Goal: Task Accomplishment & Management: Use online tool/utility

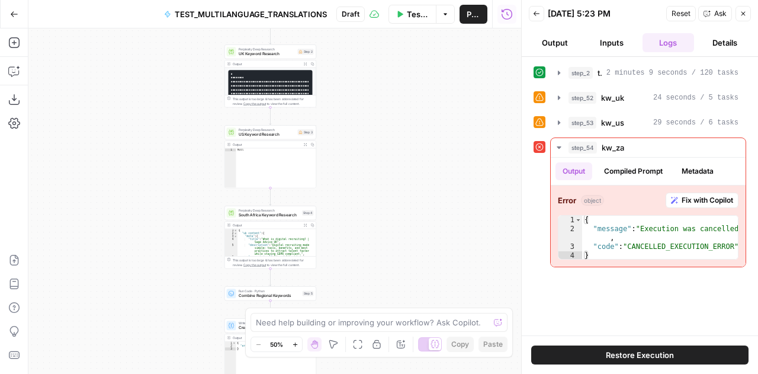
click at [745, 11] on icon "button" at bounding box center [742, 13] width 7 height 7
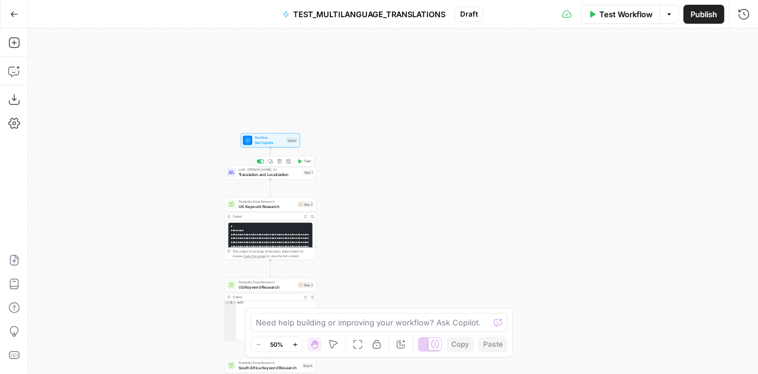
click at [252, 177] on span "Translation and Localization" at bounding box center [270, 174] width 62 height 6
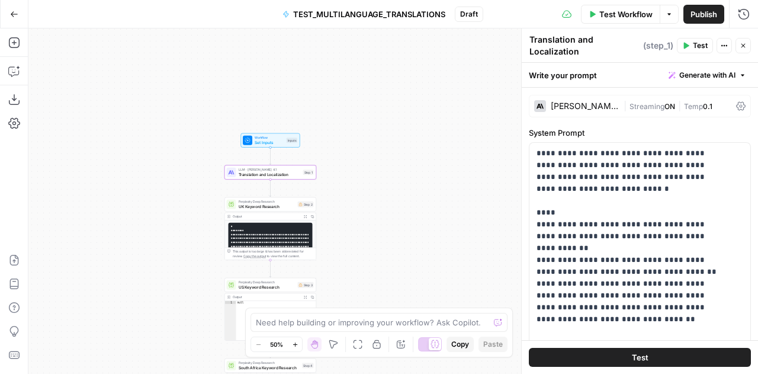
click at [615, 44] on textarea "Translation and Localization" at bounding box center [584, 46] width 111 height 24
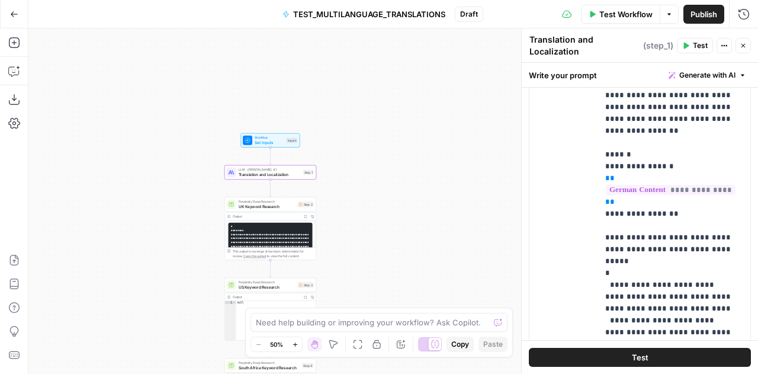
scroll to position [603, 0]
click at [579, 237] on div "user Delete" at bounding box center [568, 239] width 40 height 372
click at [633, 250] on p "**********" at bounding box center [670, 224] width 130 height 343
click at [261, 205] on span "UK Keyword Research" at bounding box center [267, 206] width 57 height 6
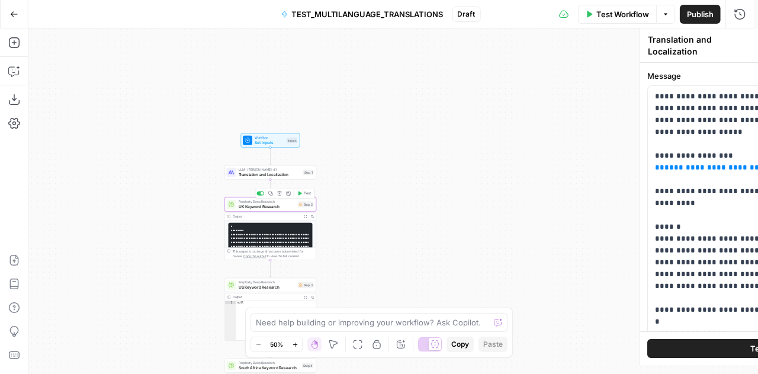
type textarea "UK Keyword Research"
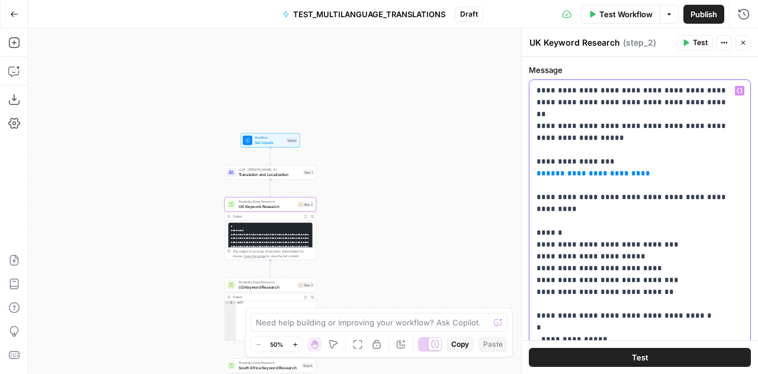
click at [593, 145] on p "**********" at bounding box center [635, 262] width 198 height 355
click at [255, 287] on span "US Keyword Research" at bounding box center [267, 287] width 57 height 6
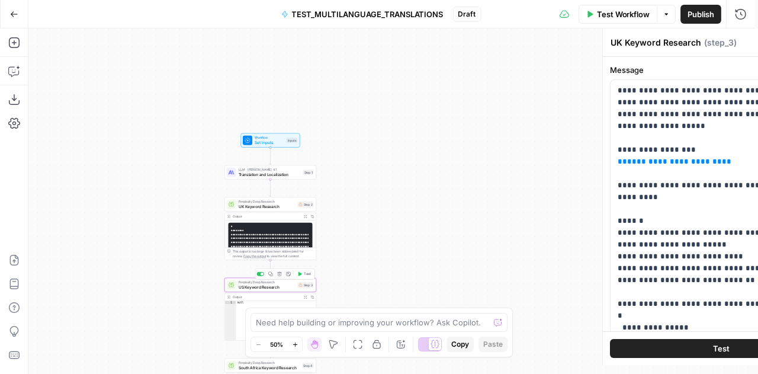
type textarea "US Keyword Research"
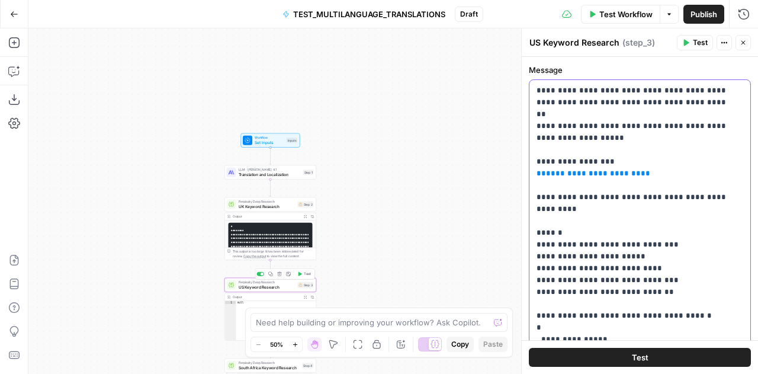
click at [674, 234] on p "**********" at bounding box center [635, 262] width 198 height 355
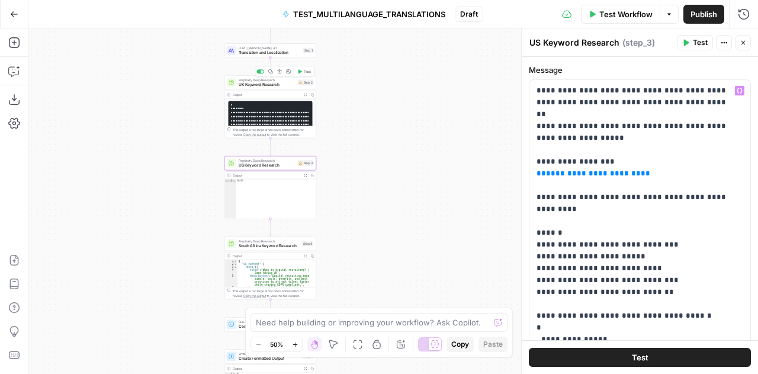
click at [260, 85] on span "UK Keyword Research" at bounding box center [267, 85] width 57 height 6
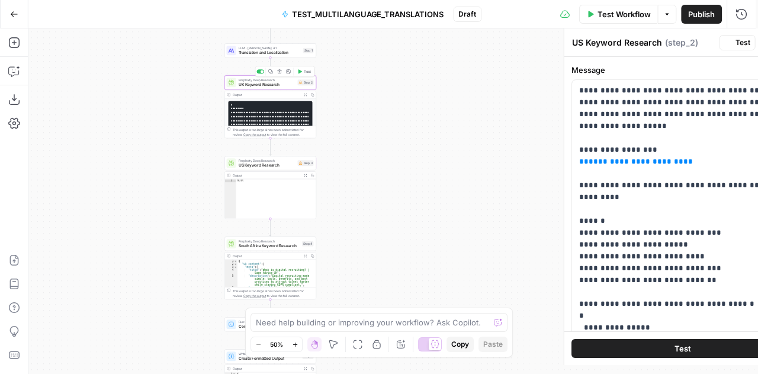
type textarea "UK Keyword Research"
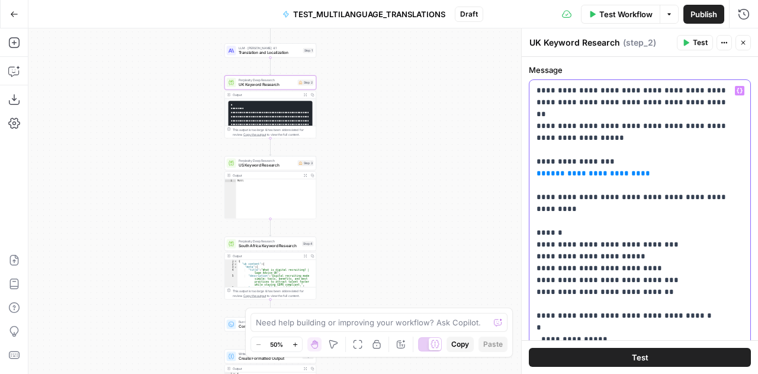
click at [567, 182] on p "**********" at bounding box center [635, 262] width 198 height 355
click at [257, 166] on span "US Keyword Research" at bounding box center [267, 165] width 57 height 6
click at [645, 196] on p "**********" at bounding box center [635, 262] width 198 height 355
click at [236, 243] on div at bounding box center [231, 243] width 9 height 9
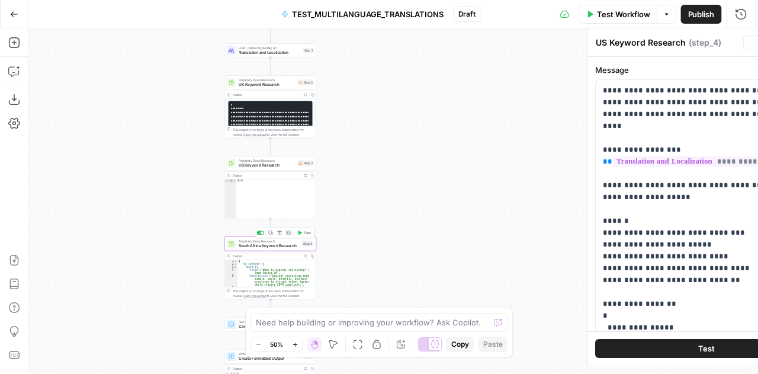
type textarea "South Africa Keyword Research"
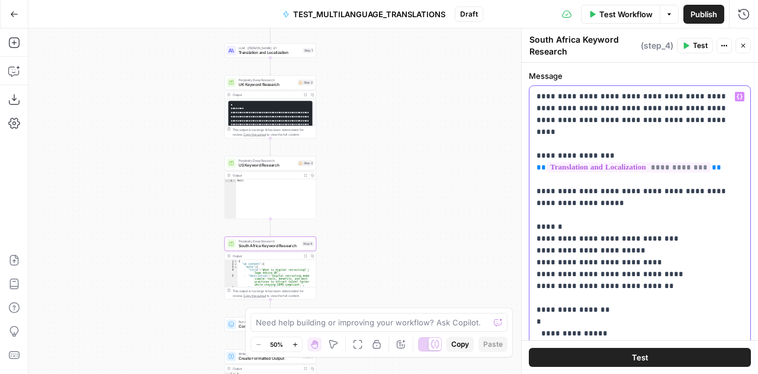
click at [607, 269] on p "**********" at bounding box center [635, 262] width 198 height 343
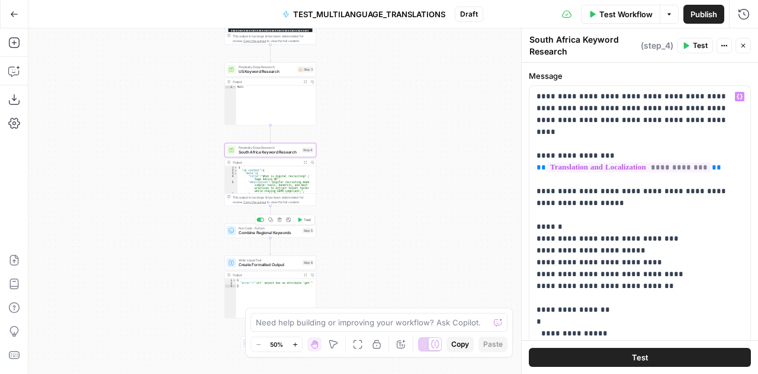
click at [239, 231] on span "Combine Regional Keywords" at bounding box center [270, 233] width 62 height 6
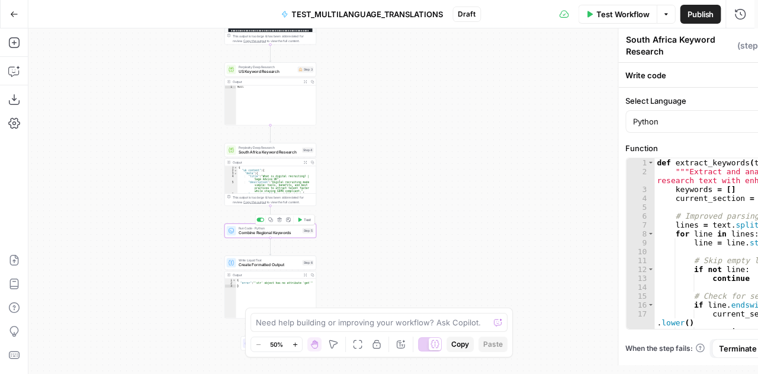
type textarea "Combine Regional Keywords"
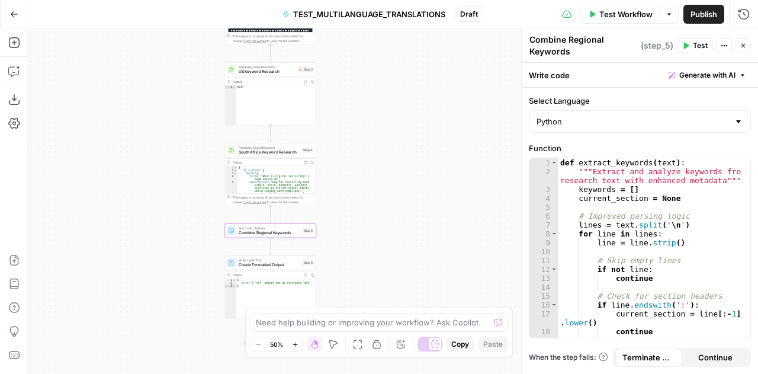
drag, startPoint x: 575, startPoint y: 50, endPoint x: 527, endPoint y: 43, distance: 48.6
click at [527, 43] on div "Combine Regional Keywords Combine Regional Keywords ( step_5 ) Test Actions Clo…" at bounding box center [639, 200] width 237 height 345
click at [645, 191] on div "def extract_keywords ( text ) : """Extract and analyze keywords from research t…" at bounding box center [650, 257] width 184 height 199
type textarea "**********"
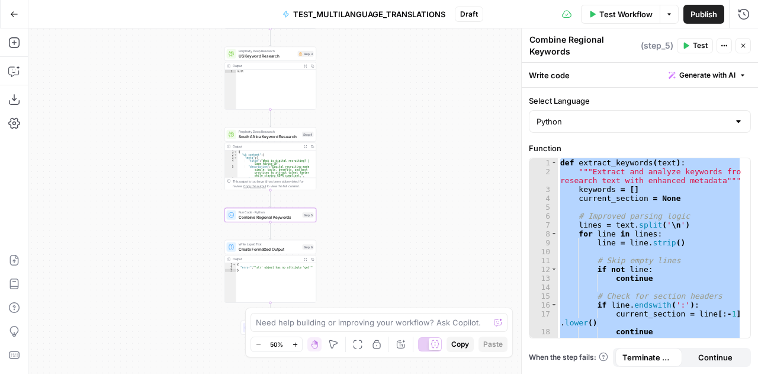
click at [440, 228] on div "Workflow Set Inputs Inputs LLM · [PERSON_NAME] Opus 4.1 Translation and Localiz…" at bounding box center [392, 200] width 729 height 345
click at [748, 43] on button "Close" at bounding box center [742, 45] width 15 height 15
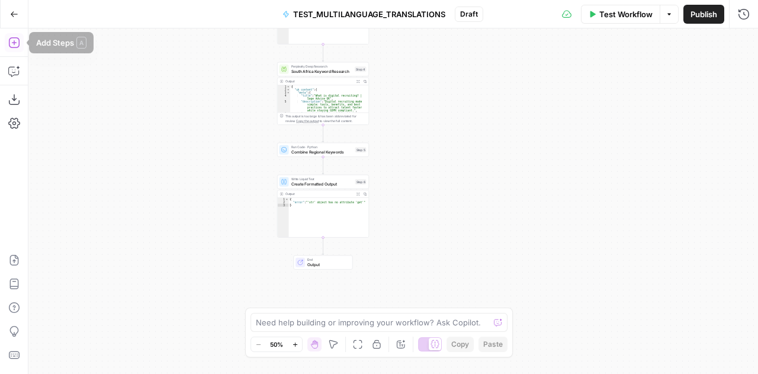
click at [15, 43] on icon "button" at bounding box center [14, 43] width 12 height 12
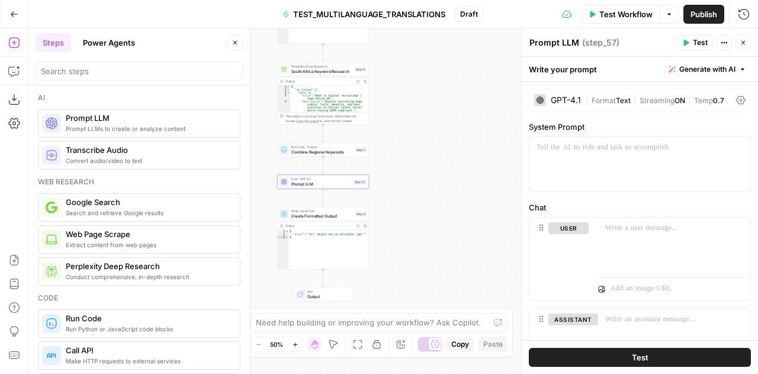
click at [552, 44] on textarea "Prompt LLM" at bounding box center [554, 43] width 50 height 12
type textarea "OPtimization"
click at [600, 46] on span "( step_57 )" at bounding box center [603, 43] width 37 height 12
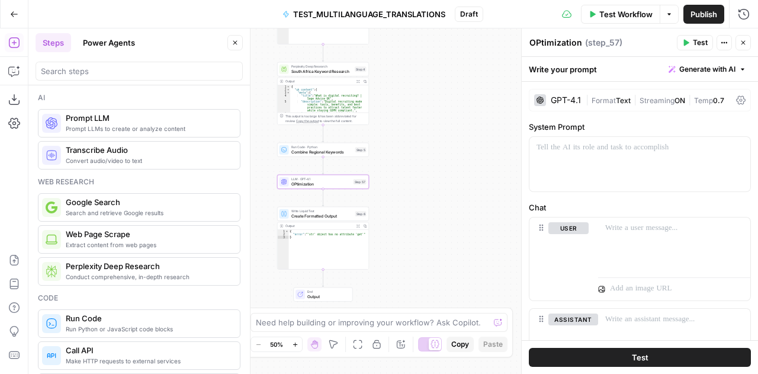
click at [600, 46] on span "( step_57 )" at bounding box center [603, 43] width 37 height 12
click at [721, 37] on button "Actions" at bounding box center [723, 42] width 15 height 15
click at [493, 114] on div "Workflow Set Inputs Inputs LLM · [PERSON_NAME] Opus 4.1 Translation and Localiz…" at bounding box center [392, 200] width 729 height 345
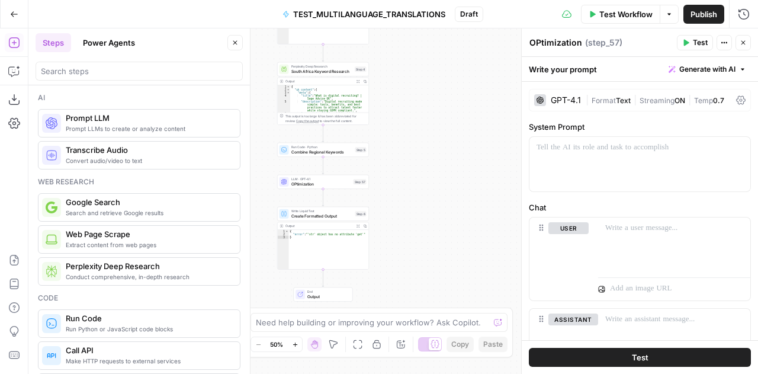
click at [423, 66] on div "Workflow Set Inputs Inputs LLM · [PERSON_NAME] Opus 4.1 Translation and Localiz…" at bounding box center [392, 200] width 729 height 345
click at [311, 183] on span "OPtimization" at bounding box center [321, 184] width 60 height 6
click at [594, 150] on p at bounding box center [639, 147] width 207 height 12
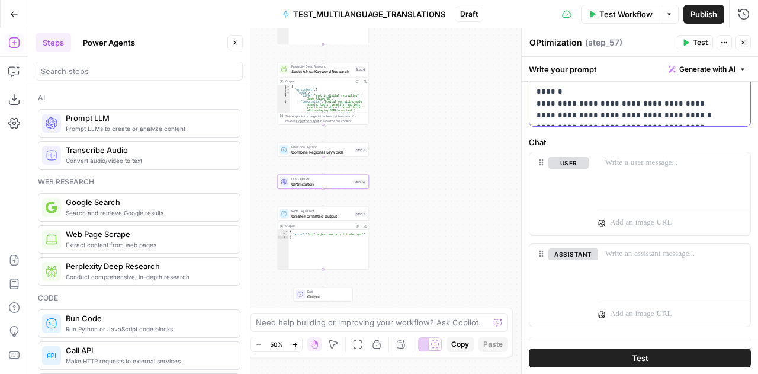
scroll to position [566, 0]
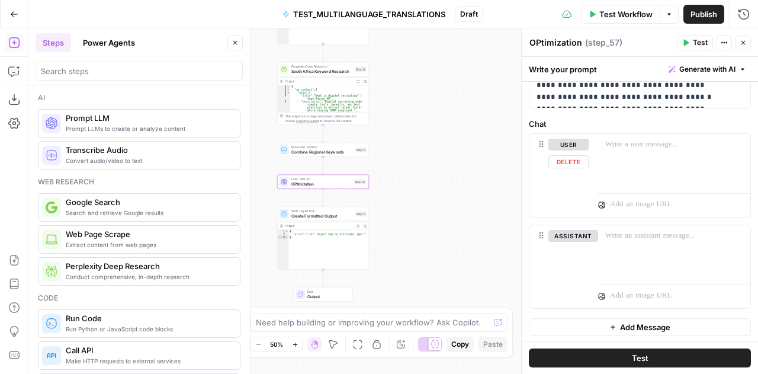
click at [632, 188] on div at bounding box center [674, 202] width 152 height 28
click at [629, 169] on div at bounding box center [674, 161] width 152 height 54
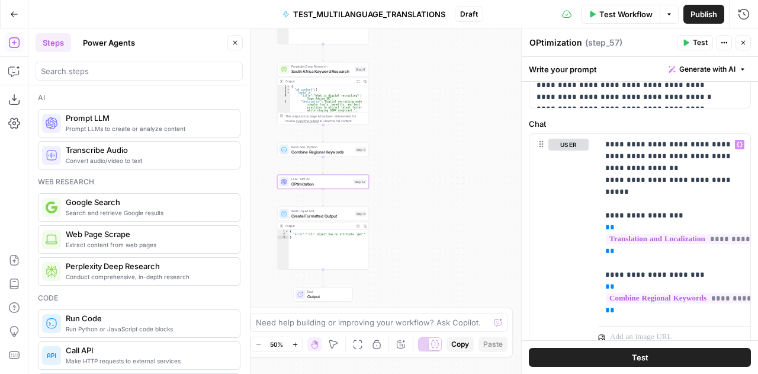
click at [474, 164] on div "Workflow Set Inputs Inputs LLM · [PERSON_NAME] Opus 4.1 Translation and Localiz…" at bounding box center [392, 200] width 729 height 345
click at [747, 41] on button "Close" at bounding box center [742, 42] width 15 height 15
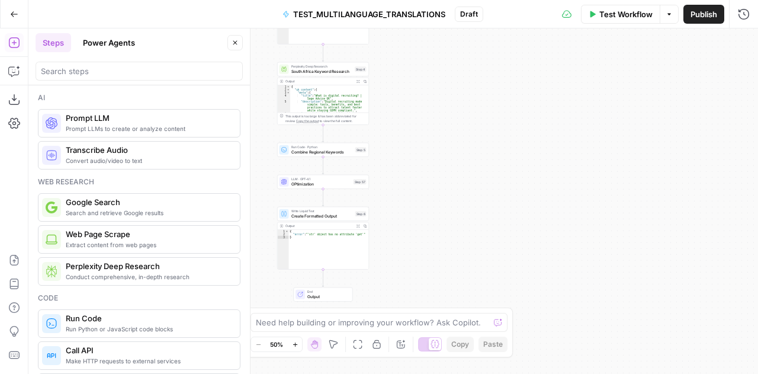
click at [231, 40] on button "Close" at bounding box center [234, 42] width 15 height 15
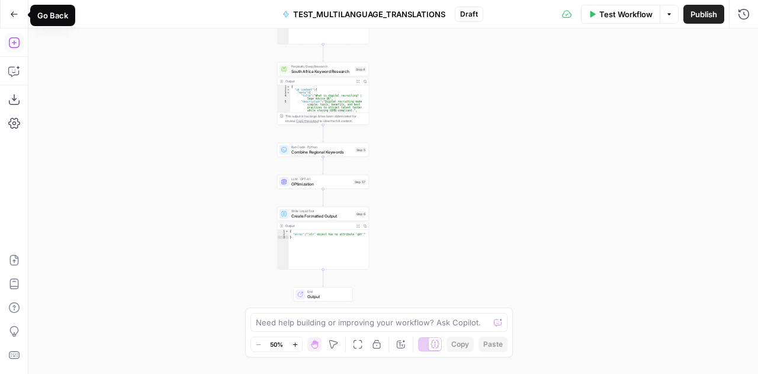
click at [16, 47] on icon "button" at bounding box center [14, 43] width 12 height 12
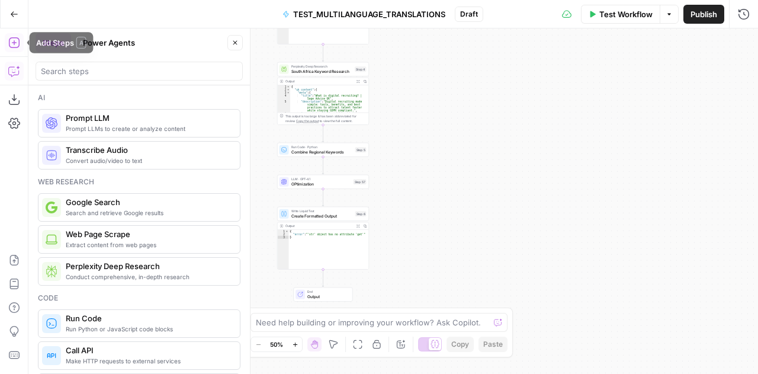
click at [7, 74] on button "Copilot" at bounding box center [14, 71] width 19 height 19
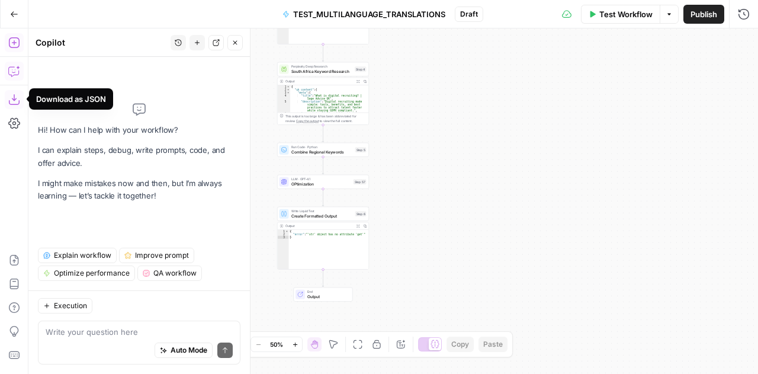
click at [110, 332] on textarea at bounding box center [139, 332] width 187 height 12
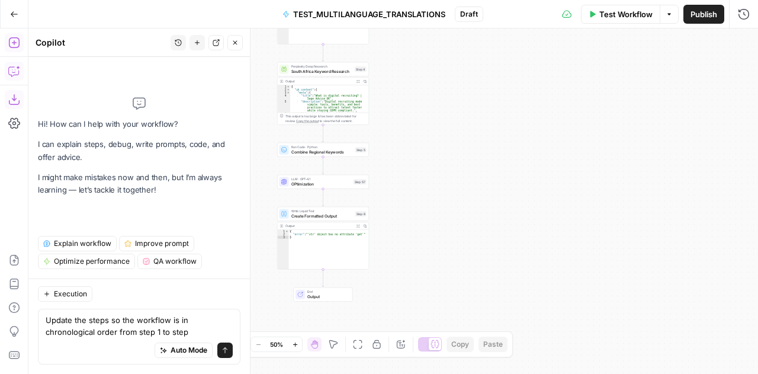
type textarea "Update the steps so the workflow is in chronological order from step 1 to step 7"
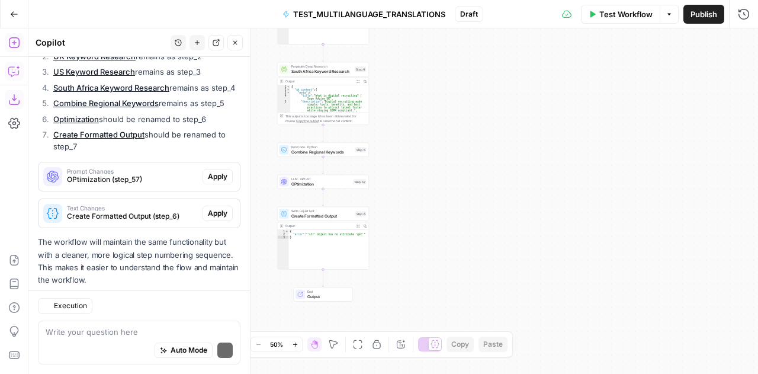
scroll to position [312, 0]
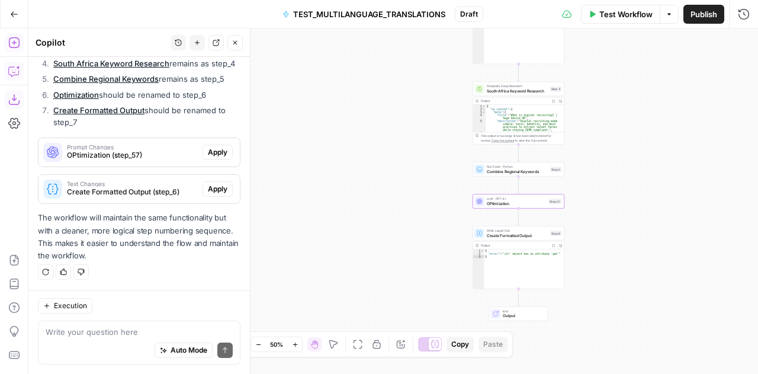
click at [211, 151] on span "Apply" at bounding box center [218, 152] width 20 height 11
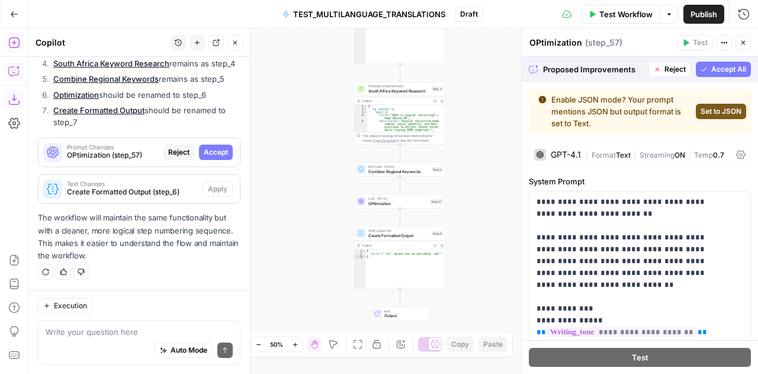
click at [713, 72] on span "Accept All" at bounding box center [728, 69] width 35 height 11
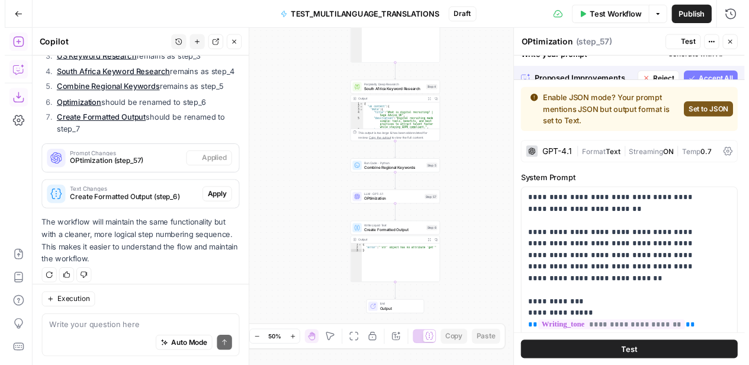
scroll to position [331, 0]
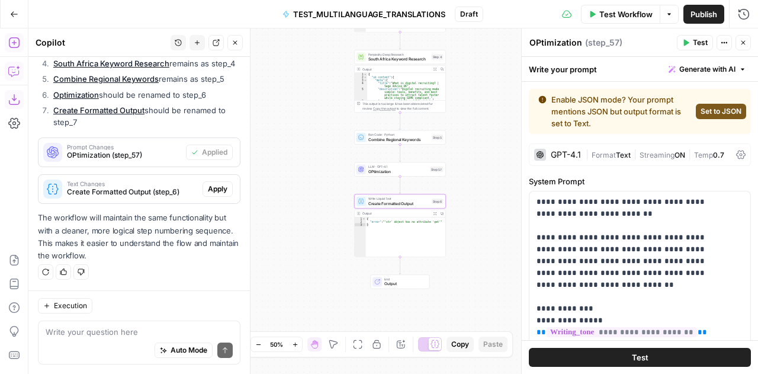
click at [208, 192] on span "Apply" at bounding box center [218, 189] width 20 height 11
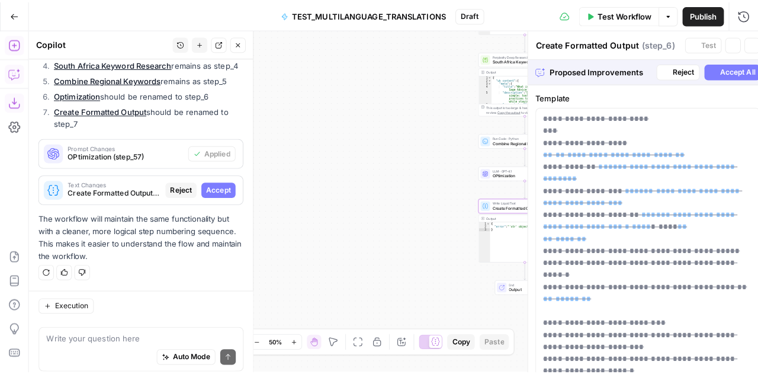
scroll to position [312, 0]
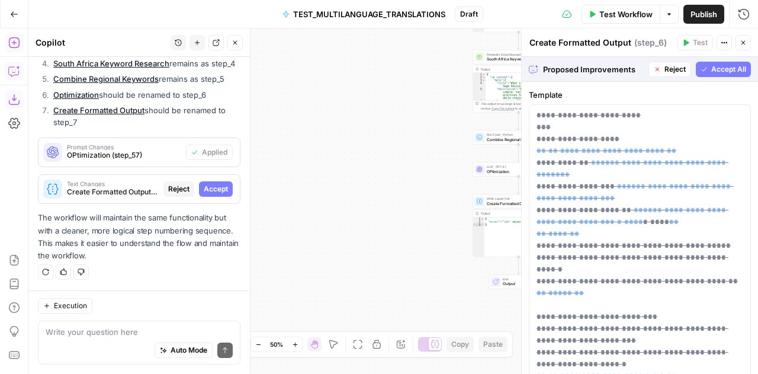
click at [715, 70] on span "Accept All" at bounding box center [728, 69] width 35 height 11
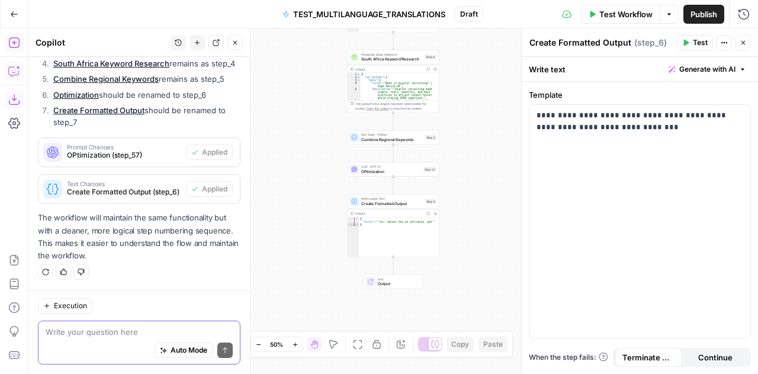
click at [105, 337] on textarea at bounding box center [139, 332] width 187 height 12
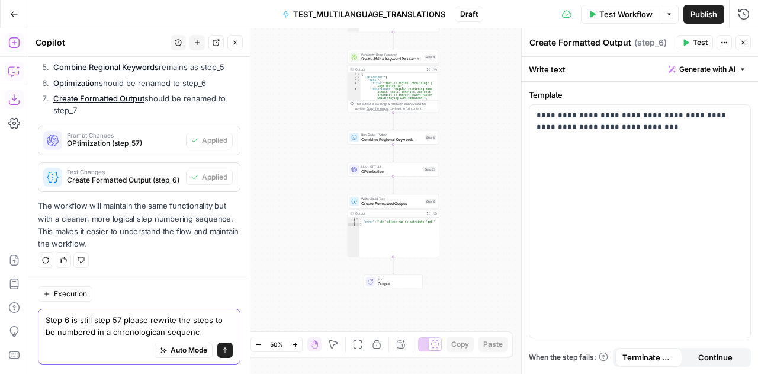
type textarea "Step 6 is still step 57 please rewrite the steps to be numbered in a chronologi…"
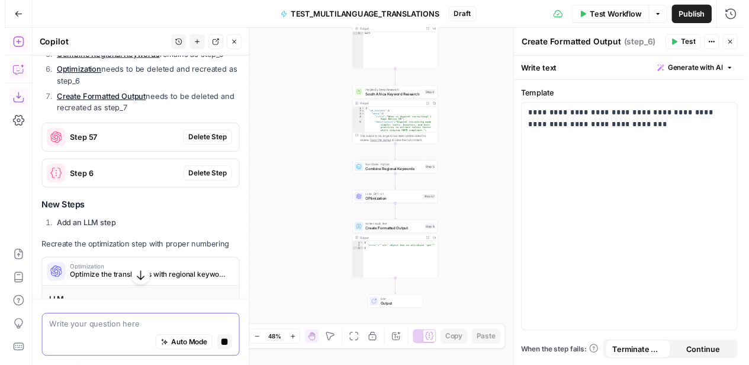
scroll to position [761, 0]
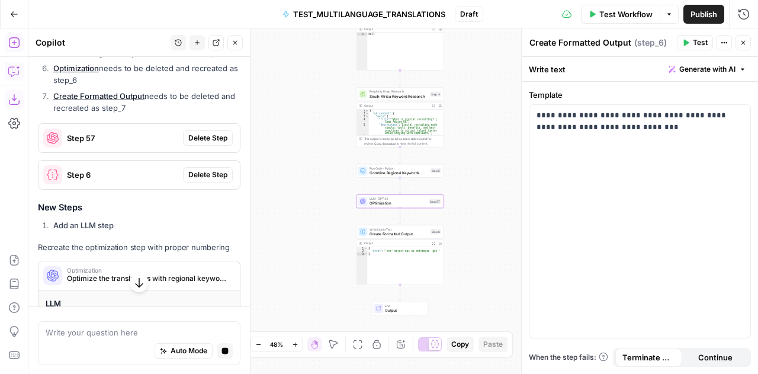
click at [206, 143] on span "Delete Step" at bounding box center [207, 138] width 39 height 11
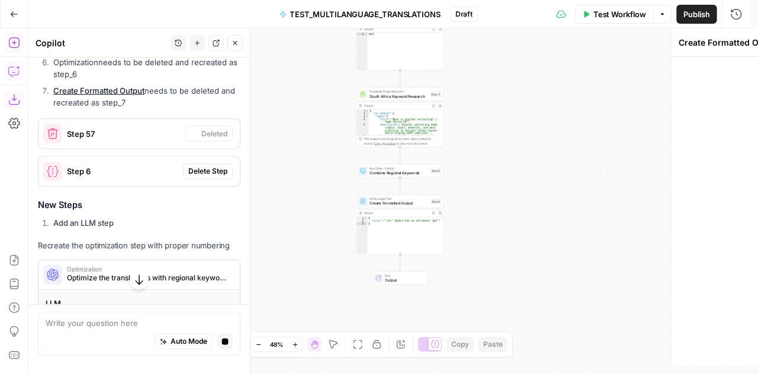
scroll to position [754, 0]
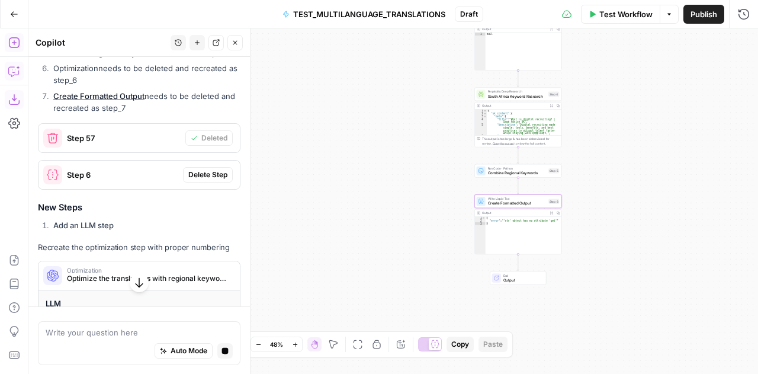
click at [201, 184] on div "Step 6 Delete Step" at bounding box center [138, 174] width 201 height 19
click at [201, 180] on span "Delete Step" at bounding box center [207, 174] width 39 height 11
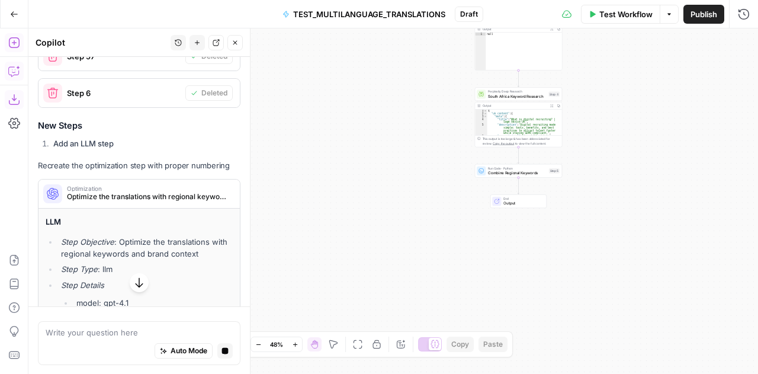
scroll to position [837, 0]
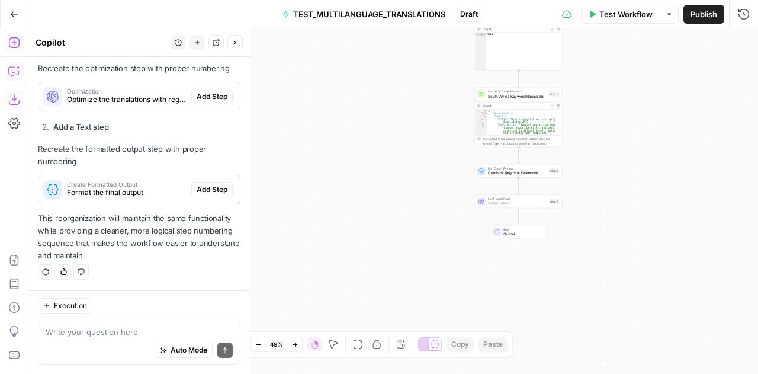
click at [201, 95] on span "Add Step" at bounding box center [212, 96] width 31 height 11
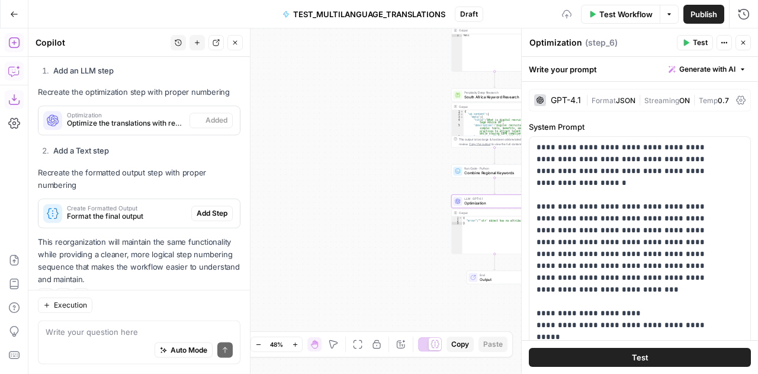
scroll to position [995, 0]
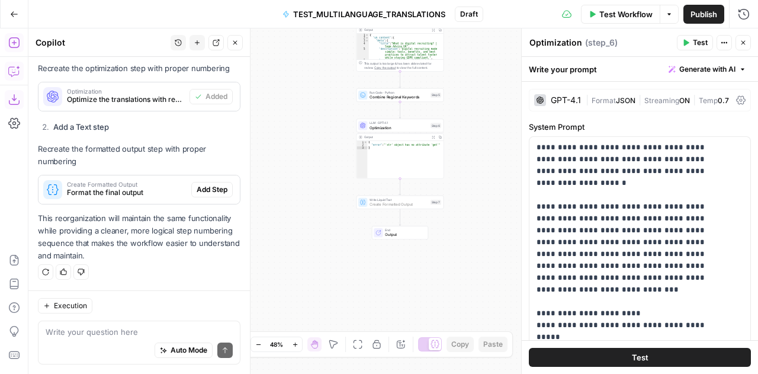
click at [215, 193] on span "Add Step" at bounding box center [212, 189] width 31 height 11
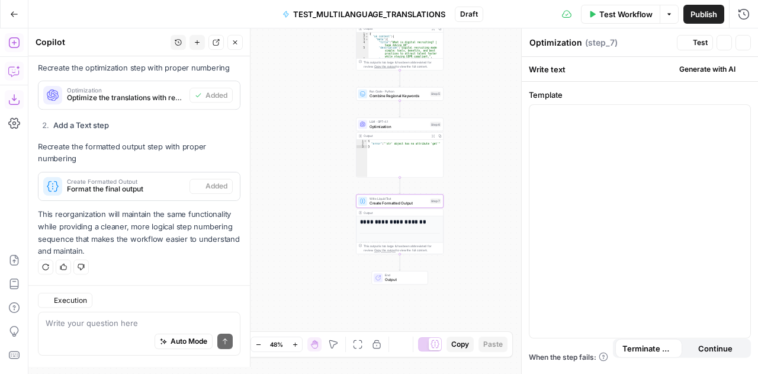
type textarea "Create Formatted Output"
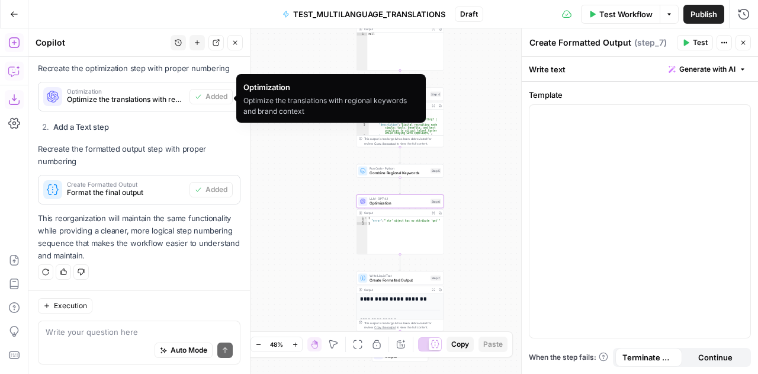
click at [112, 99] on span "Optimize the translations with regional keywords and brand context" at bounding box center [126, 99] width 118 height 11
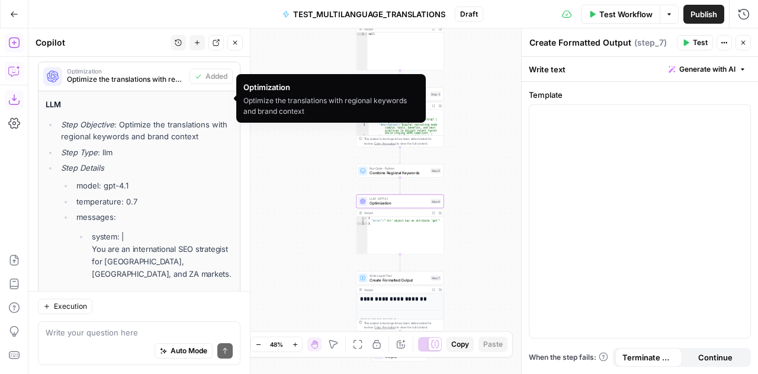
scroll to position [1004, 0]
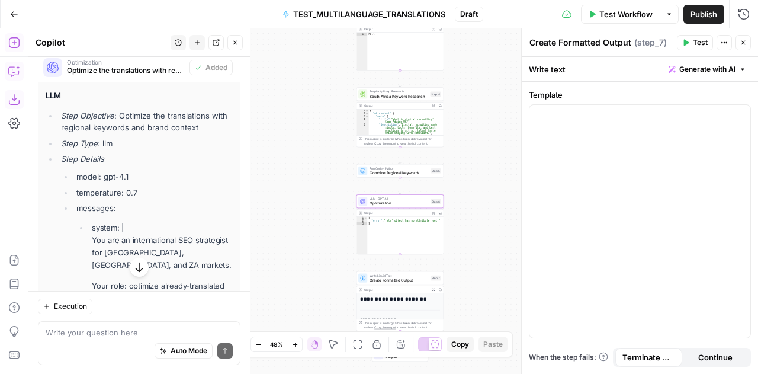
click at [390, 204] on span "Optimization" at bounding box center [398, 203] width 59 height 6
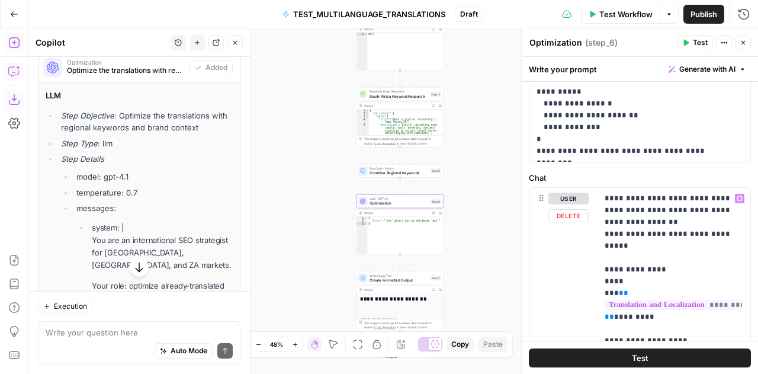
scroll to position [0, 1]
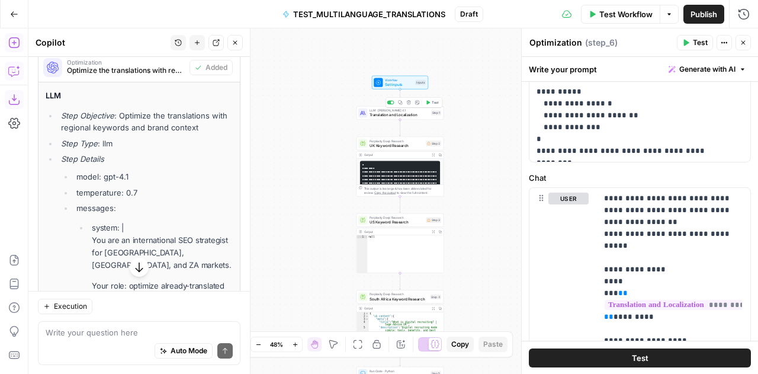
click at [378, 113] on span "Translation and Localization" at bounding box center [398, 115] width 59 height 6
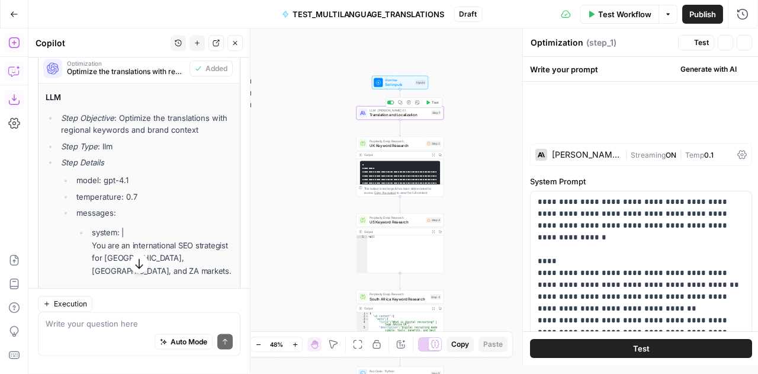
type textarea "Translation and Localization"
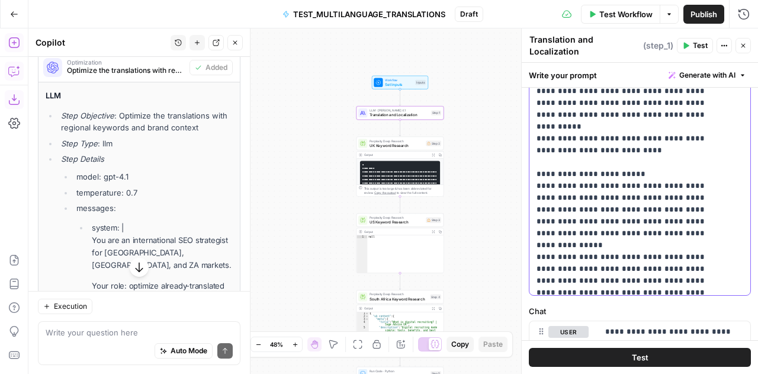
scroll to position [230, 0]
click at [392, 141] on span "Perplexity Deep Research" at bounding box center [396, 141] width 54 height 5
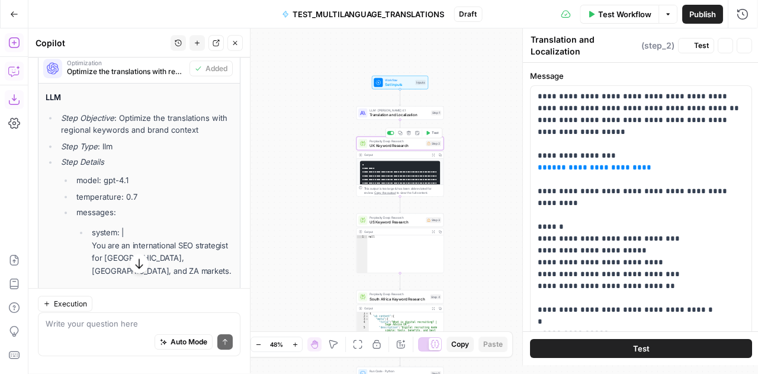
type textarea "UK Keyword Research"
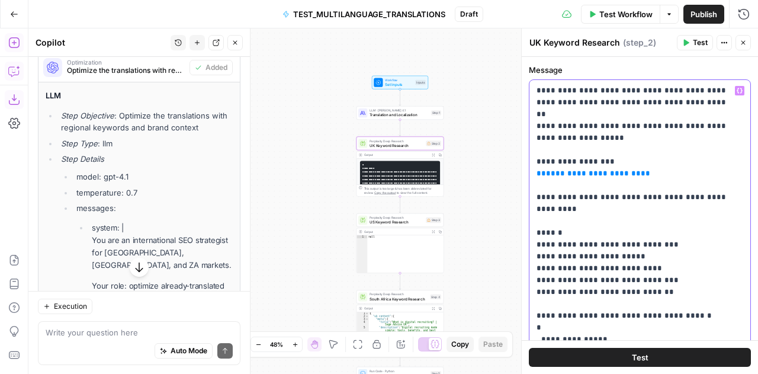
click at [650, 224] on p "**********" at bounding box center [635, 262] width 198 height 355
click at [587, 234] on p "**********" at bounding box center [635, 262] width 198 height 355
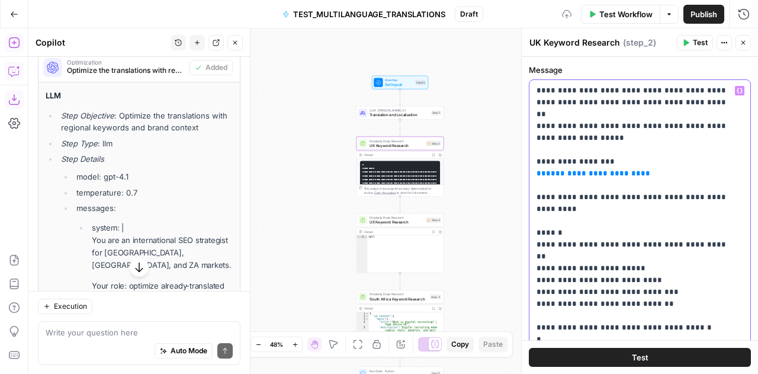
scroll to position [131, 0]
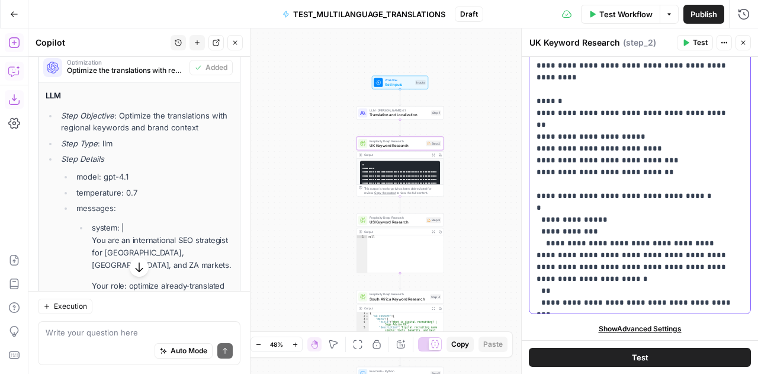
click at [601, 202] on p "**********" at bounding box center [635, 130] width 198 height 355
click at [381, 222] on span "US Keyword Research" at bounding box center [396, 222] width 54 height 6
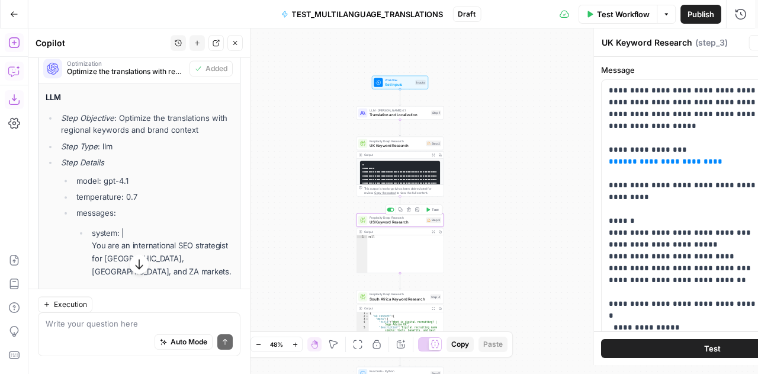
type textarea "US Keyword Research"
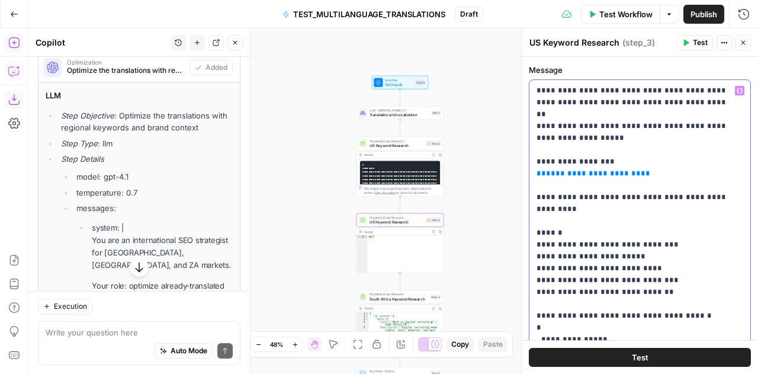
click at [588, 231] on p "**********" at bounding box center [635, 262] width 198 height 355
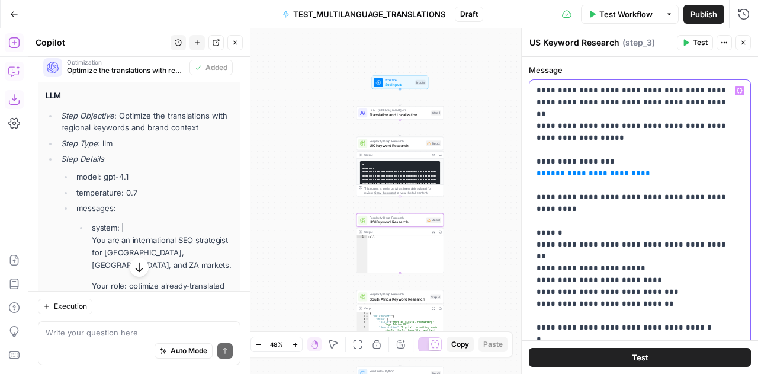
drag, startPoint x: 642, startPoint y: 102, endPoint x: 685, endPoint y: 102, distance: 42.6
click at [685, 102] on p "**********" at bounding box center [635, 262] width 198 height 355
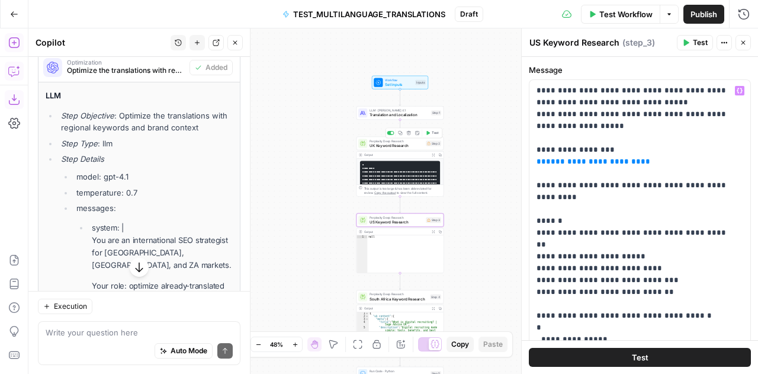
click at [381, 145] on span "UK Keyword Research" at bounding box center [396, 146] width 54 height 6
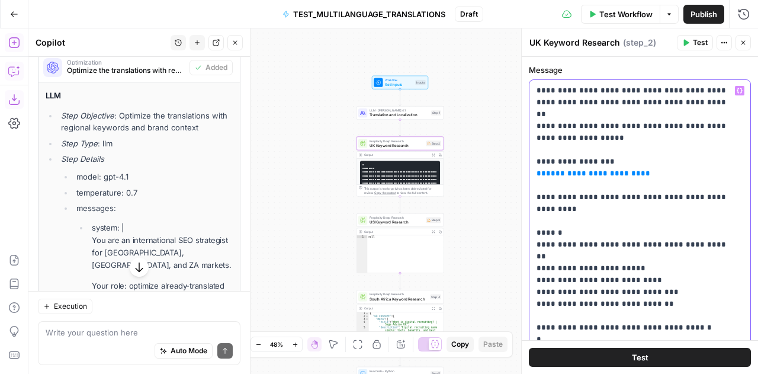
drag, startPoint x: 640, startPoint y: 102, endPoint x: 684, endPoint y: 106, distance: 43.9
click at [684, 106] on p "**********" at bounding box center [635, 262] width 198 height 355
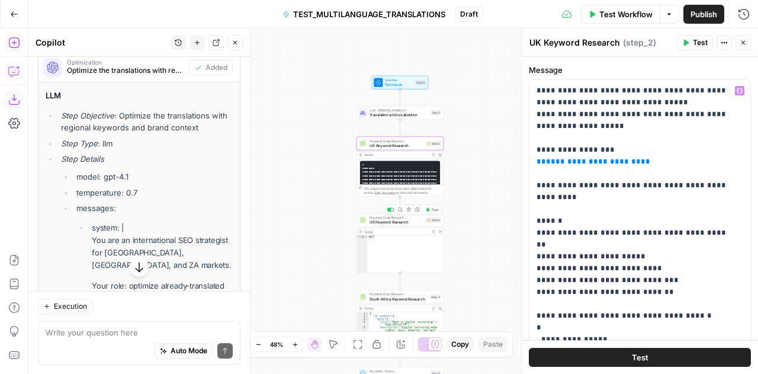
click at [375, 222] on span "US Keyword Research" at bounding box center [396, 222] width 54 height 6
click at [600, 265] on p "**********" at bounding box center [635, 262] width 198 height 355
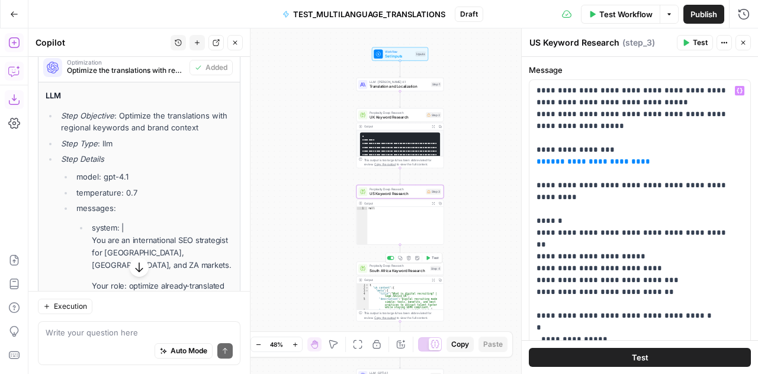
click at [392, 268] on span "South Africa Keyword Research" at bounding box center [398, 270] width 59 height 6
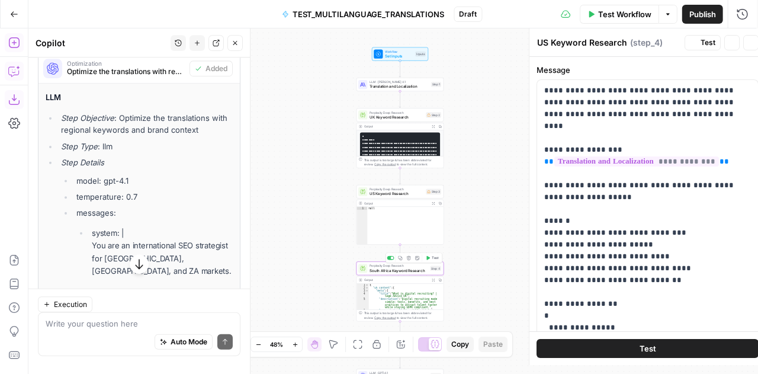
type textarea "South Africa Keyword Research"
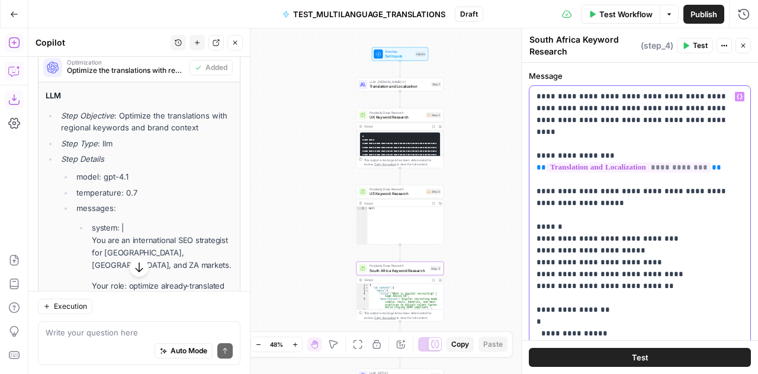
click at [664, 221] on p "**********" at bounding box center [635, 262] width 198 height 343
drag, startPoint x: 642, startPoint y: 107, endPoint x: 684, endPoint y: 105, distance: 42.6
click at [684, 105] on p "**********" at bounding box center [635, 262] width 198 height 343
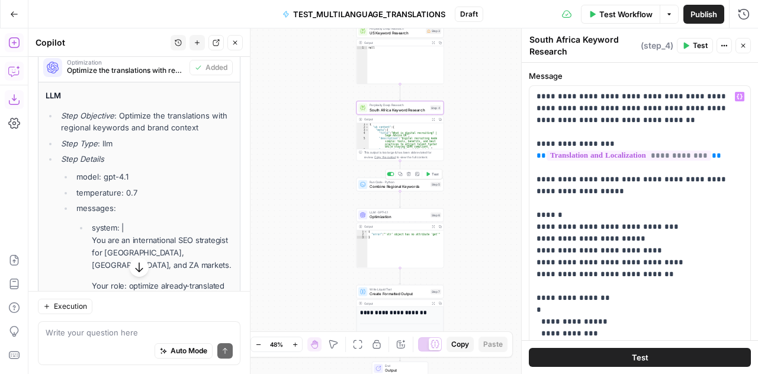
click at [380, 185] on span "Combine Regional Keywords" at bounding box center [398, 187] width 59 height 6
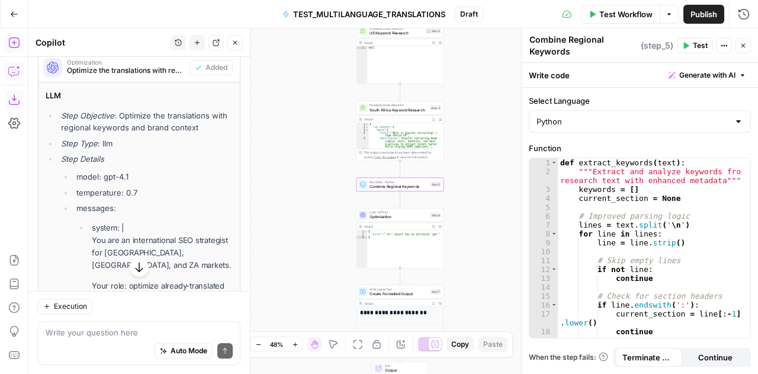
click at [558, 41] on textarea "Combine Regional Keywords" at bounding box center [583, 46] width 108 height 24
click at [617, 201] on div "def extract_keywords ( text ) : """Extract and analyze keywords from research t…" at bounding box center [650, 257] width 184 height 199
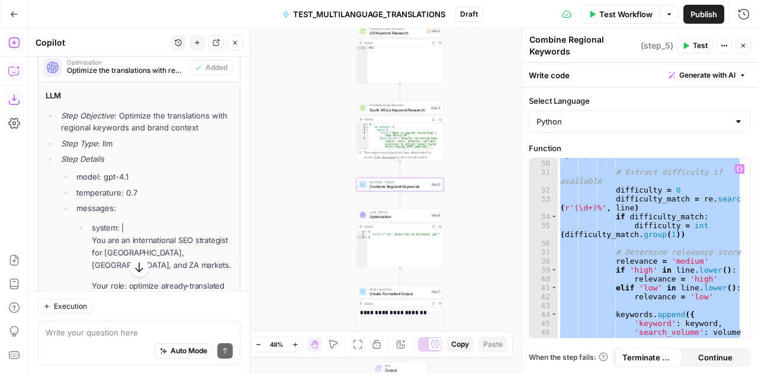
scroll to position [301, 0]
click at [649, 253] on div "volume = int ( volume_match . group ( 1 )) # Extract difficulty if available di…" at bounding box center [650, 247] width 184 height 179
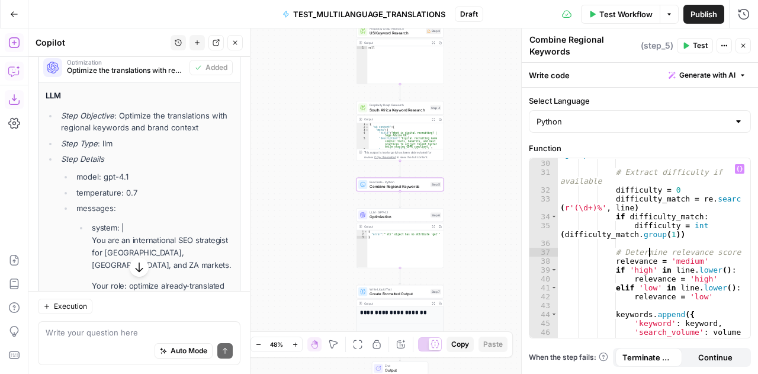
type textarea "**********"
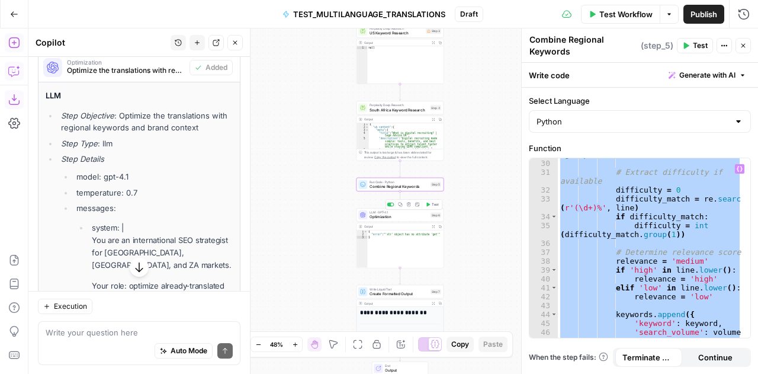
click at [376, 213] on span "LLM · GPT-4.1" at bounding box center [398, 212] width 59 height 5
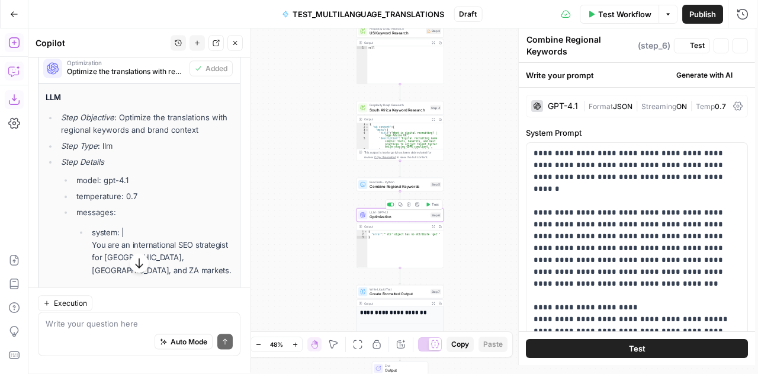
type textarea "Optimization"
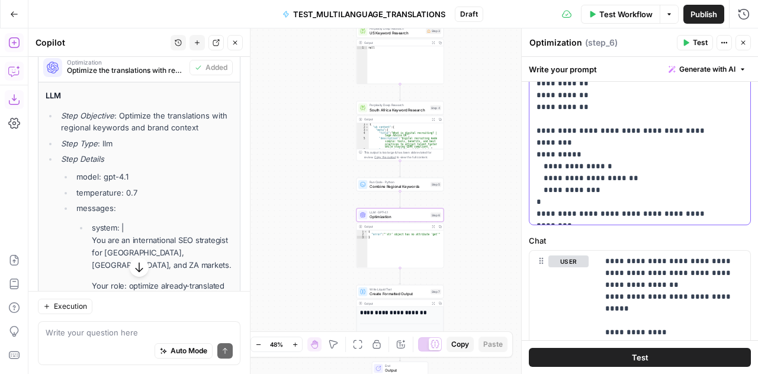
scroll to position [395, 0]
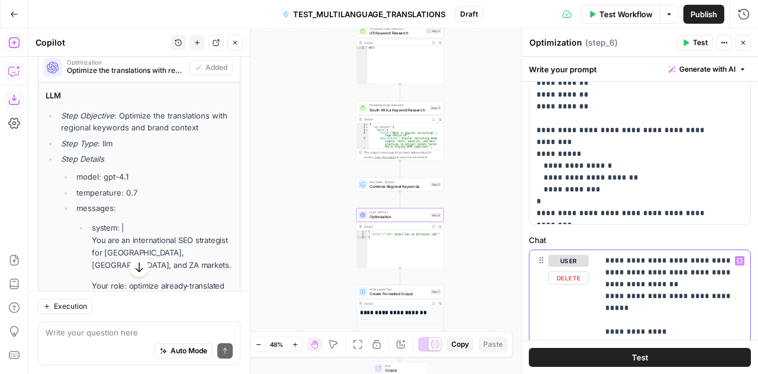
click at [616, 275] on p "**********" at bounding box center [670, 349] width 130 height 189
click at [387, 293] on span "Create Formatted Output" at bounding box center [398, 294] width 59 height 6
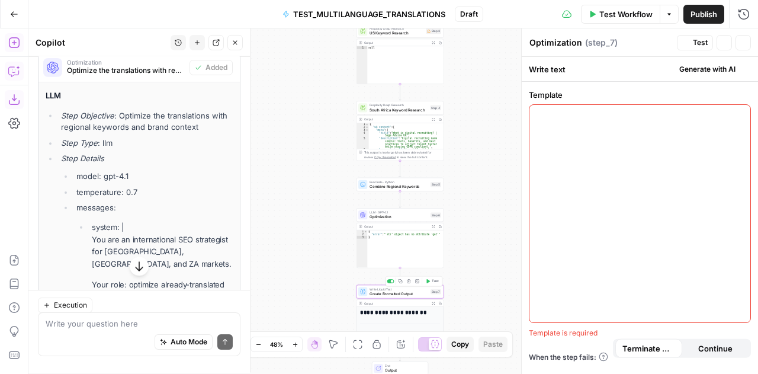
type textarea "Create Formatted Output"
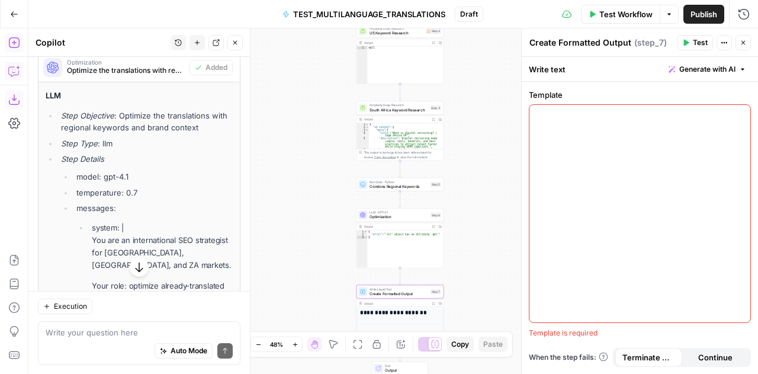
click at [572, 40] on textarea "Create Formatted Output" at bounding box center [580, 43] width 102 height 12
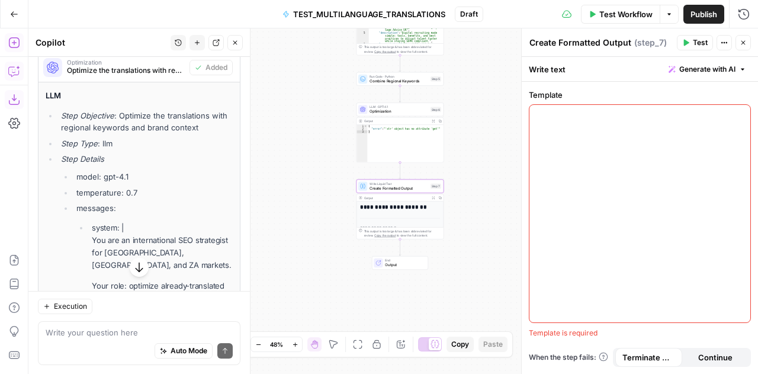
click at [387, 220] on div "**********" at bounding box center [399, 300] width 87 height 198
click at [387, 205] on h1 "**********" at bounding box center [398, 207] width 76 height 7
click at [391, 189] on span "Create Formatted Output" at bounding box center [398, 188] width 59 height 6
click at [379, 187] on span "Create Formatted Output" at bounding box center [398, 188] width 59 height 6
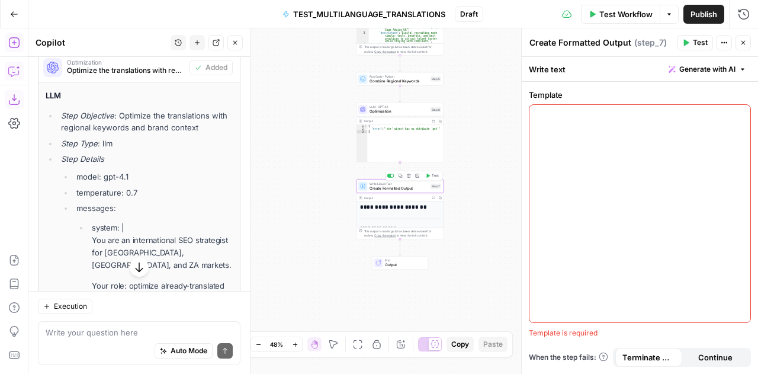
click at [379, 187] on span "Create Formatted Output" at bounding box center [398, 188] width 59 height 6
click at [389, 188] on span "Create Formatted Output" at bounding box center [398, 188] width 59 height 6
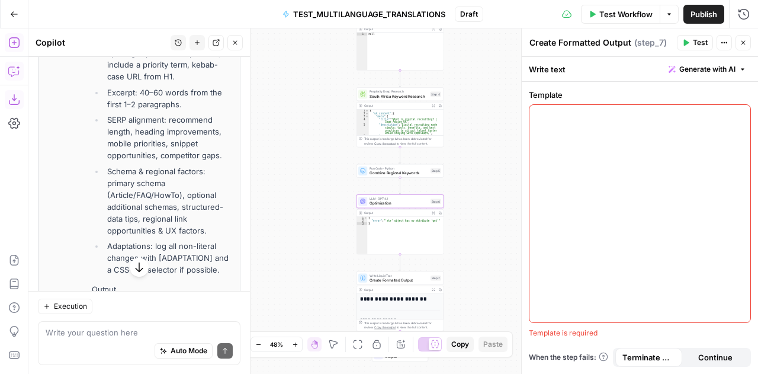
scroll to position [2380, 0]
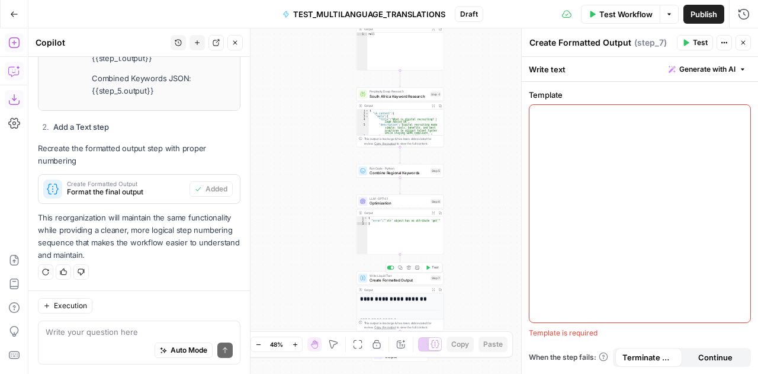
click at [376, 276] on span "Write Liquid Text" at bounding box center [398, 275] width 59 height 5
click at [745, 46] on icon "button" at bounding box center [742, 42] width 7 height 7
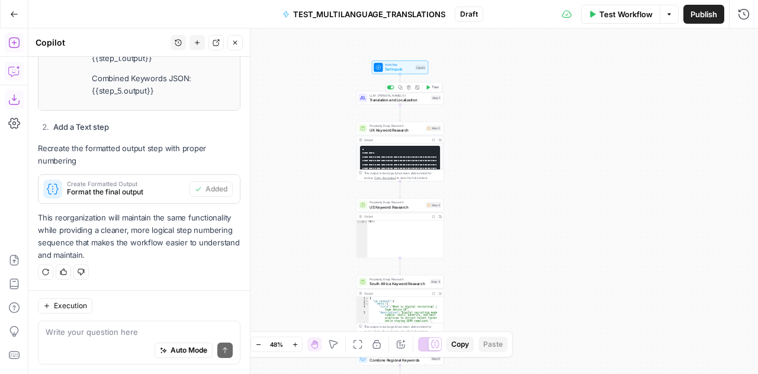
click at [380, 101] on span "Translation and Localization" at bounding box center [398, 100] width 59 height 6
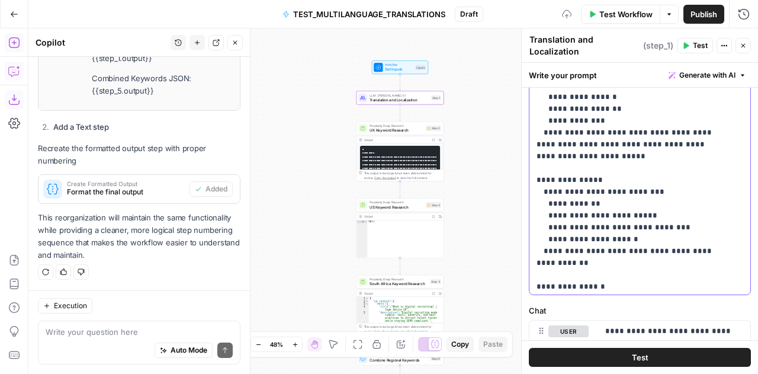
scroll to position [983, 0]
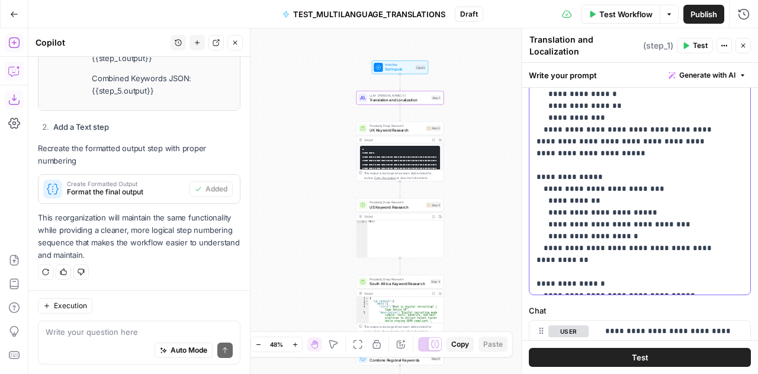
drag, startPoint x: 607, startPoint y: 282, endPoint x: 543, endPoint y: 251, distance: 71.2
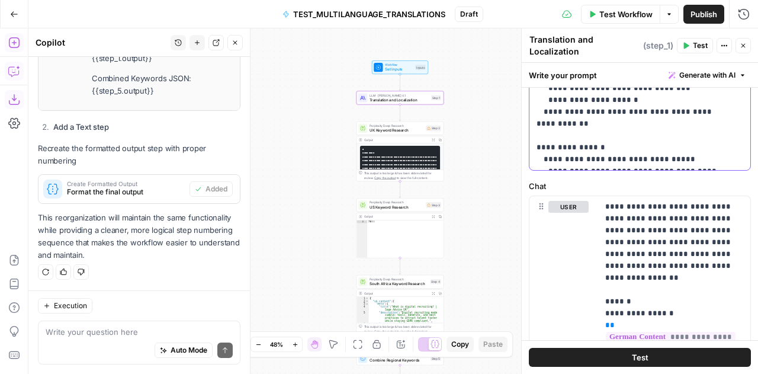
scroll to position [456, 0]
click at [633, 236] on p "**********" at bounding box center [670, 371] width 130 height 343
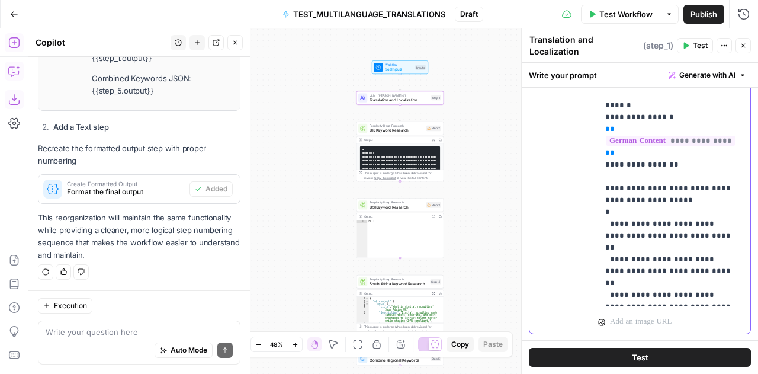
scroll to position [790, 0]
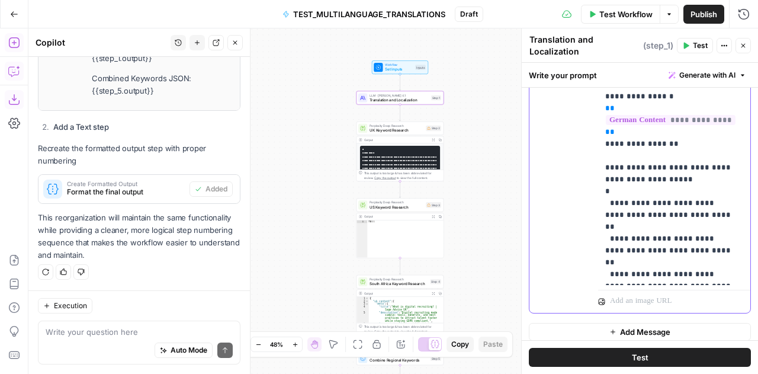
click at [645, 188] on p "**********" at bounding box center [670, 73] width 130 height 414
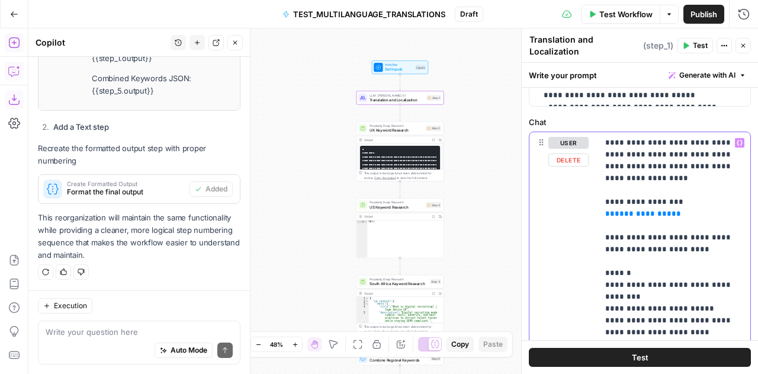
scroll to position [421, 0]
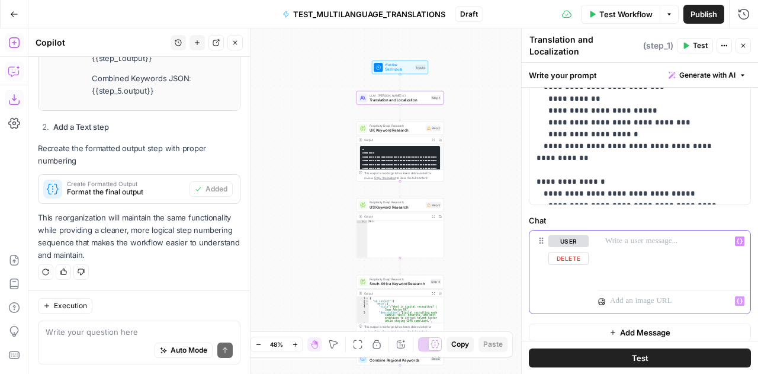
click at [618, 236] on p at bounding box center [670, 241] width 130 height 12
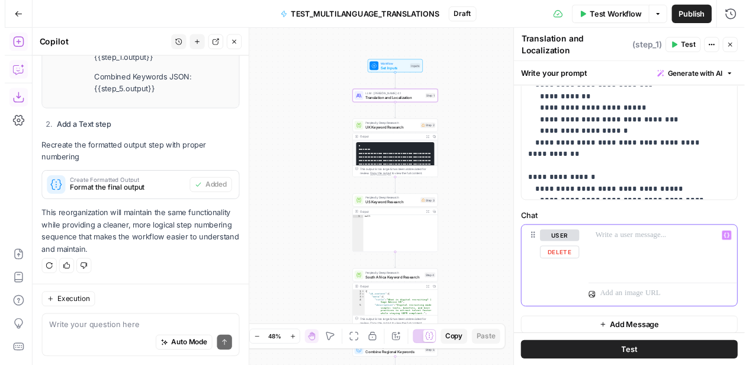
scroll to position [519, 0]
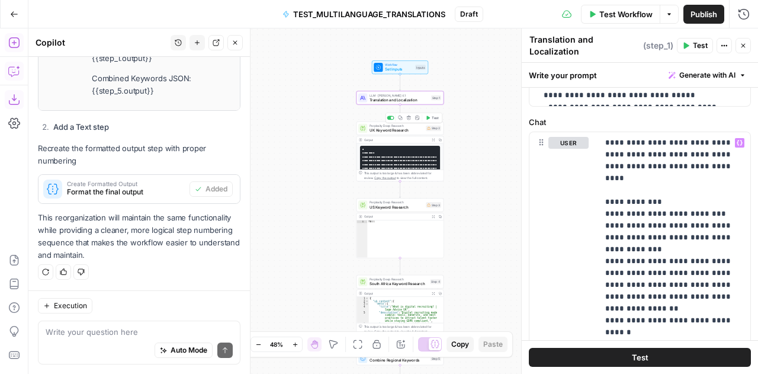
click at [387, 126] on span "Perplexity Deep Research" at bounding box center [396, 125] width 54 height 5
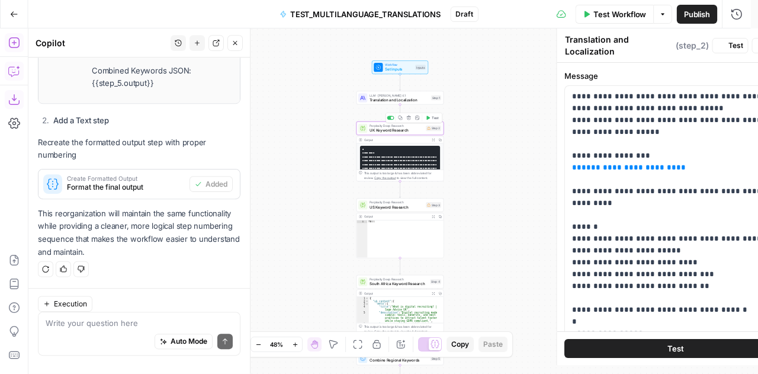
type textarea "UK Keyword Research"
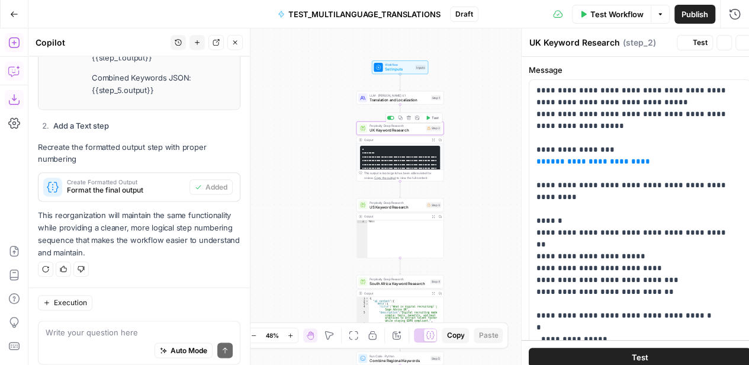
scroll to position [2380, 0]
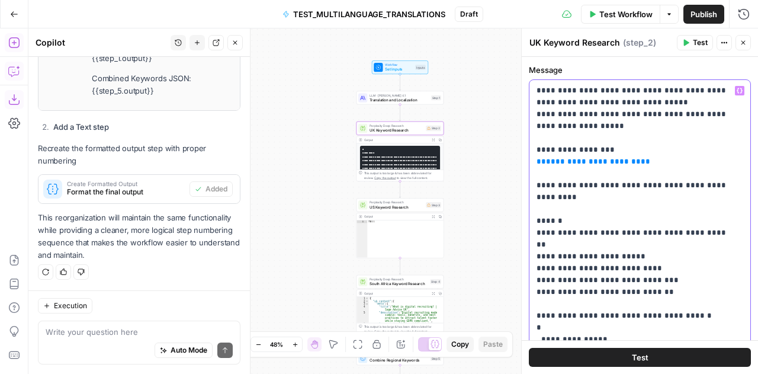
click at [651, 201] on p "**********" at bounding box center [635, 262] width 198 height 355
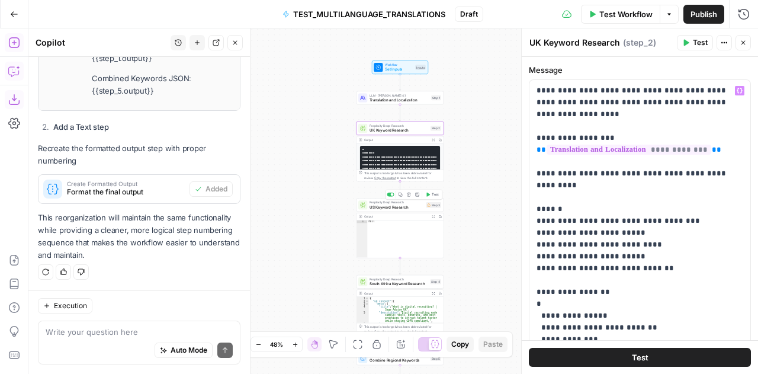
click at [374, 205] on span "US Keyword Research" at bounding box center [396, 207] width 54 height 6
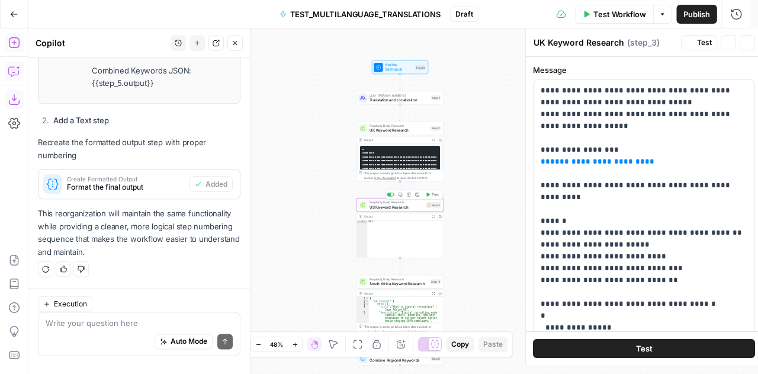
type textarea "US Keyword Research"
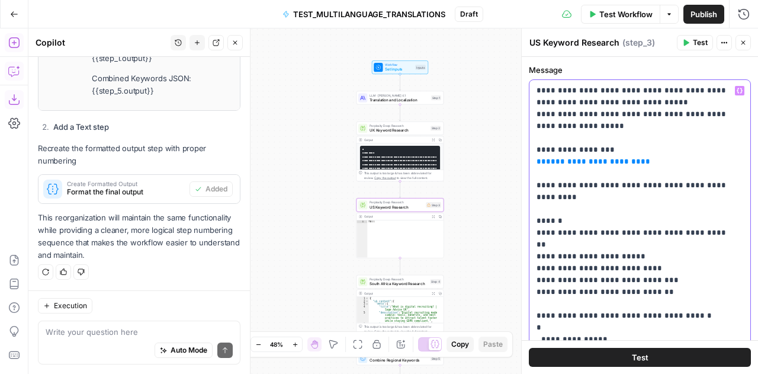
click at [631, 140] on p "**********" at bounding box center [635, 262] width 198 height 355
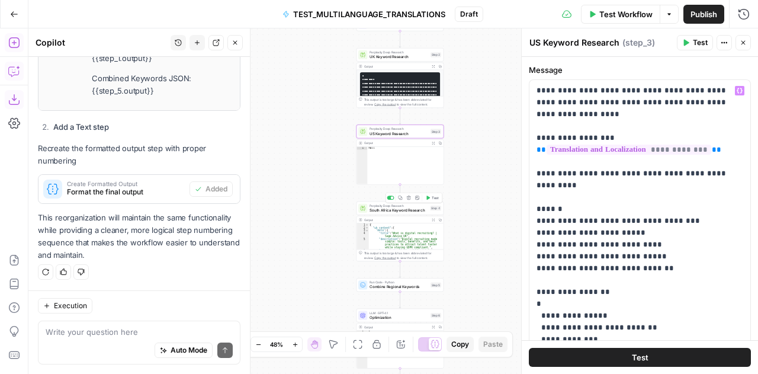
click at [369, 211] on span "South Africa Keyword Research" at bounding box center [398, 210] width 59 height 6
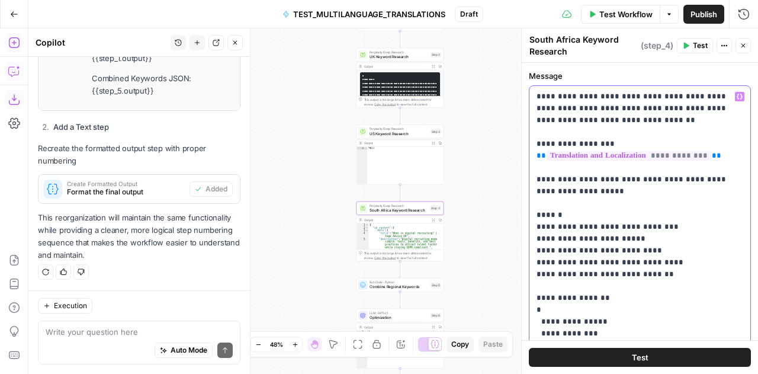
click at [644, 233] on p "**********" at bounding box center [635, 262] width 198 height 343
click at [373, 131] on span "US Keyword Research" at bounding box center [398, 133] width 59 height 6
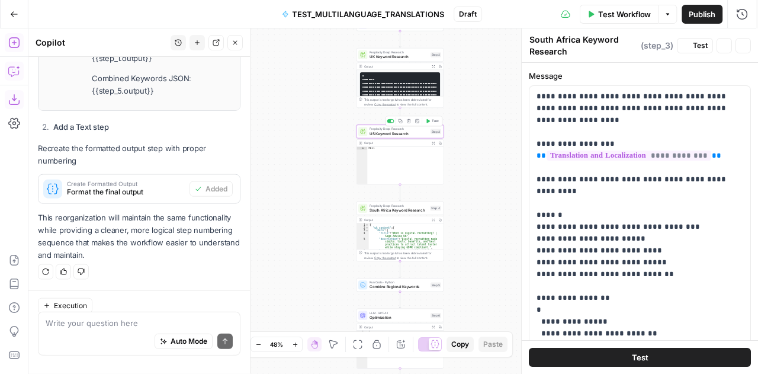
type textarea "US Keyword Research"
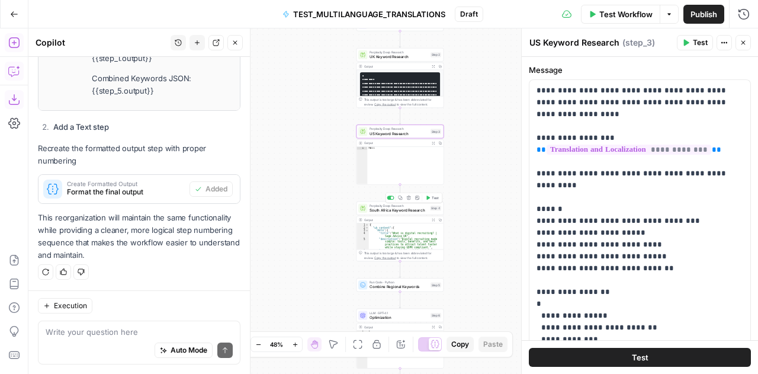
click at [380, 211] on span "South Africa Keyword Research" at bounding box center [398, 210] width 59 height 6
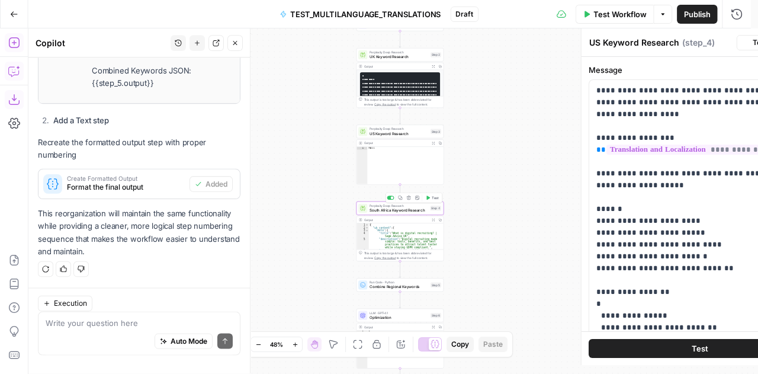
type textarea "South Africa Keyword Research"
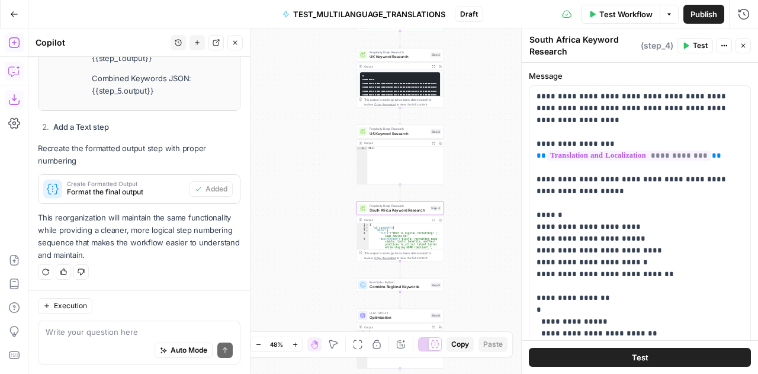
click at [374, 286] on span "Combine Regional Keywords" at bounding box center [398, 287] width 59 height 6
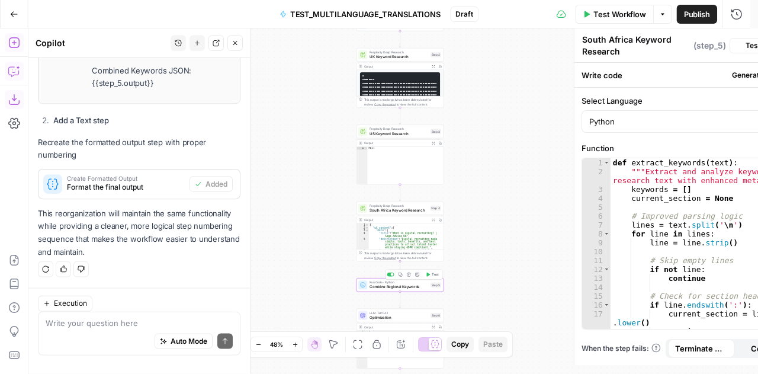
type textarea "Combine Regional Keywords"
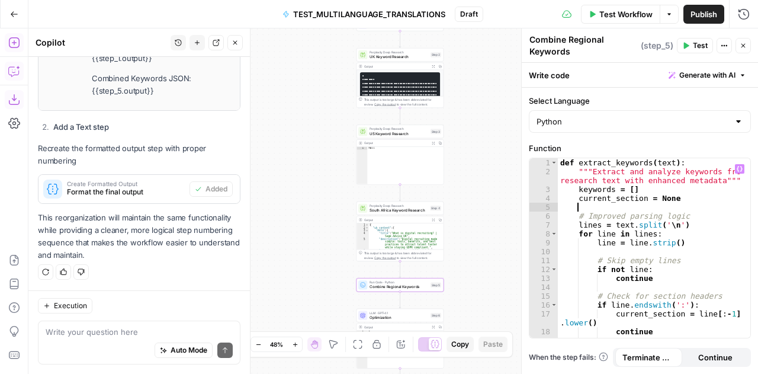
click at [642, 207] on div "def extract_keywords ( text ) : """Extract and analyze keywords from research t…" at bounding box center [650, 257] width 184 height 199
type textarea "**********"
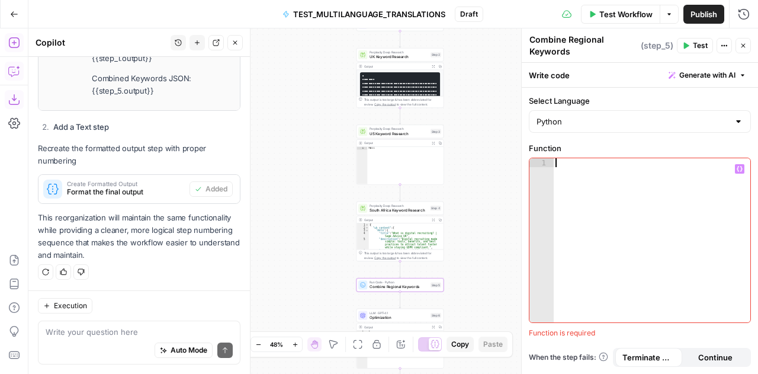
scroll to position [562, 0]
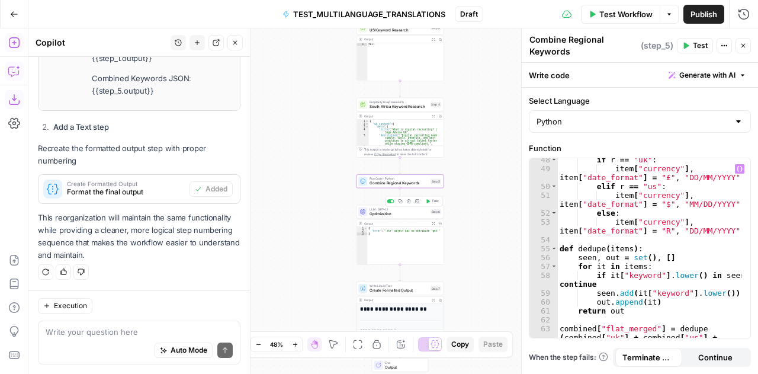
click at [370, 211] on span "Optimization" at bounding box center [398, 214] width 59 height 6
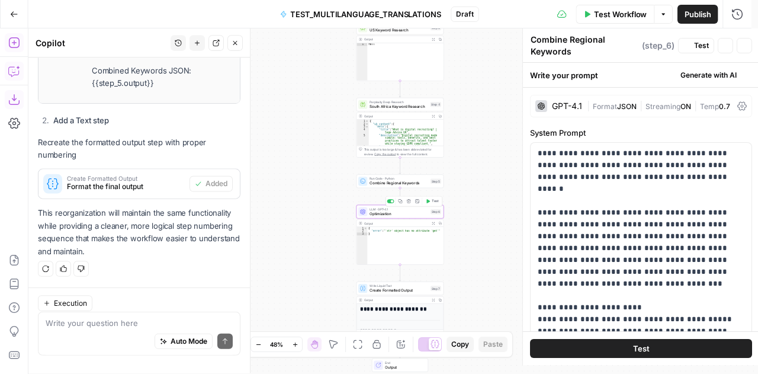
type textarea "Optimization"
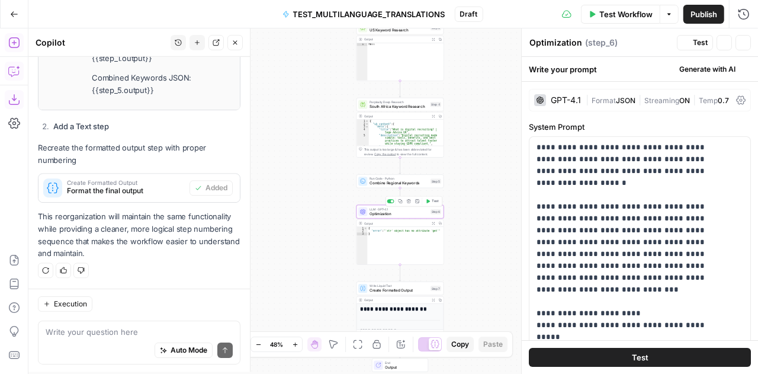
scroll to position [2380, 0]
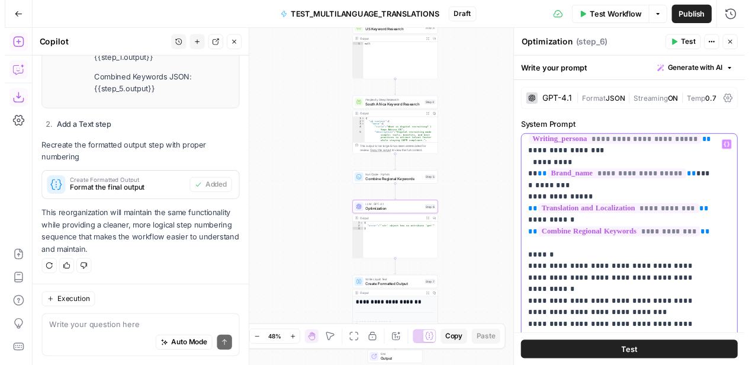
scroll to position [266, 0]
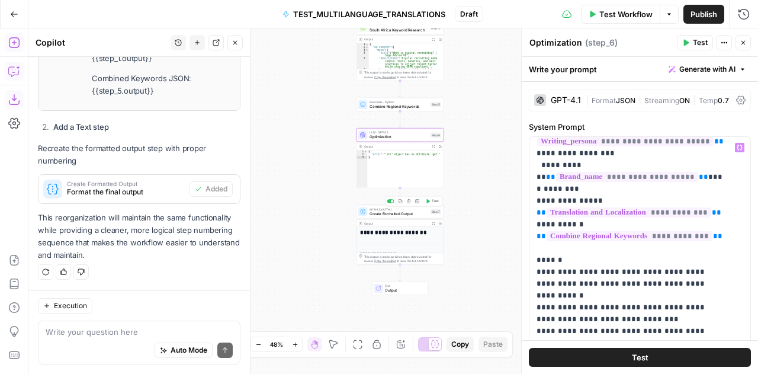
click at [368, 210] on div "Write Liquid Text Create Formatted Output Step 7 Copy step Delete step Add Note…" at bounding box center [399, 211] width 83 height 9
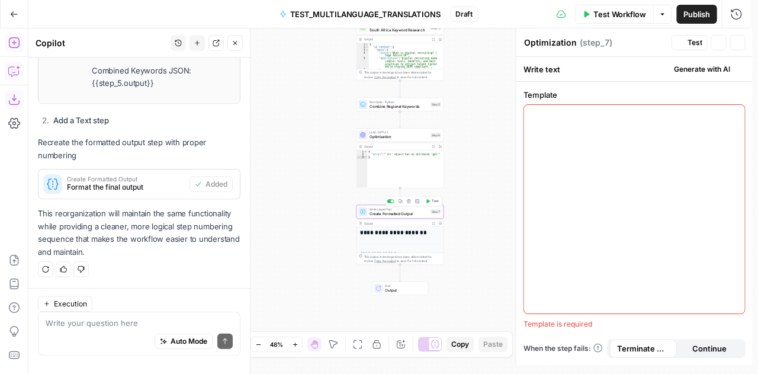
type textarea "Create Formatted Output"
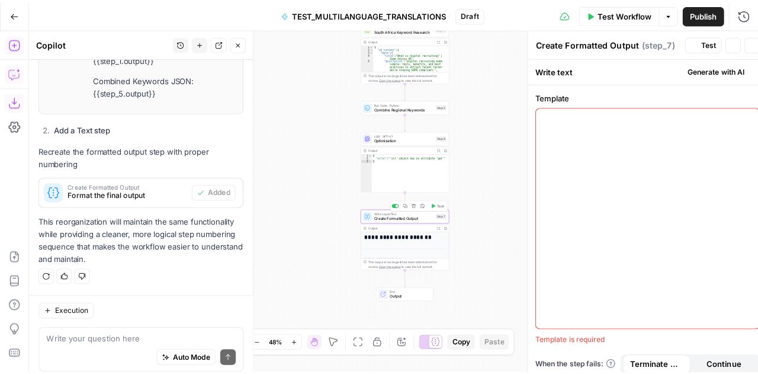
scroll to position [2380, 0]
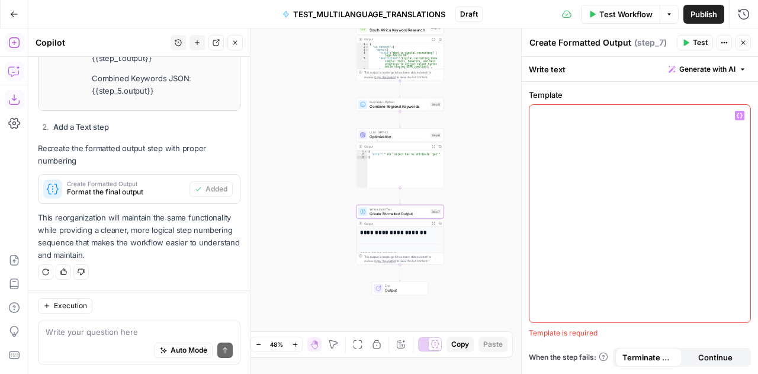
click at [556, 115] on p at bounding box center [639, 116] width 207 height 12
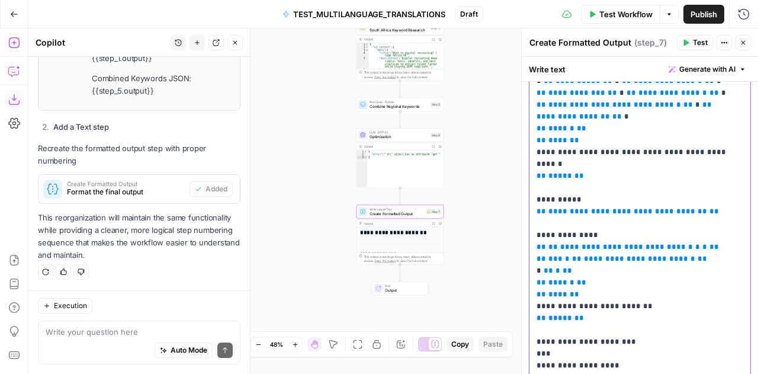
scroll to position [205, 0]
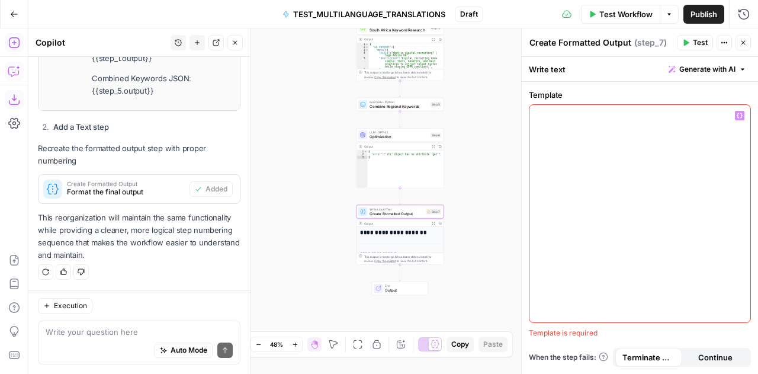
scroll to position [0, 0]
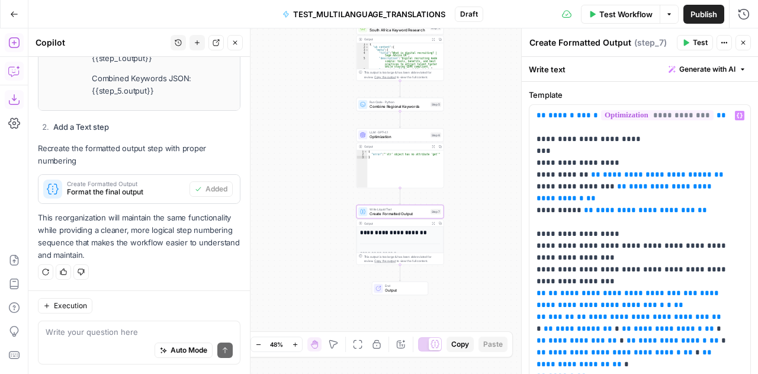
click at [491, 261] on div "Workflow Set Inputs Inputs LLM · [PERSON_NAME] Opus 4.1 Translation and Localiz…" at bounding box center [392, 200] width 729 height 345
click at [747, 40] on button "Close" at bounding box center [742, 42] width 15 height 15
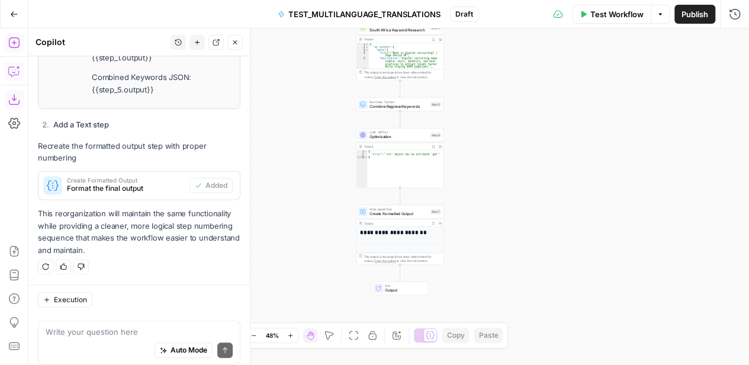
scroll to position [2380, 0]
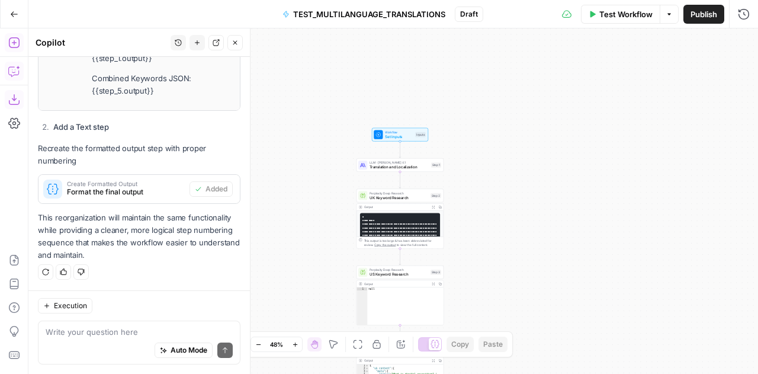
click at [395, 138] on span "Set Inputs" at bounding box center [399, 137] width 28 height 6
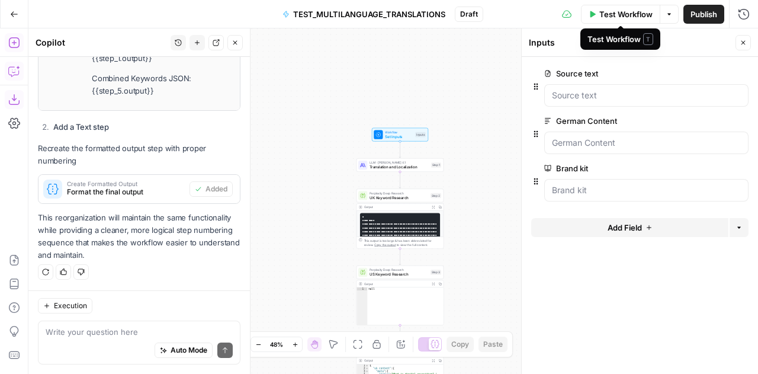
click at [620, 9] on span "Test Workflow" at bounding box center [625, 14] width 53 height 12
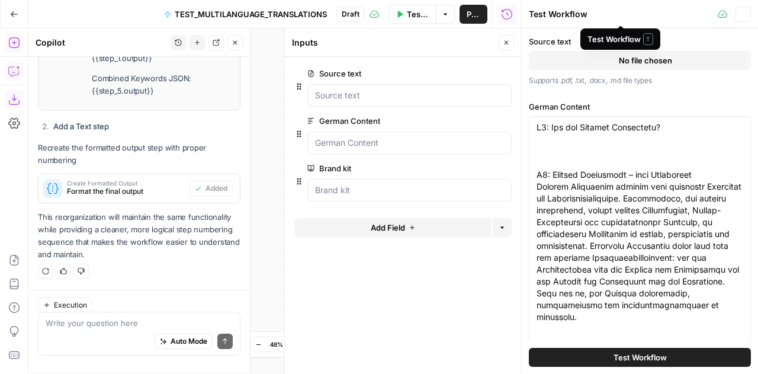
type input "Sage"
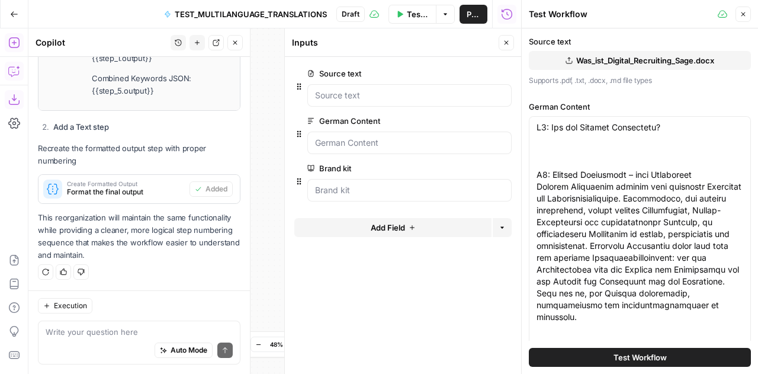
click at [663, 350] on button "Test Workflow" at bounding box center [640, 356] width 222 height 19
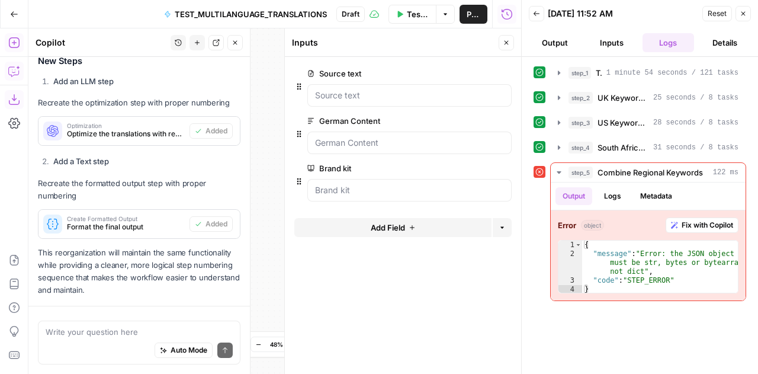
scroll to position [995, 0]
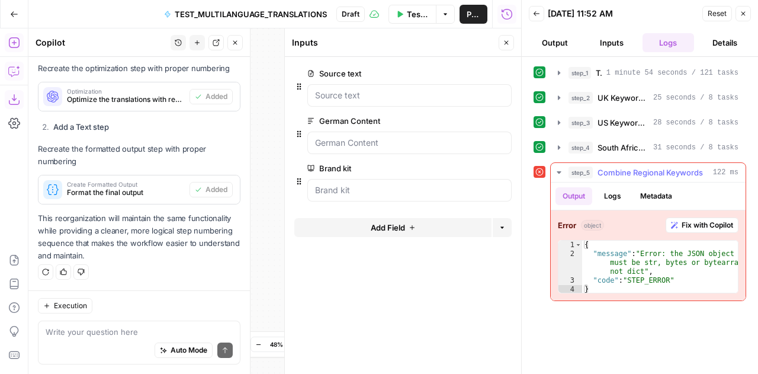
click at [558, 171] on icon "button" at bounding box center [558, 172] width 9 height 9
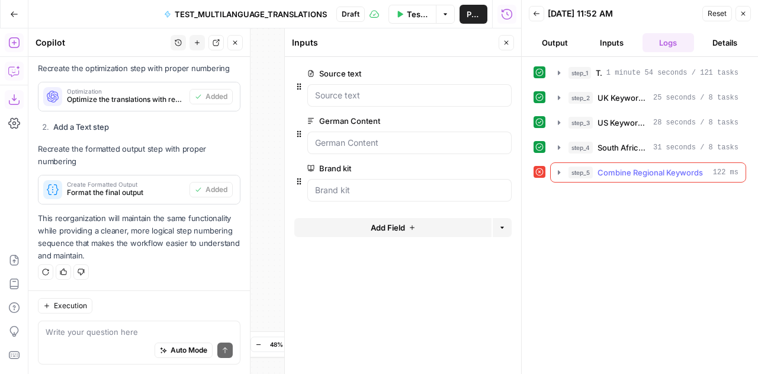
click at [639, 173] on span "Combine Regional Keywords" at bounding box center [649, 172] width 105 height 12
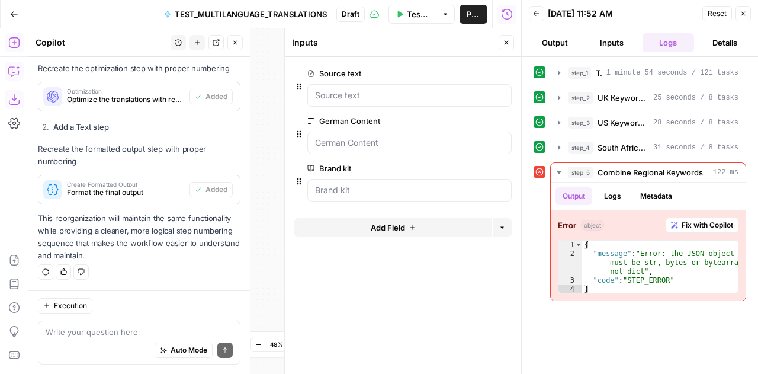
click at [742, 21] on button "Close" at bounding box center [742, 13] width 15 height 15
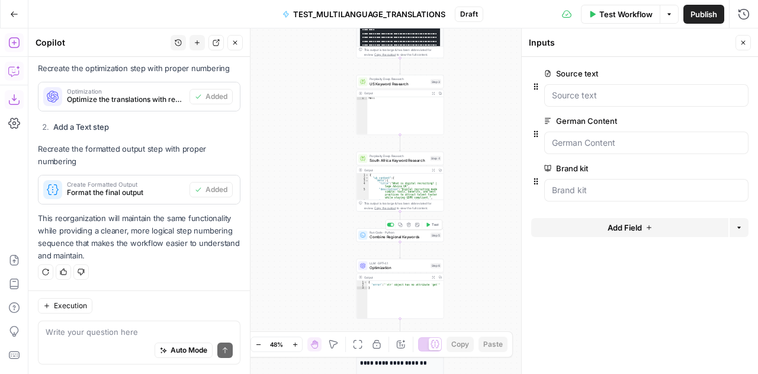
click at [376, 236] on span "Combine Regional Keywords" at bounding box center [398, 237] width 59 height 6
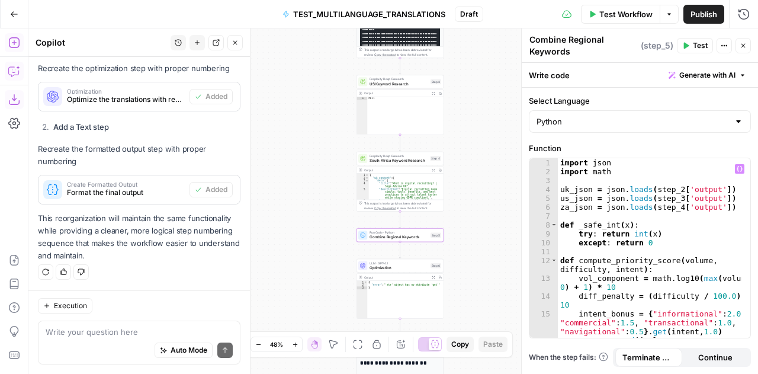
click at [604, 249] on div "import json import math [GEOGRAPHIC_DATA] = json . loads ( step_2 [ 'output' ])…" at bounding box center [650, 262] width 184 height 208
type textarea "**********"
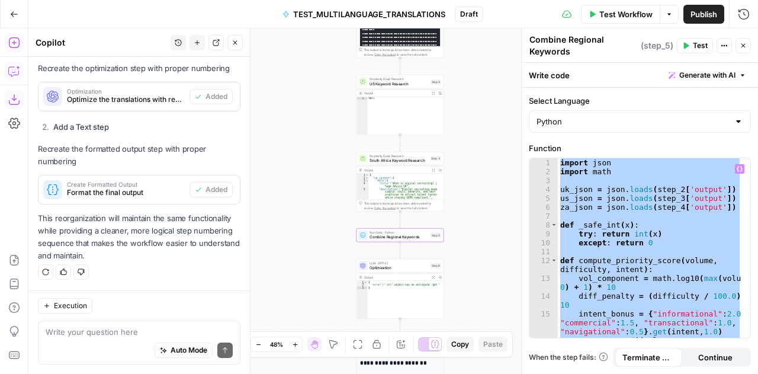
click at [668, 11] on icon "button" at bounding box center [668, 14] width 7 height 7
click at [641, 57] on span "View Last Test" at bounding box center [636, 58] width 52 height 12
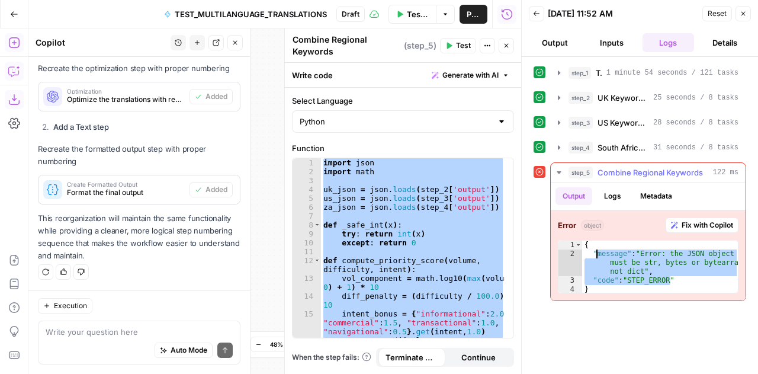
drag, startPoint x: 676, startPoint y: 279, endPoint x: 595, endPoint y: 252, distance: 85.0
click at [595, 252] on div "{ "message" : "Error: the JSON object must be str, bytes or bytearray, not dict…" at bounding box center [660, 275] width 157 height 71
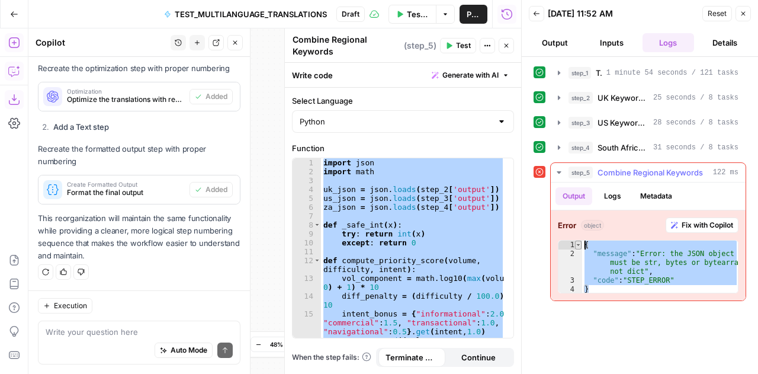
drag, startPoint x: 593, startPoint y: 285, endPoint x: 578, endPoint y: 239, distance: 48.7
click at [578, 240] on div "**********" at bounding box center [648, 266] width 181 height 53
type textarea "**********"
click at [560, 171] on icon "button" at bounding box center [558, 172] width 9 height 9
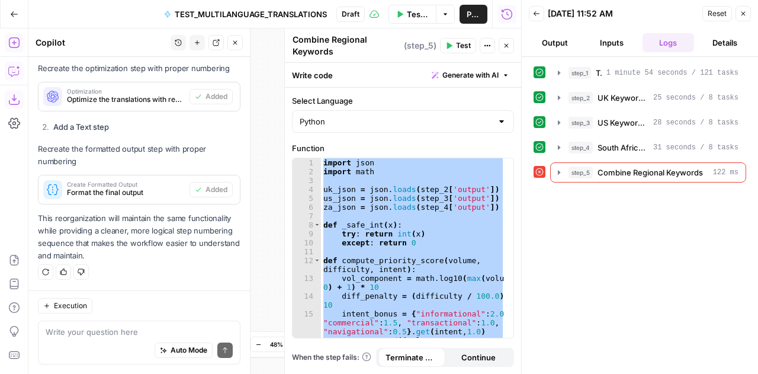
click at [720, 10] on span "Reset" at bounding box center [716, 13] width 19 height 11
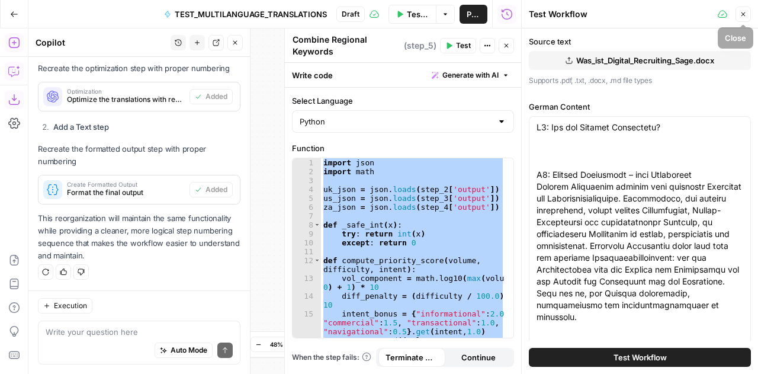
click at [745, 11] on icon "button" at bounding box center [742, 14] width 7 height 7
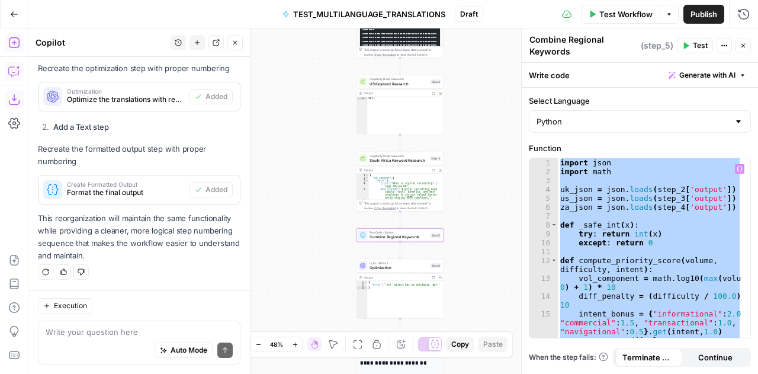
click at [636, 246] on div "import json import math [GEOGRAPHIC_DATA] = json . loads ( step_2 [ 'output' ])…" at bounding box center [650, 247] width 184 height 179
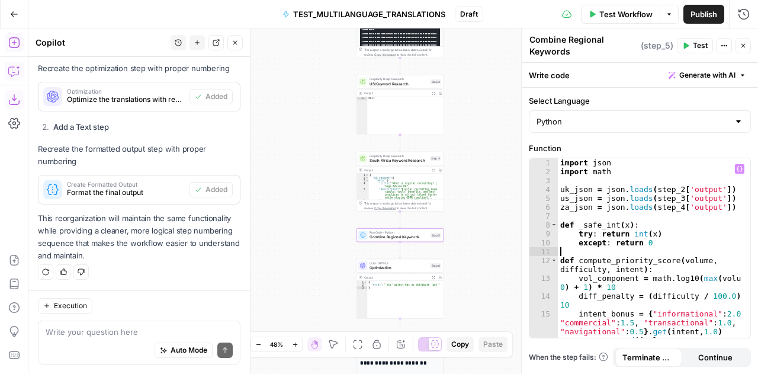
click at [636, 246] on div "import json import math [GEOGRAPHIC_DATA] = json . loads ( step_2 [ 'output' ])…" at bounding box center [650, 262] width 184 height 208
type textarea "**********"
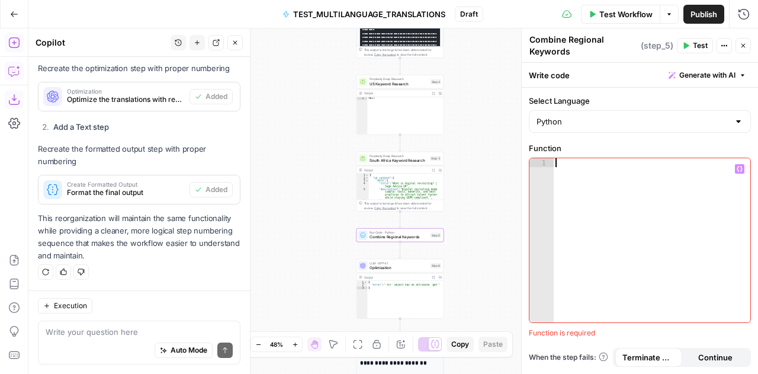
scroll to position [1095, 0]
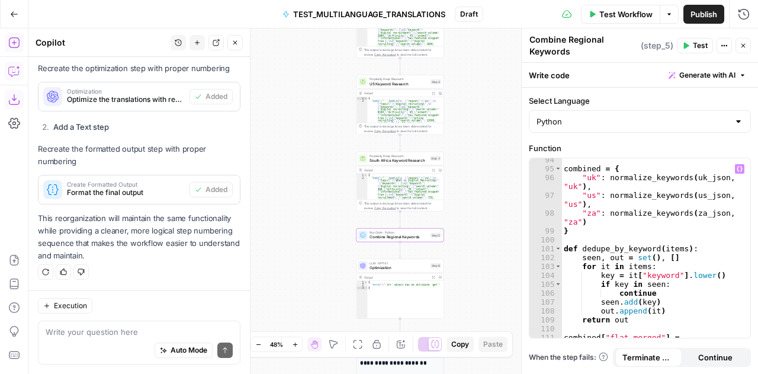
click at [500, 158] on div "Workflow Set Inputs Inputs LLM · [PERSON_NAME] Opus 4.1 Translation and Localiz…" at bounding box center [392, 200] width 729 height 345
click at [746, 46] on icon "button" at bounding box center [742, 45] width 7 height 7
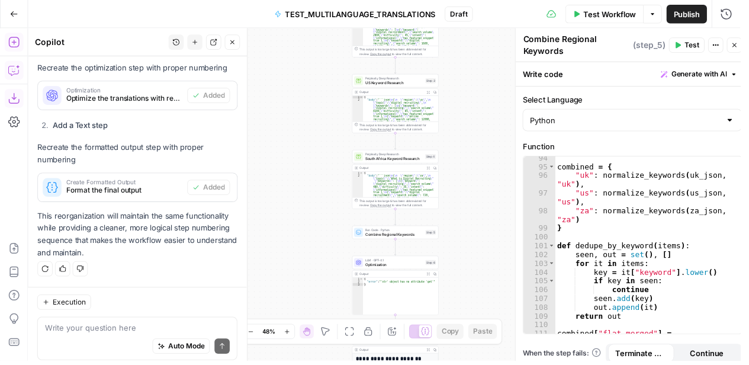
scroll to position [995, 0]
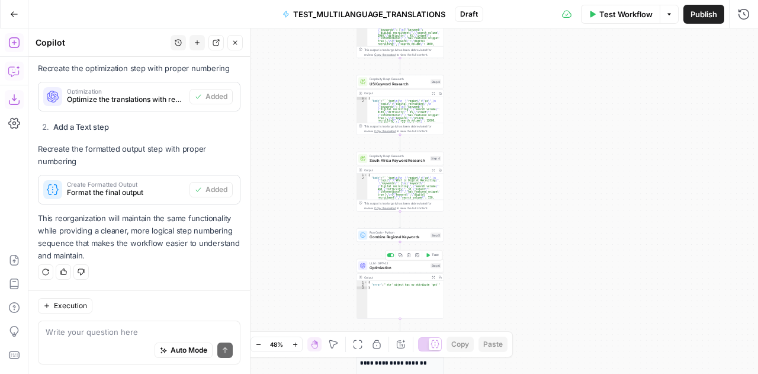
click at [378, 267] on span "Optimization" at bounding box center [398, 268] width 59 height 6
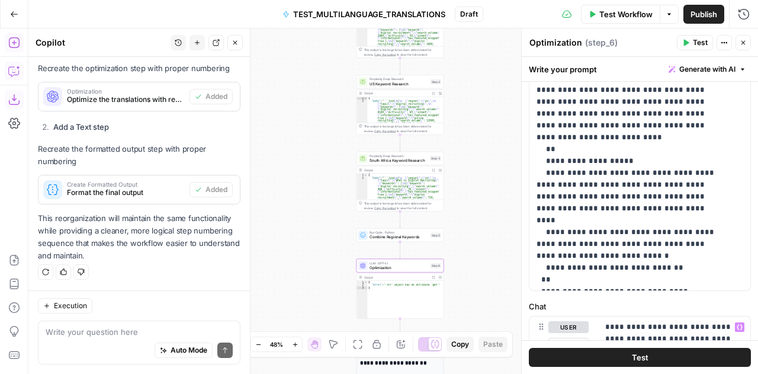
scroll to position [329, 0]
click at [614, 14] on span "Test Workflow" at bounding box center [625, 14] width 53 height 12
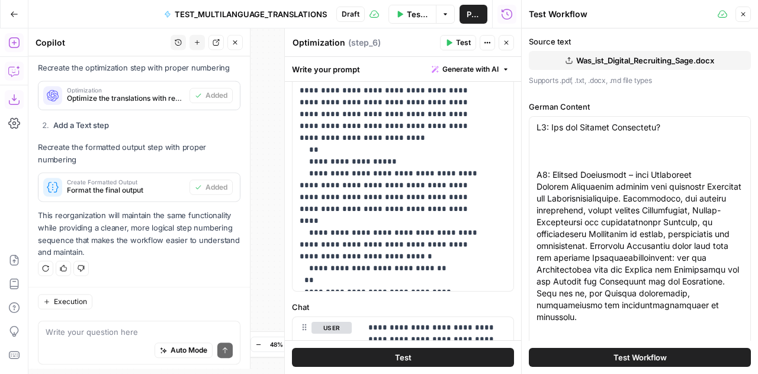
scroll to position [995, 0]
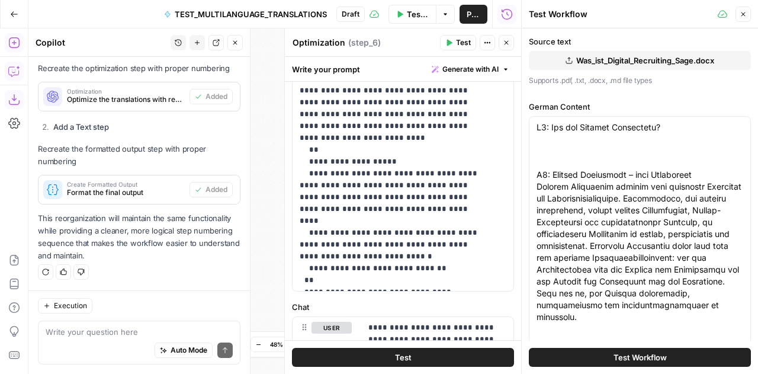
click at [636, 357] on span "Test Workflow" at bounding box center [639, 357] width 53 height 12
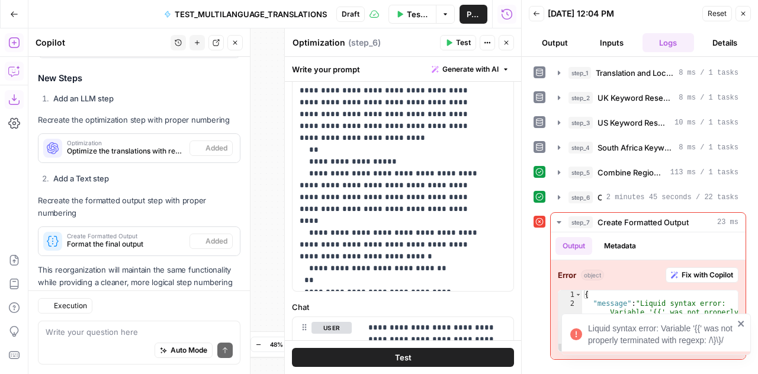
scroll to position [995, 0]
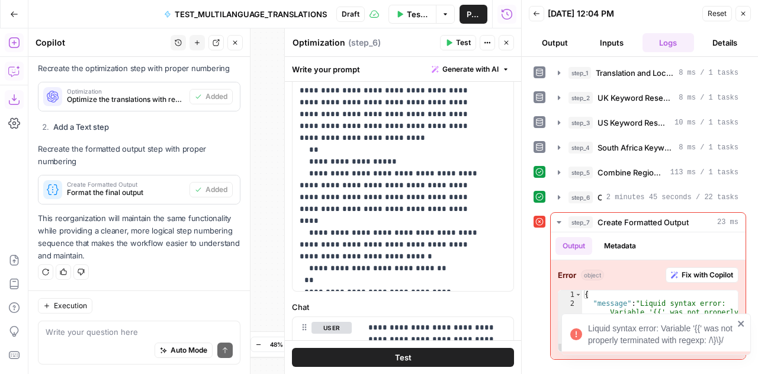
click at [743, 326] on icon "close" at bounding box center [741, 322] width 8 height 9
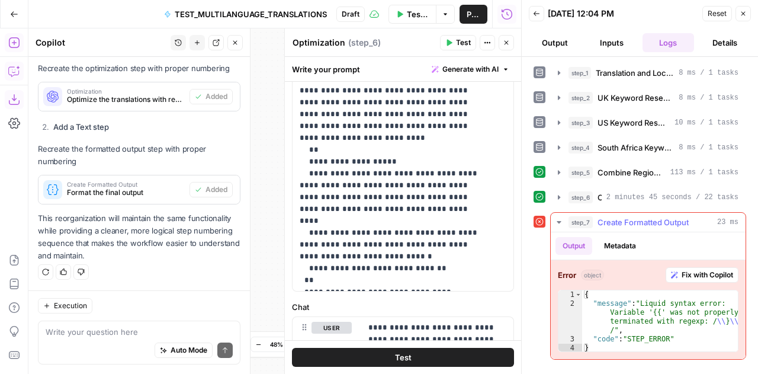
click at [676, 336] on div "{ "message" : "Liquid syntax error: Variable '{{' was not properly terminated w…" at bounding box center [660, 330] width 157 height 80
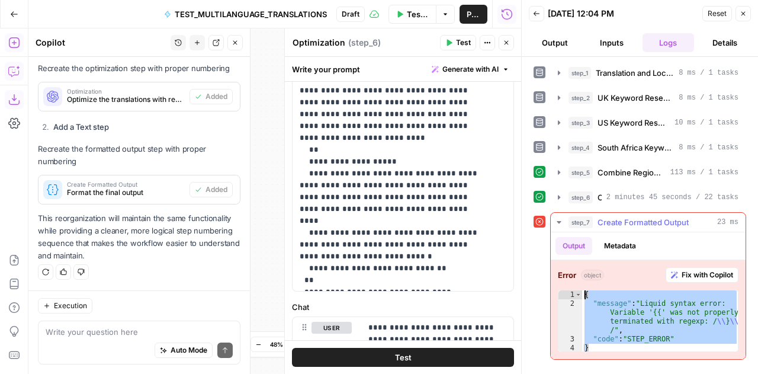
drag, startPoint x: 595, startPoint y: 343, endPoint x: 582, endPoint y: 289, distance: 54.8
click at [582, 290] on div "{ "message" : "Liquid syntax error: Variable '{{' was not properly terminated w…" at bounding box center [660, 330] width 157 height 80
type textarea "**********"
click at [509, 44] on icon "button" at bounding box center [506, 42] width 7 height 7
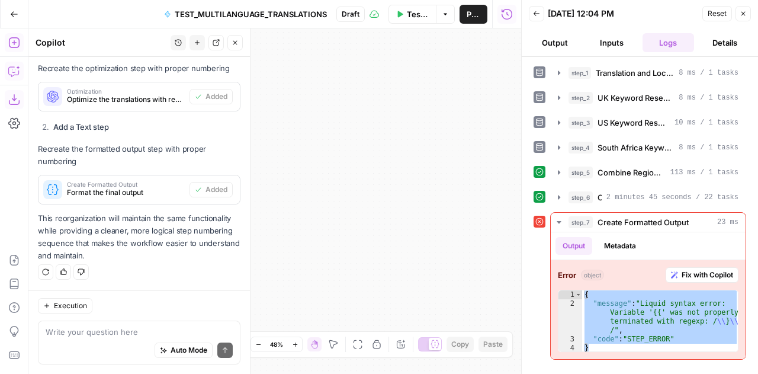
click at [554, 37] on button "Output" at bounding box center [555, 42] width 52 height 19
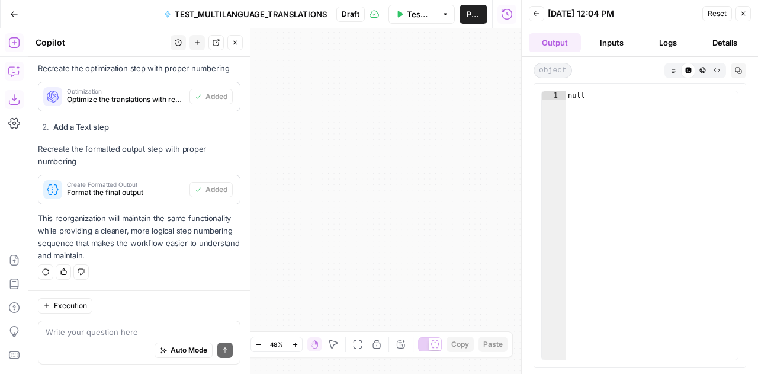
click at [659, 34] on button "Logs" at bounding box center [668, 42] width 52 height 19
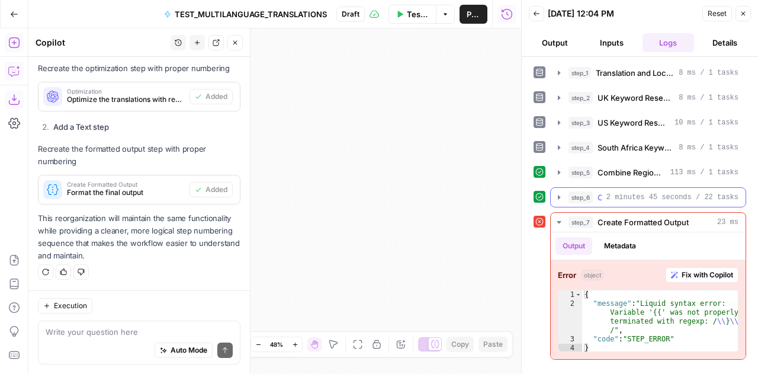
click at [633, 192] on span "2 minutes 45 seconds / 22 tasks" at bounding box center [672, 197] width 132 height 11
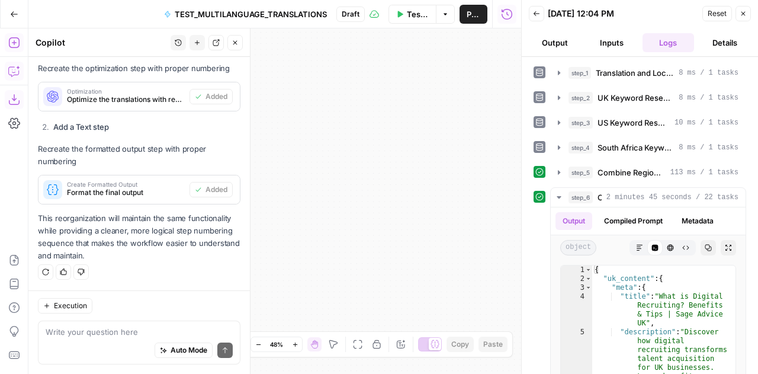
drag, startPoint x: 549, startPoint y: 53, endPoint x: 552, endPoint y: 47, distance: 6.1
click at [552, 47] on header "Back [DATE] 12:04 PM Reset Close Output Inputs Logs Details" at bounding box center [639, 28] width 236 height 57
click at [552, 47] on button "Output" at bounding box center [555, 42] width 52 height 19
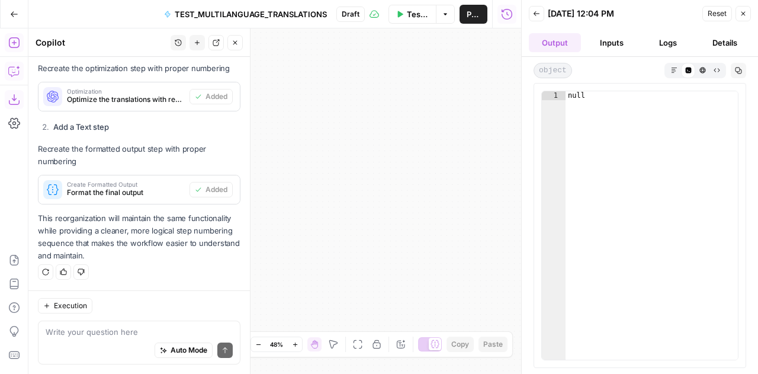
click at [660, 44] on button "Logs" at bounding box center [668, 42] width 52 height 19
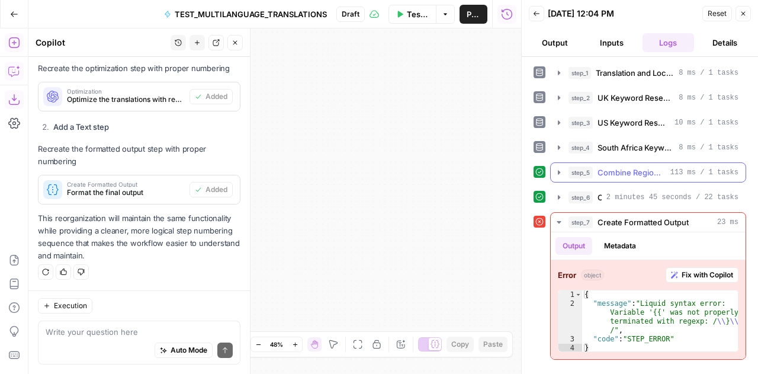
click at [627, 177] on button "step_5 Combine Regional Keywords 113 ms / 1 tasks" at bounding box center [648, 172] width 195 height 19
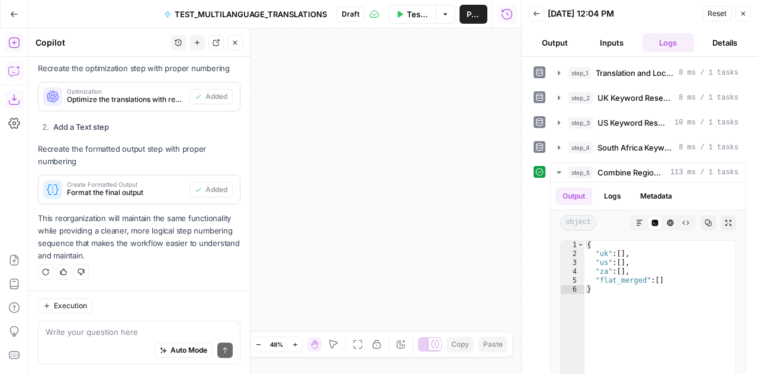
click at [561, 47] on button "Output" at bounding box center [555, 42] width 52 height 19
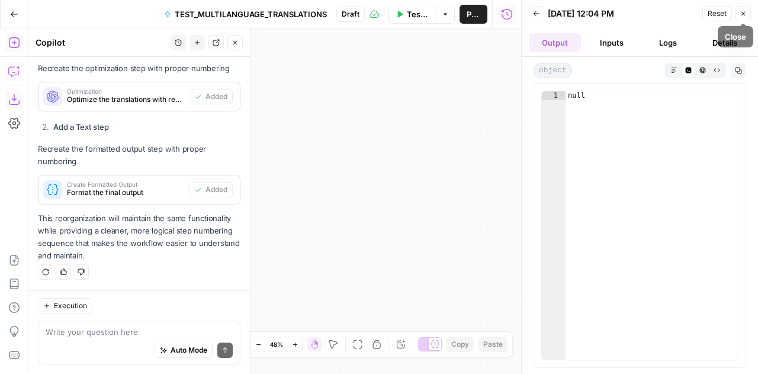
click at [740, 12] on icon "button" at bounding box center [742, 13] width 7 height 7
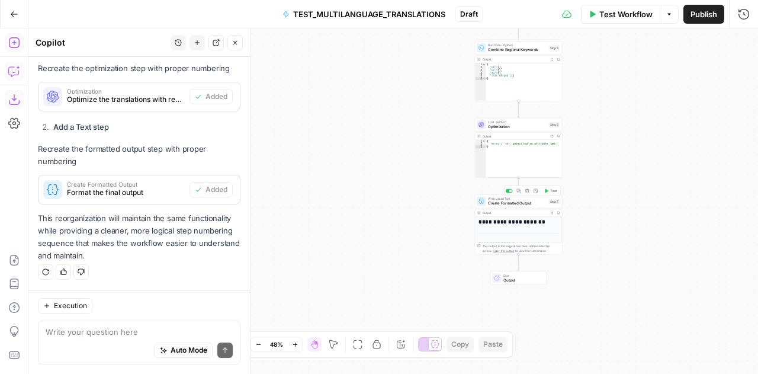
click at [501, 201] on span "Create Formatted Output" at bounding box center [517, 203] width 59 height 6
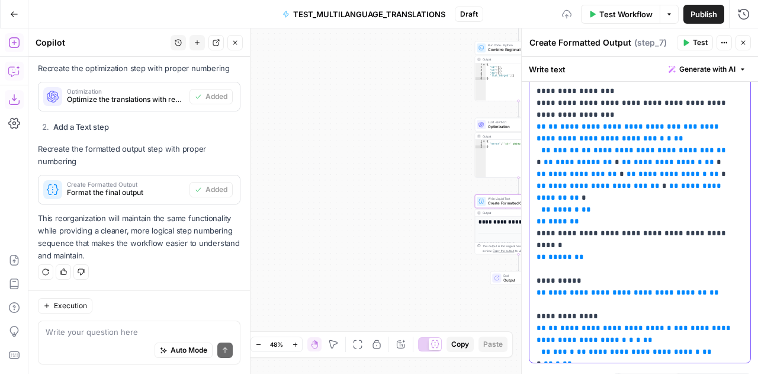
scroll to position [1114, 0]
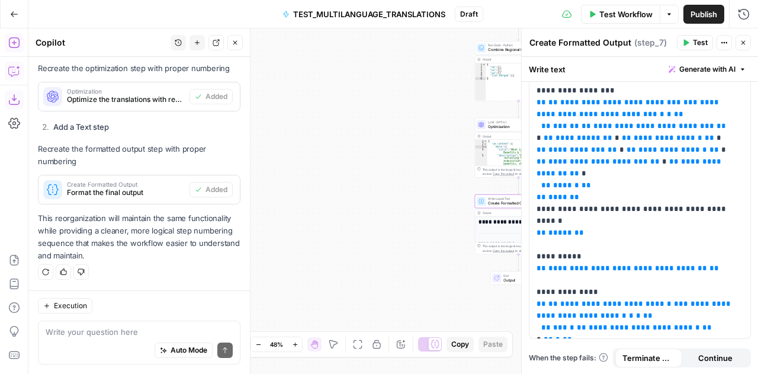
click at [744, 42] on icon "button" at bounding box center [742, 42] width 7 height 7
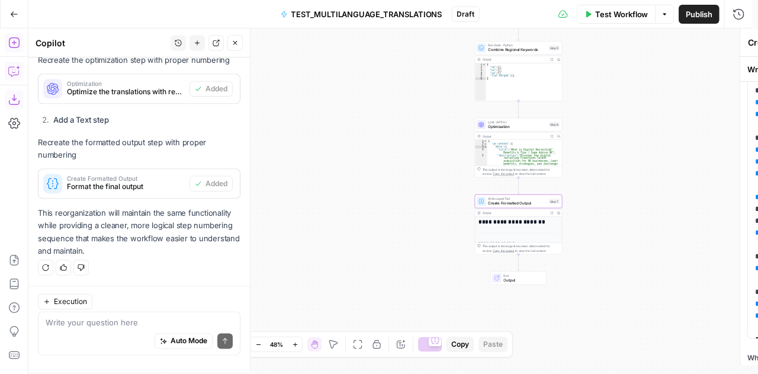
scroll to position [995, 0]
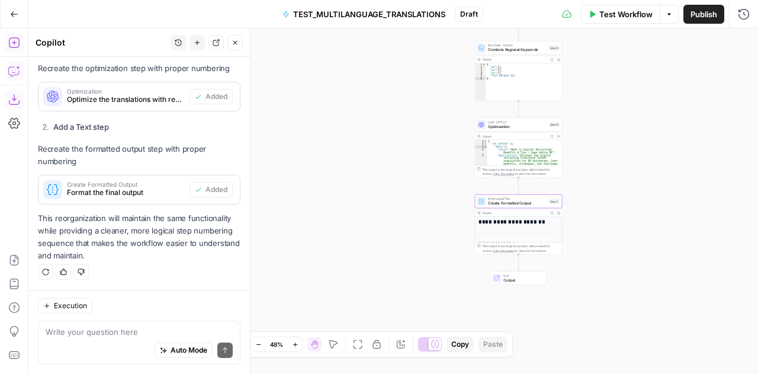
click at [605, 15] on span "Test Workflow" at bounding box center [625, 14] width 53 height 12
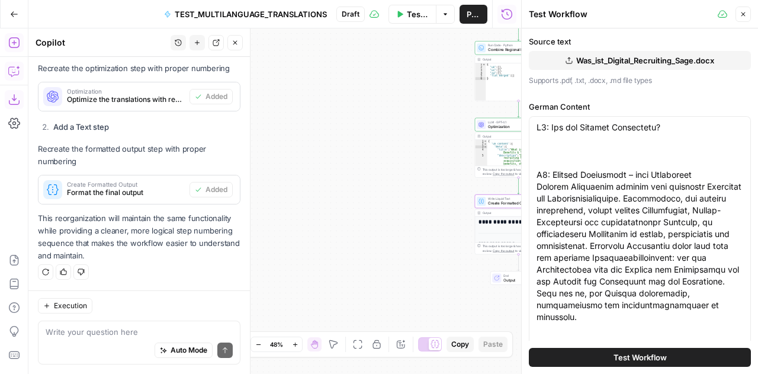
click at [648, 359] on span "Test Workflow" at bounding box center [639, 357] width 53 height 12
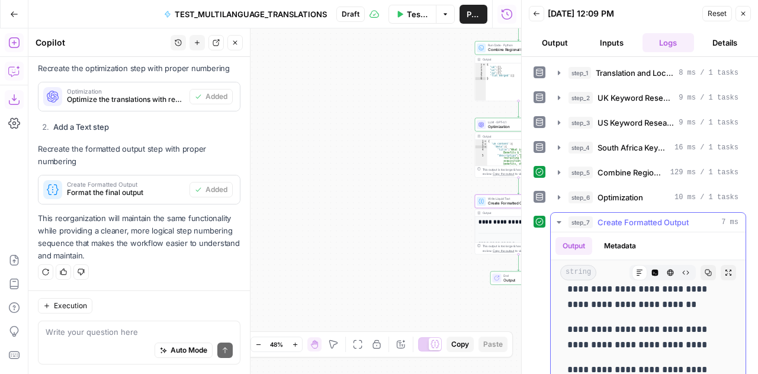
scroll to position [472, 0]
click at [704, 269] on icon "button" at bounding box center [707, 272] width 7 height 7
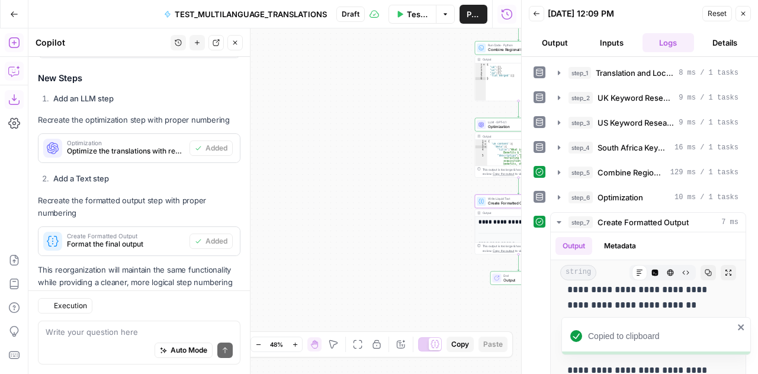
scroll to position [995, 0]
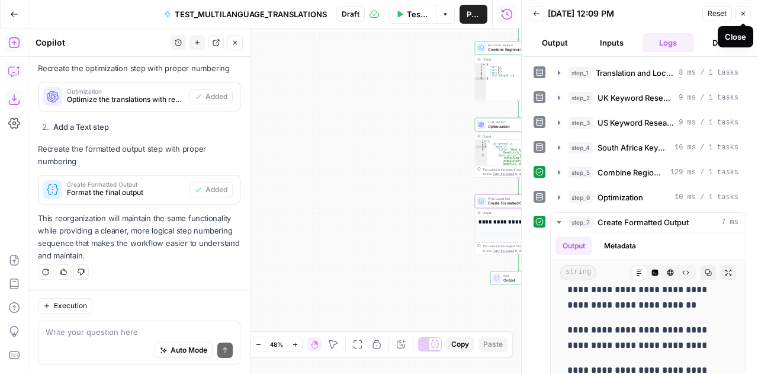
click at [745, 16] on icon "button" at bounding box center [742, 13] width 7 height 7
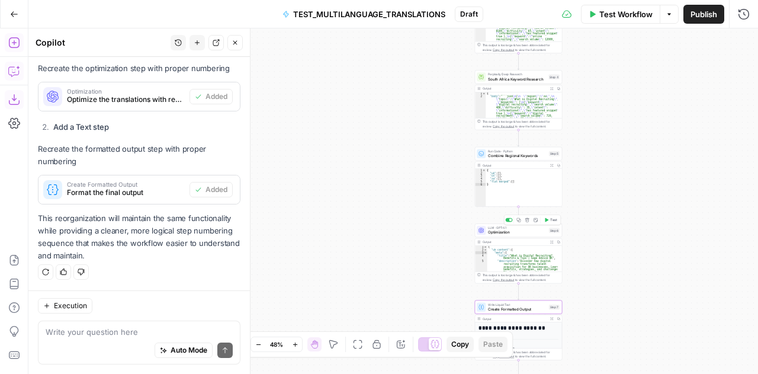
click at [497, 231] on span "Optimization" at bounding box center [517, 232] width 59 height 6
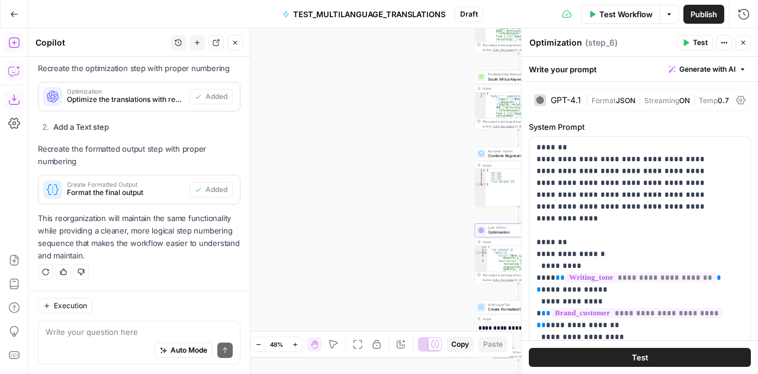
click at [709, 98] on span "Temp" at bounding box center [707, 100] width 19 height 9
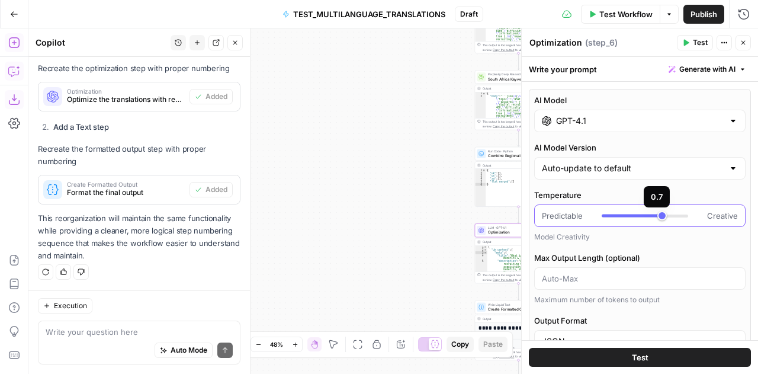
click at [606, 214] on div at bounding box center [631, 215] width 60 height 3
type input "***"
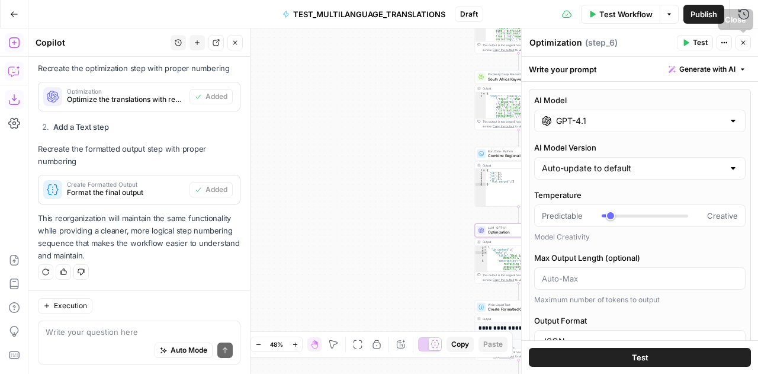
click at [742, 44] on icon "button" at bounding box center [742, 42] width 7 height 7
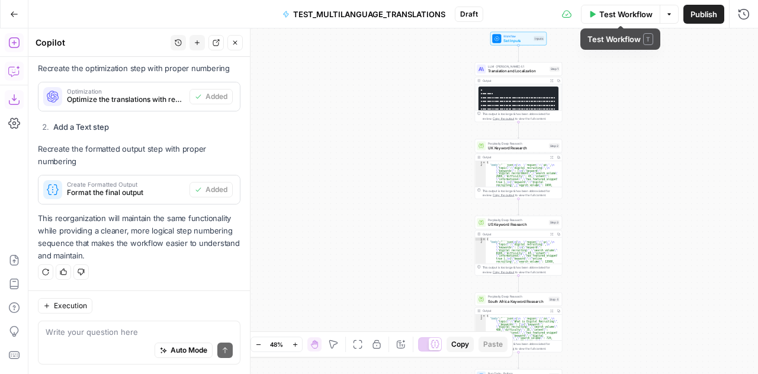
click at [614, 15] on span "Test Workflow" at bounding box center [625, 14] width 53 height 12
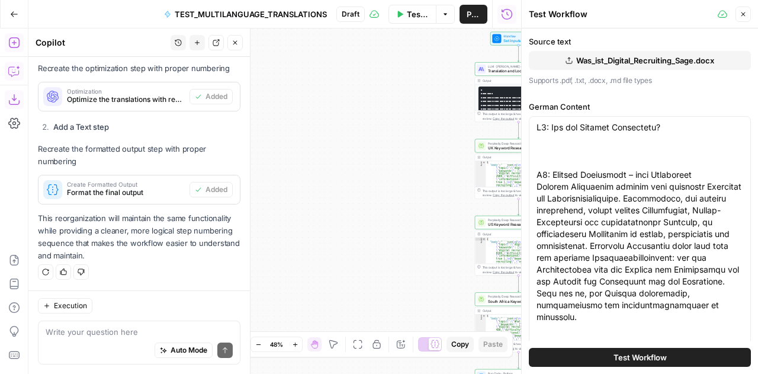
click at [641, 363] on button "Test Workflow" at bounding box center [640, 356] width 222 height 19
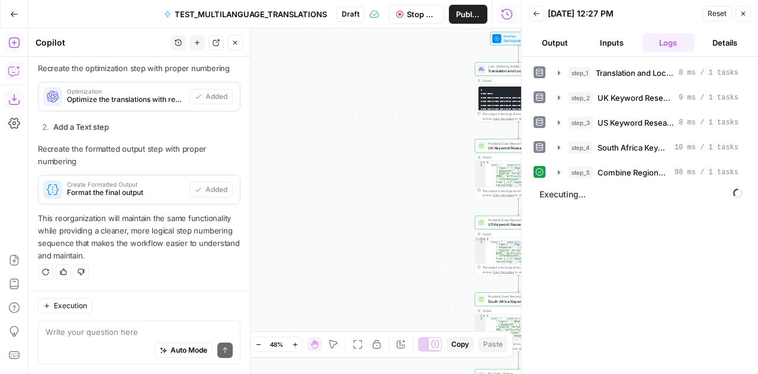
click at [410, 12] on span "Stop Run" at bounding box center [422, 14] width 30 height 12
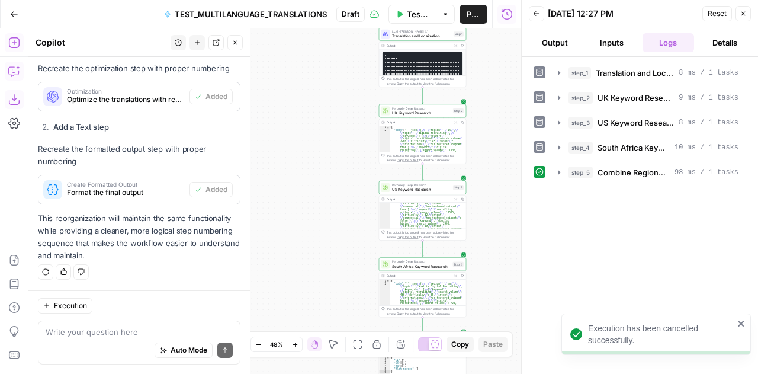
scroll to position [148, 0]
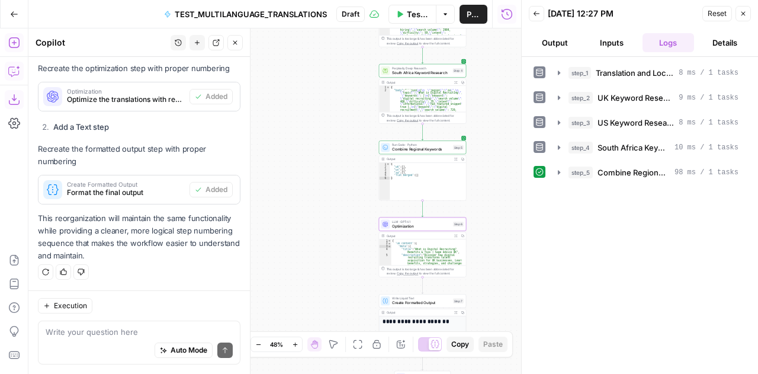
click at [404, 224] on span "Optimization" at bounding box center [421, 226] width 59 height 6
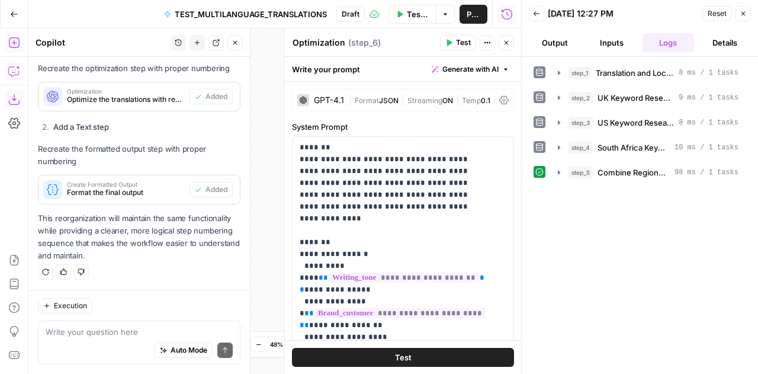
click at [716, 9] on span "Reset" at bounding box center [716, 13] width 19 height 11
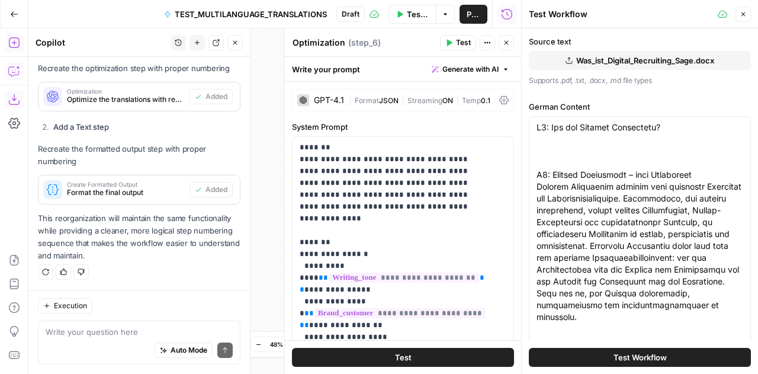
click at [469, 99] on span "Temp" at bounding box center [471, 100] width 19 height 9
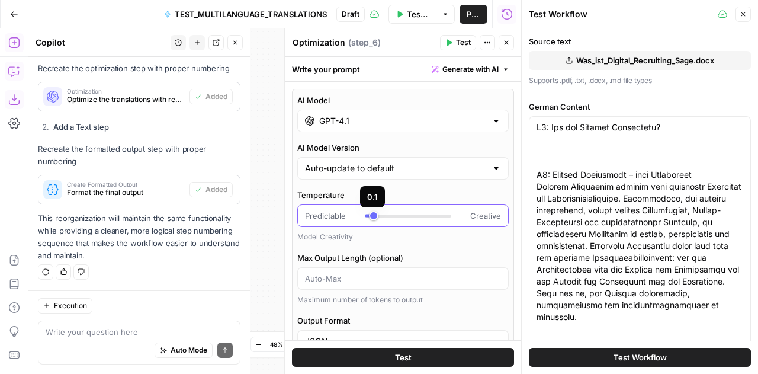
type input "***"
drag, startPoint x: 372, startPoint y: 213, endPoint x: 378, endPoint y: 214, distance: 6.0
click at [378, 214] on div at bounding box center [408, 216] width 86 height 12
click at [748, 17] on button "Close" at bounding box center [742, 14] width 15 height 15
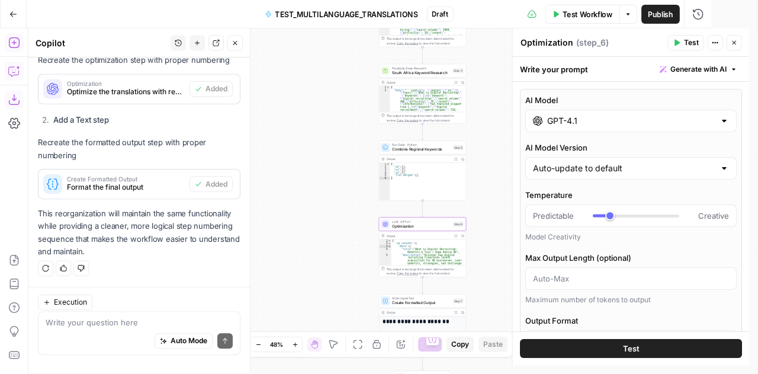
scroll to position [995, 0]
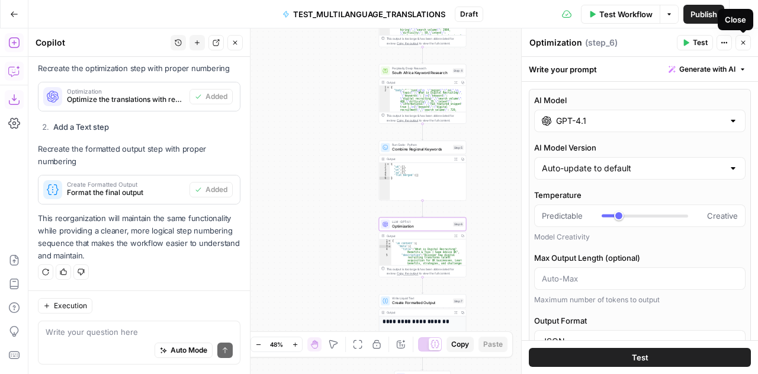
click at [743, 42] on icon "button" at bounding box center [742, 42] width 7 height 7
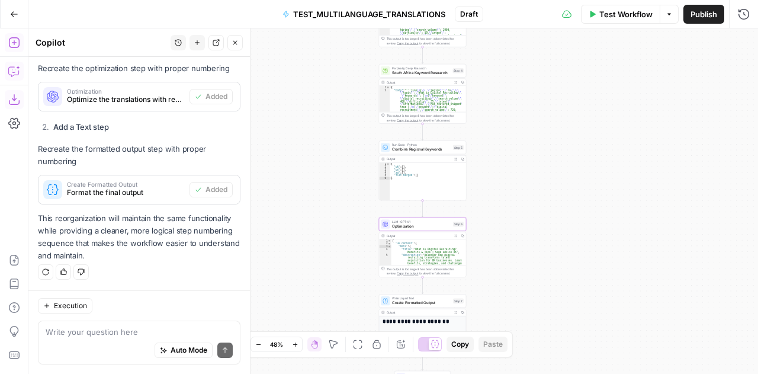
click at [614, 9] on span "Test Workflow" at bounding box center [625, 14] width 53 height 12
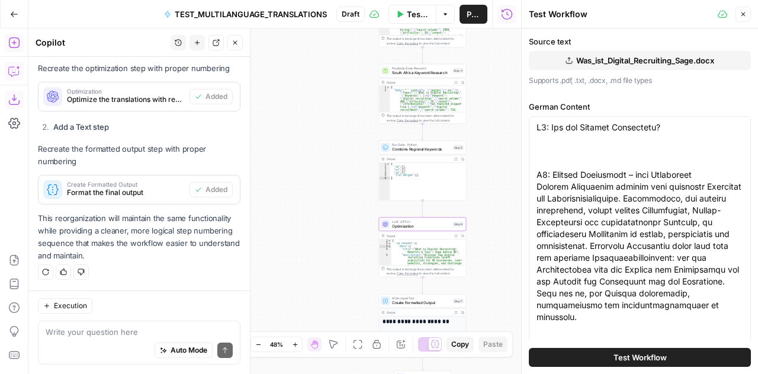
click at [644, 352] on span "Test Workflow" at bounding box center [639, 357] width 53 height 12
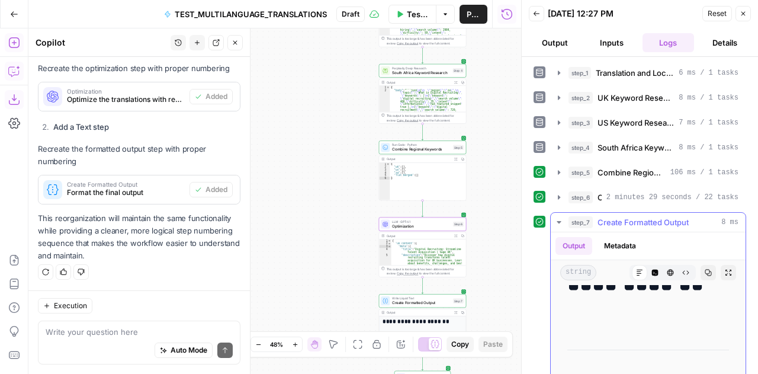
scroll to position [49, 0]
click at [704, 269] on icon "button" at bounding box center [707, 272] width 7 height 7
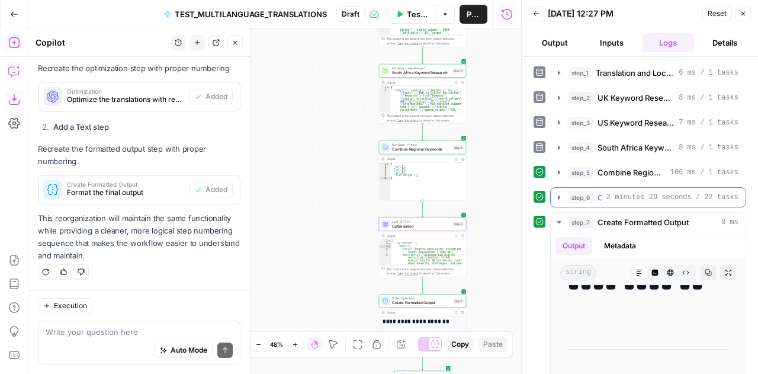
click at [616, 188] on button "step_6 Optimization 2 minutes 29 seconds / 22 tasks" at bounding box center [648, 197] width 195 height 19
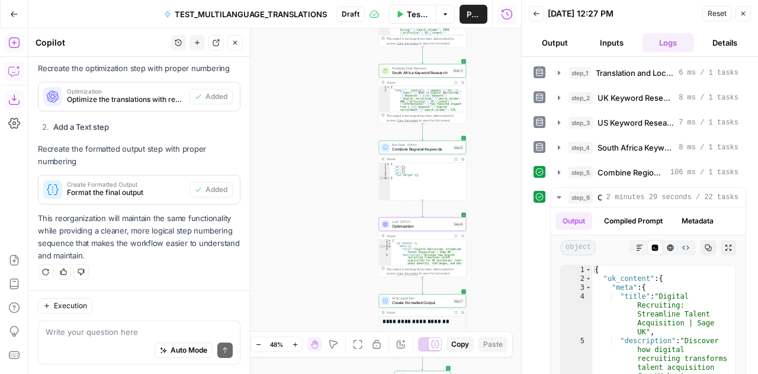
click at [713, 18] on span "Reset" at bounding box center [716, 13] width 19 height 11
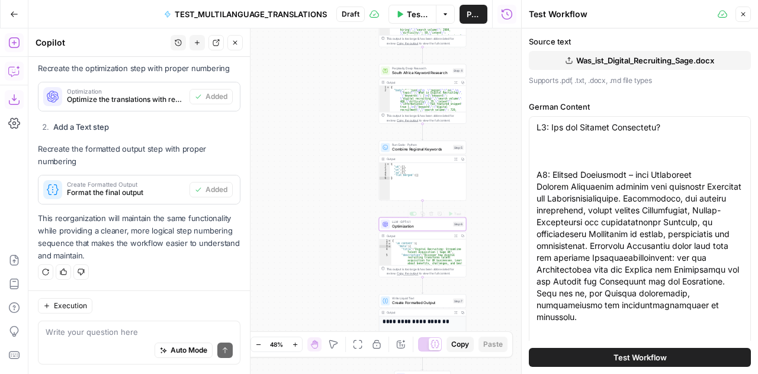
click at [392, 224] on span "Optimization" at bounding box center [421, 226] width 59 height 6
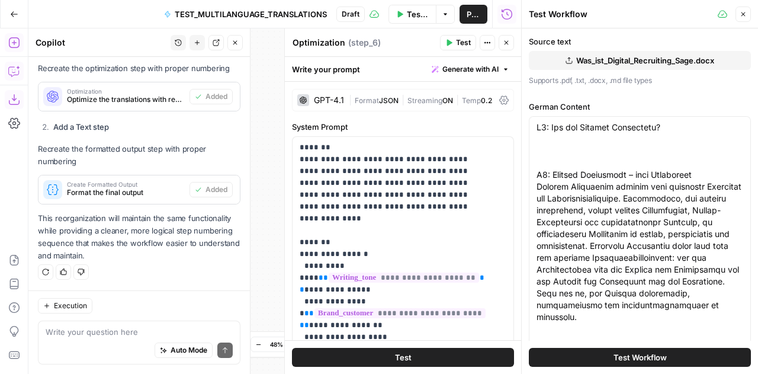
click at [474, 100] on span "Temp" at bounding box center [471, 100] width 19 height 9
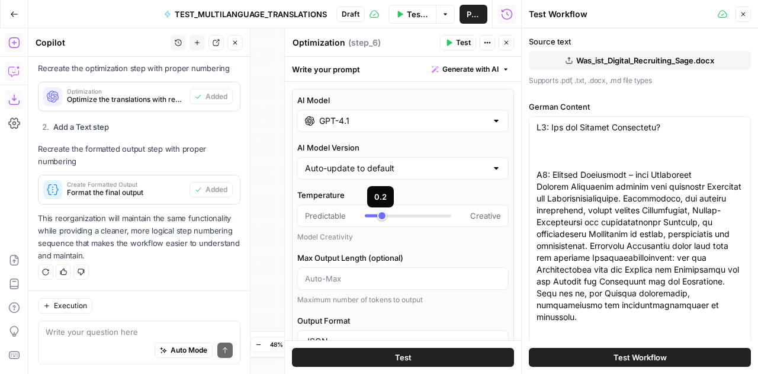
click at [371, 215] on div at bounding box center [373, 215] width 17 height 3
type input "***"
click at [506, 41] on icon "button" at bounding box center [506, 42] width 7 height 7
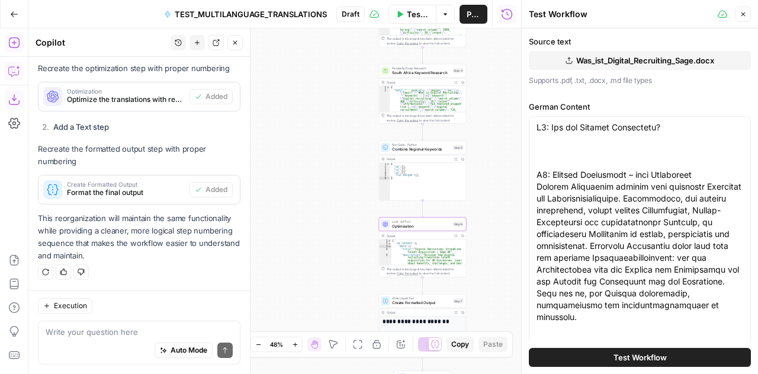
click at [743, 15] on icon "button" at bounding box center [742, 14] width 7 height 7
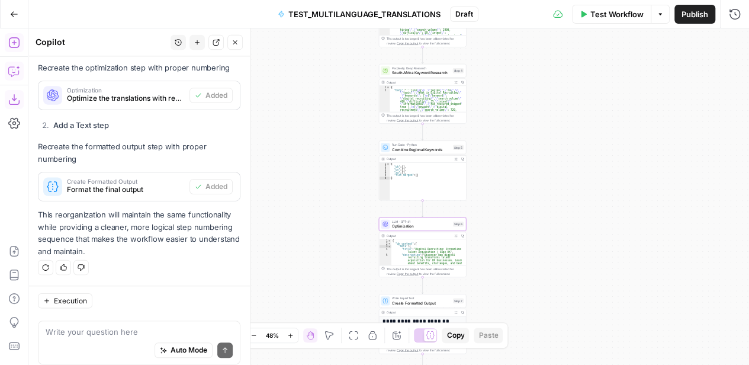
scroll to position [995, 0]
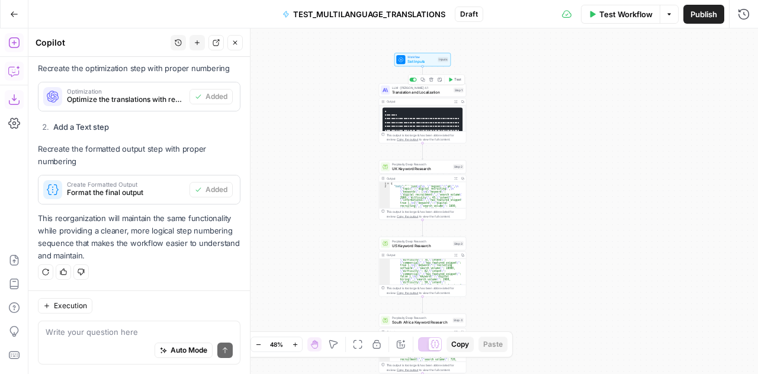
click at [402, 91] on span "Translation and Localization" at bounding box center [421, 92] width 59 height 6
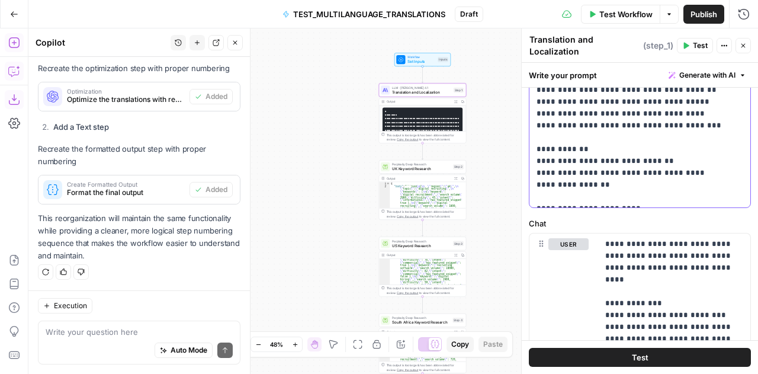
scroll to position [423, 0]
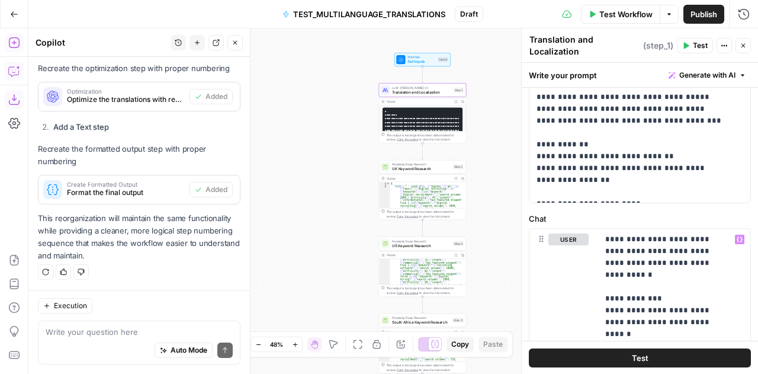
click at [505, 156] on div "Workflow Set Inputs Inputs LLM · [PERSON_NAME] Opus 4.1 Translation and Localiz…" at bounding box center [392, 200] width 729 height 345
click at [741, 47] on button "Close" at bounding box center [742, 45] width 15 height 15
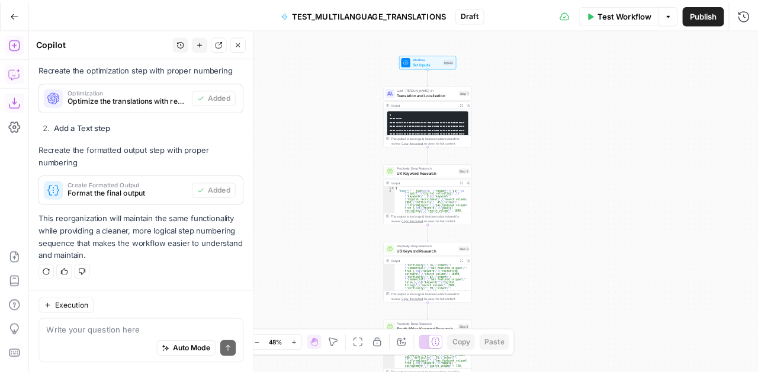
scroll to position [995, 0]
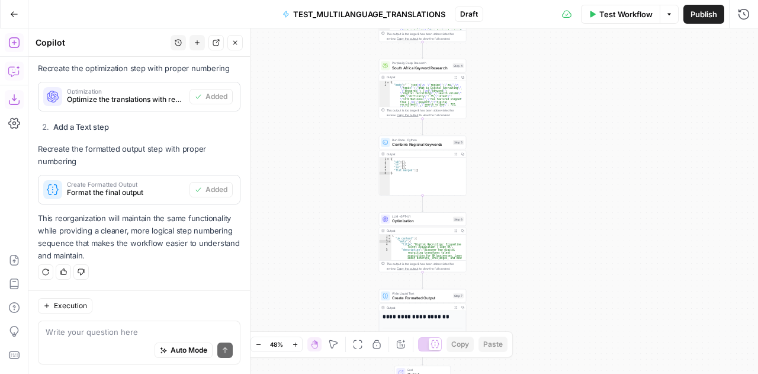
type textarea "**********"
click at [413, 244] on div "{ "uk_content" : { "meta" : { "title" : "Digital Recruiting: Streamline Talent …" at bounding box center [426, 251] width 70 height 35
click at [407, 221] on span "Optimization" at bounding box center [421, 221] width 59 height 6
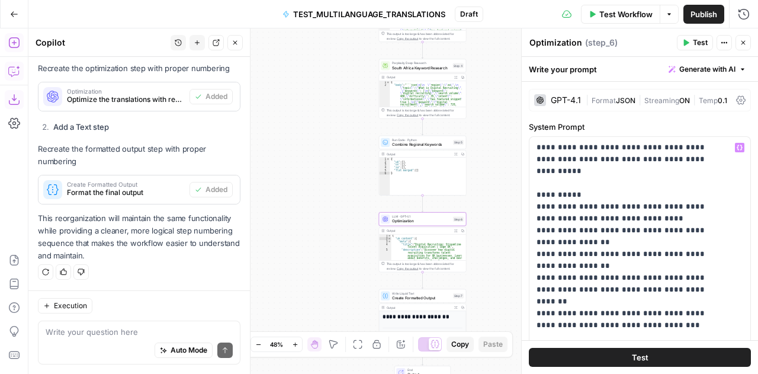
click at [704, 98] on span "Temp" at bounding box center [707, 100] width 19 height 9
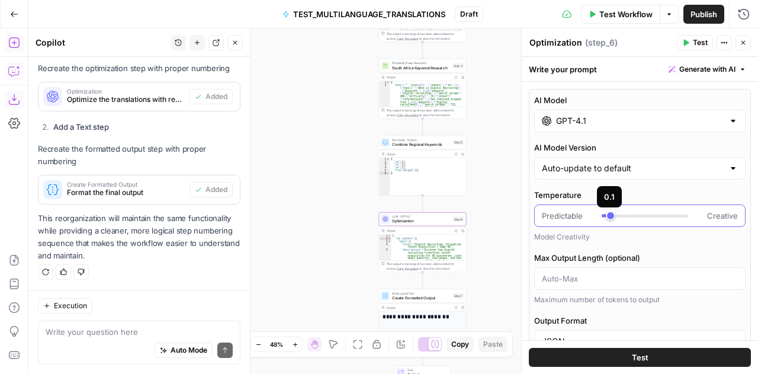
click at [609, 215] on div at bounding box center [605, 215] width 9 height 3
type input "***"
click at [614, 214] on div at bounding box center [644, 216] width 86 height 12
click at [742, 43] on icon "button" at bounding box center [742, 42] width 7 height 7
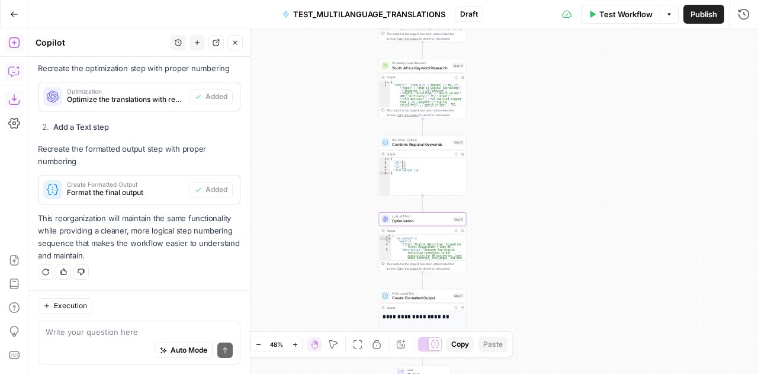
click at [410, 235] on div "{ "uk_content" : { "meta" : { "title" : "Digital Recruiting: Streamline Talent …" at bounding box center [426, 251] width 70 height 35
click at [420, 248] on div "{ "uk_content" : { "meta" : { "title" : "Digital Recruiting: Streamline Talent …" at bounding box center [426, 251] width 70 height 35
type textarea "*********"
click at [414, 214] on span "LLM · GPT-4.1" at bounding box center [421, 216] width 59 height 5
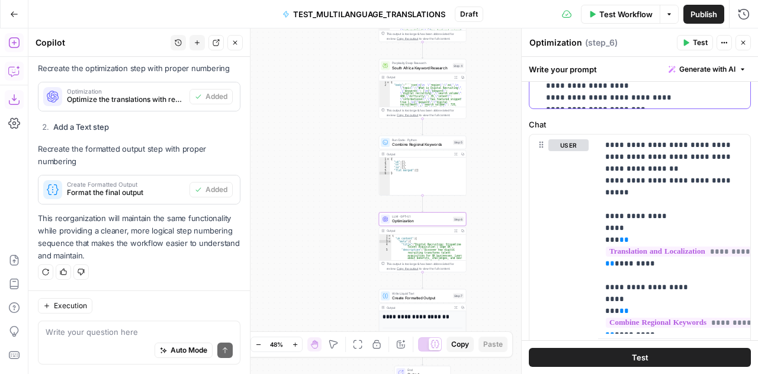
scroll to position [514, 0]
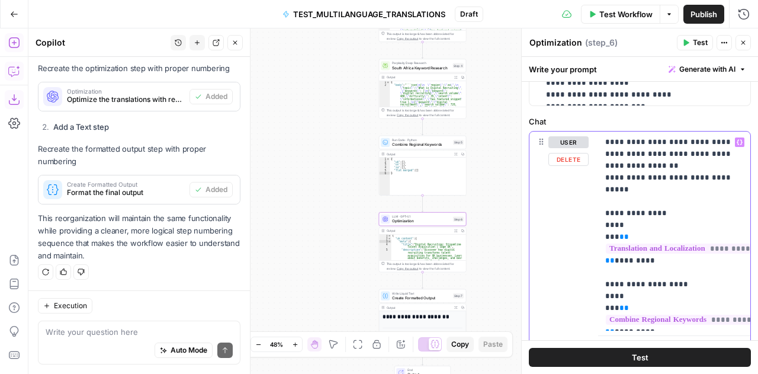
click at [684, 168] on p "**********" at bounding box center [670, 230] width 130 height 189
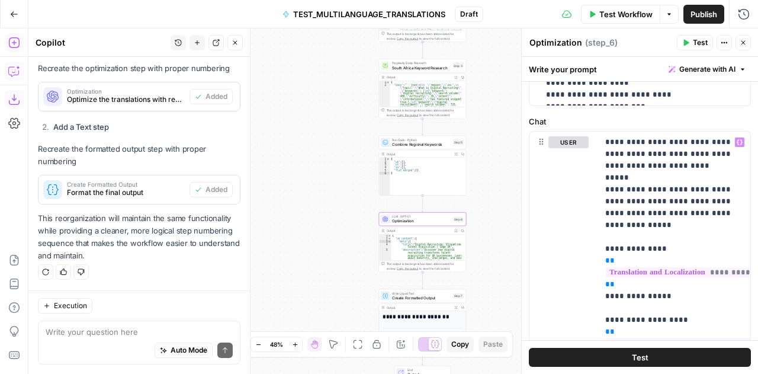
click at [693, 41] on span "Test" at bounding box center [700, 42] width 15 height 11
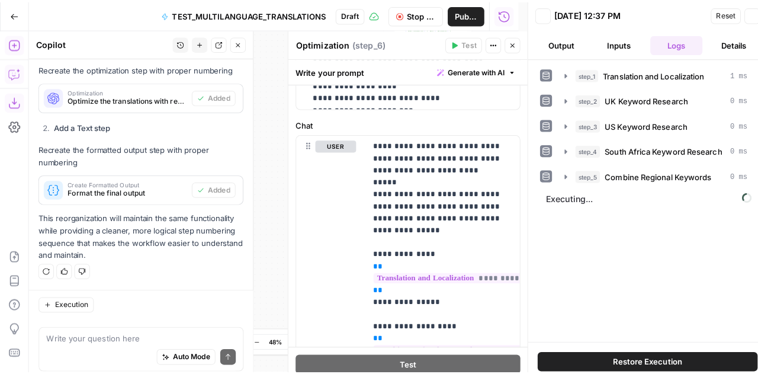
scroll to position [995, 0]
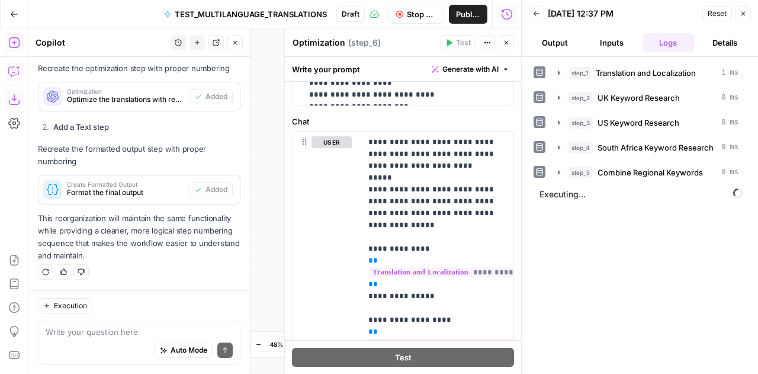
click at [716, 16] on span "Reset" at bounding box center [716, 13] width 19 height 11
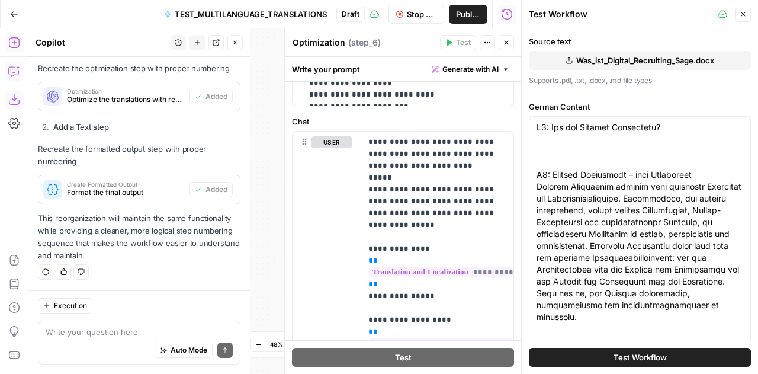
click at [407, 11] on span "Stop Run" at bounding box center [422, 14] width 30 height 12
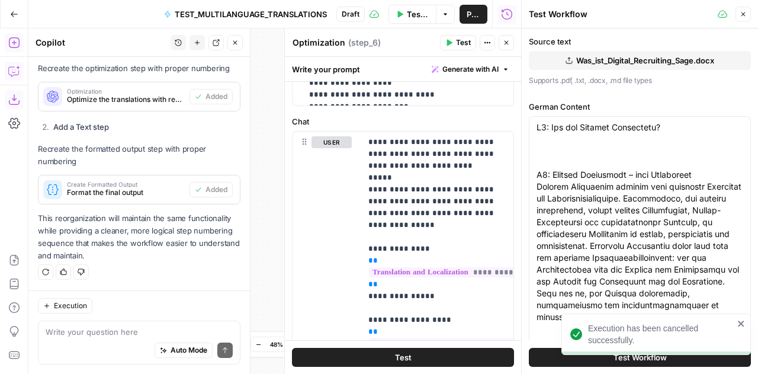
click at [743, 17] on icon "button" at bounding box center [742, 14] width 7 height 7
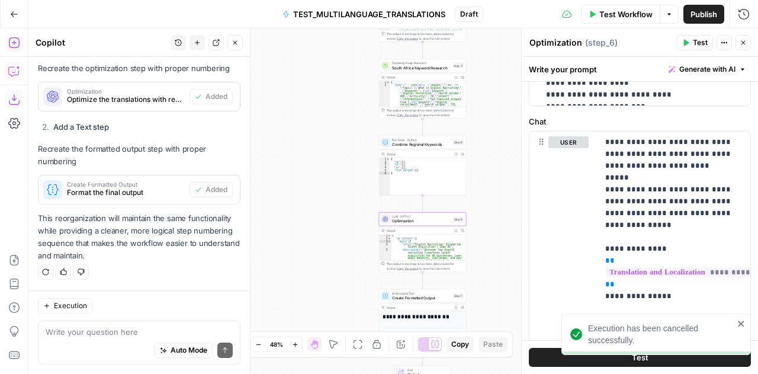
click at [745, 43] on icon "button" at bounding box center [742, 42] width 7 height 7
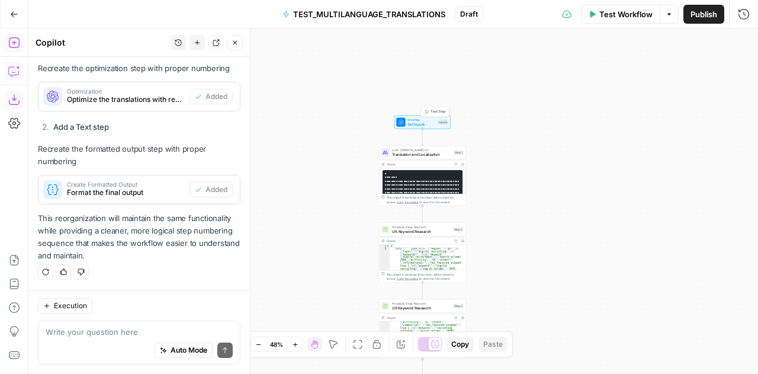
click at [413, 120] on span "Workflow" at bounding box center [421, 119] width 28 height 5
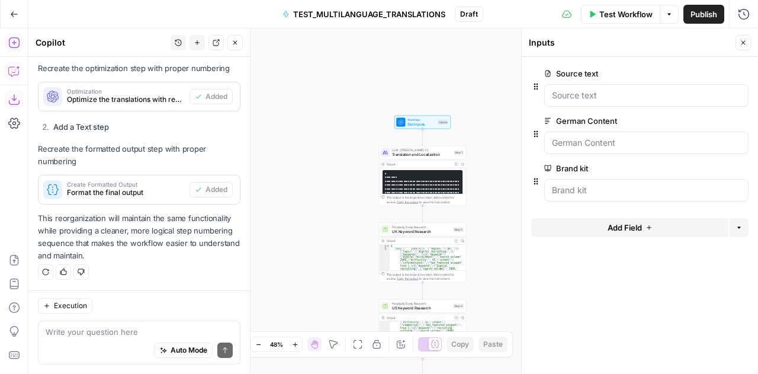
click at [603, 9] on span "Test Workflow" at bounding box center [625, 14] width 53 height 12
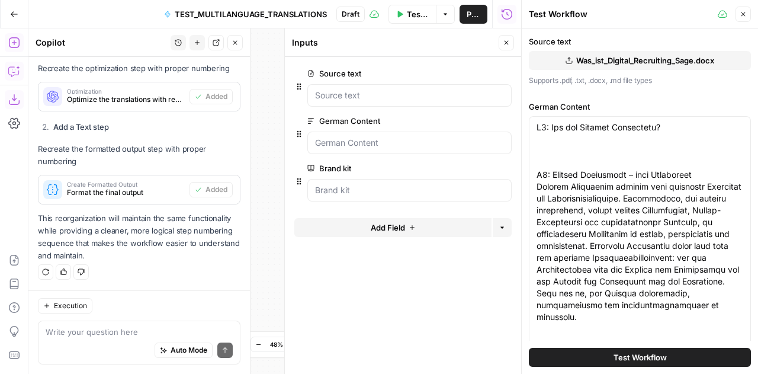
click at [635, 358] on span "Test Workflow" at bounding box center [639, 357] width 53 height 12
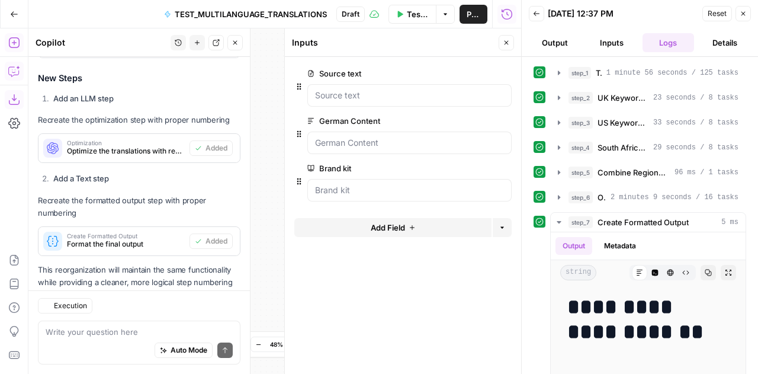
scroll to position [995, 0]
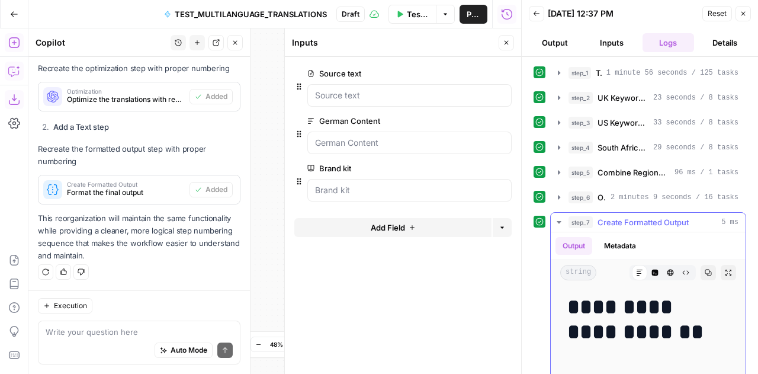
click at [705, 269] on icon "button" at bounding box center [708, 272] width 7 height 7
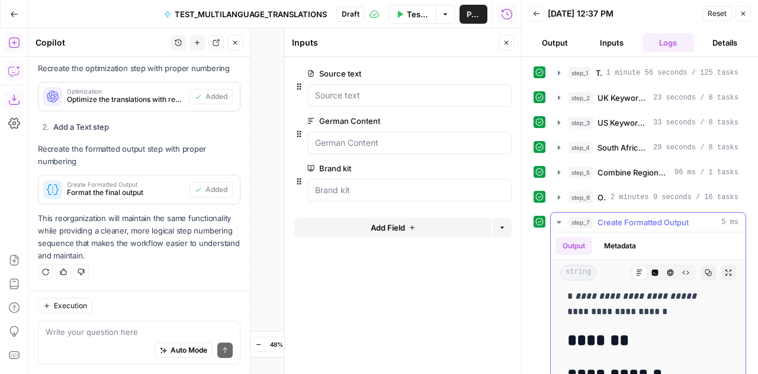
scroll to position [772, 0]
click at [639, 349] on div "**********" at bounding box center [648, 194] width 176 height 1352
click at [622, 338] on h2 "*******" at bounding box center [639, 339] width 144 height 19
click at [624, 331] on h2 "*******" at bounding box center [639, 339] width 144 height 19
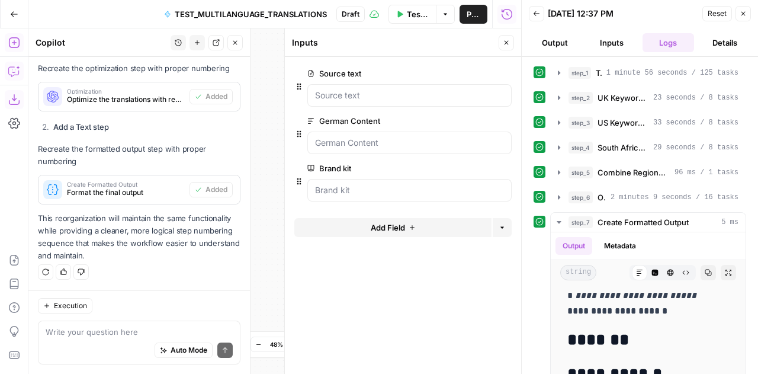
click at [714, 11] on span "Reset" at bounding box center [716, 13] width 19 height 11
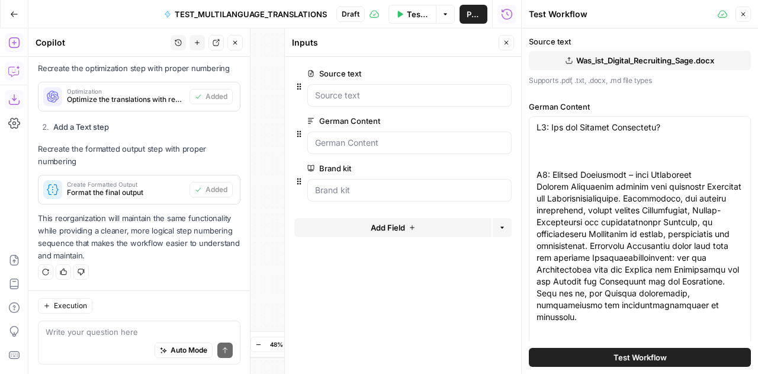
click at [504, 44] on icon "button" at bounding box center [506, 43] width 4 height 4
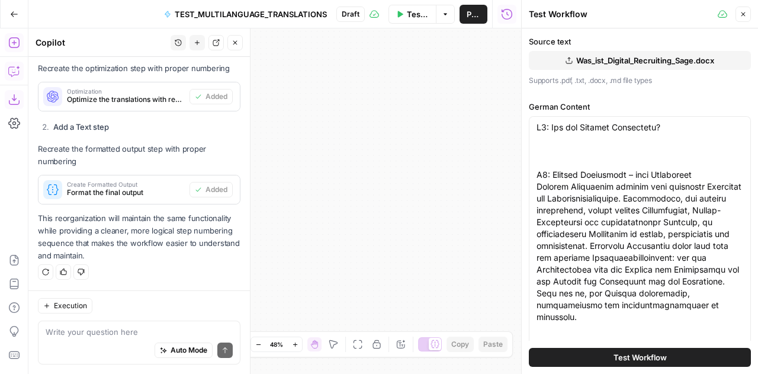
click at [738, 22] on header "Test Workflow Close" at bounding box center [639, 14] width 236 height 28
click at [743, 15] on icon "button" at bounding box center [743, 14] width 4 height 4
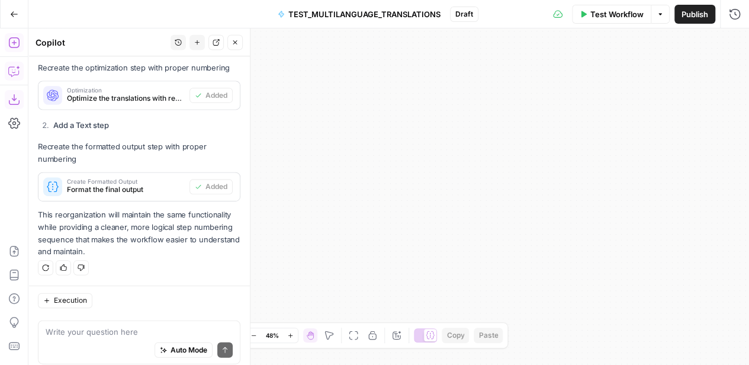
scroll to position [995, 0]
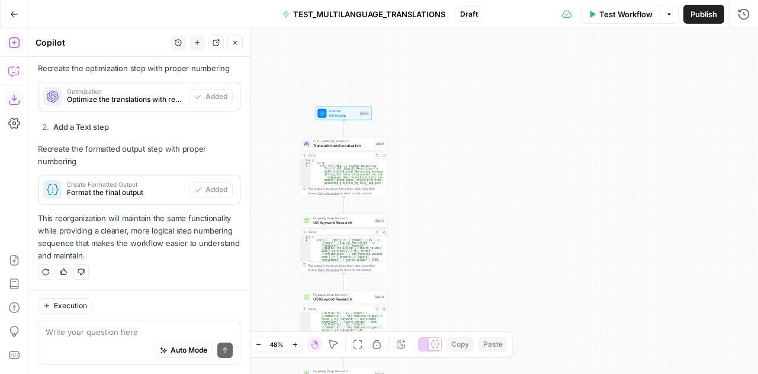
type textarea "*"
click at [336, 147] on span "Translation and Localization" at bounding box center [342, 146] width 59 height 6
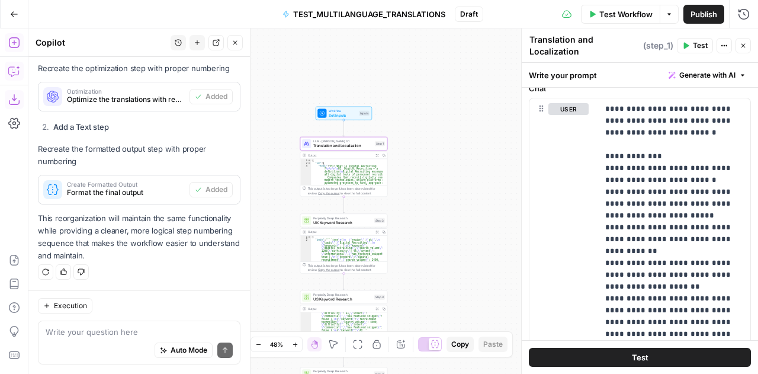
scroll to position [553, 0]
click at [635, 218] on p "**********" at bounding box center [670, 333] width 130 height 462
click at [656, 187] on p "**********" at bounding box center [670, 333] width 130 height 462
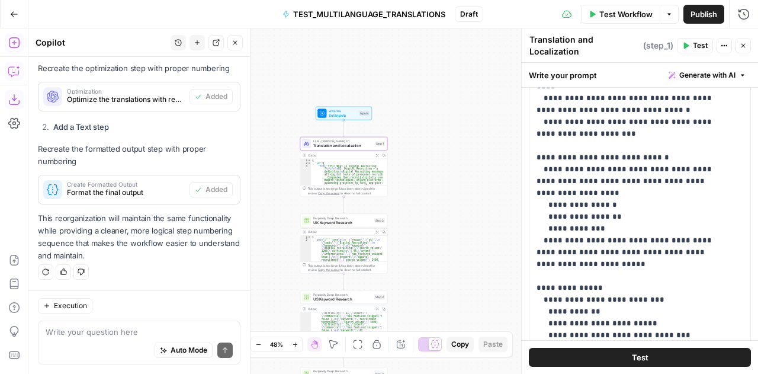
scroll to position [239, 0]
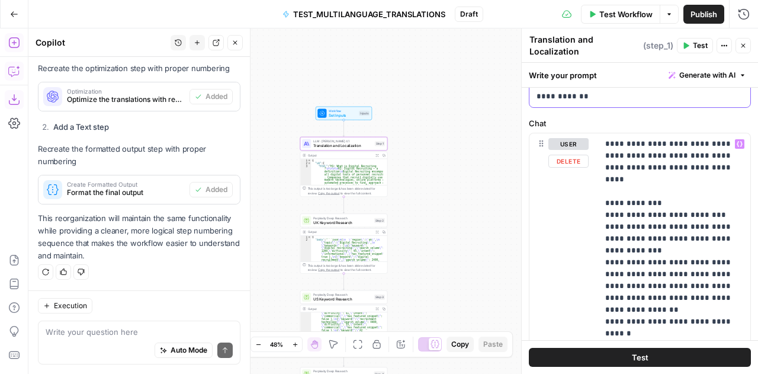
scroll to position [519, 0]
click at [675, 180] on p "**********" at bounding box center [670, 344] width 130 height 414
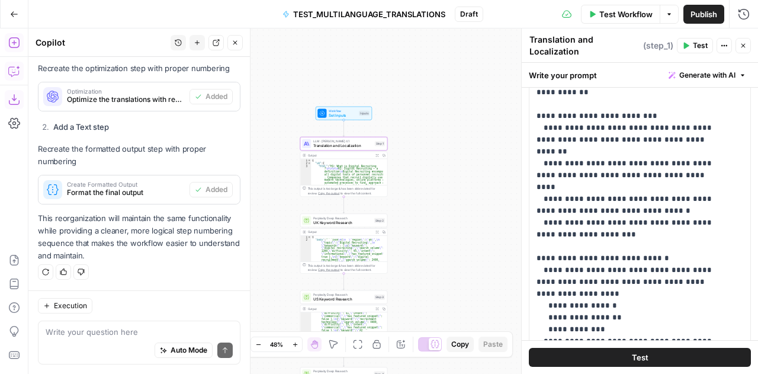
scroll to position [135, 0]
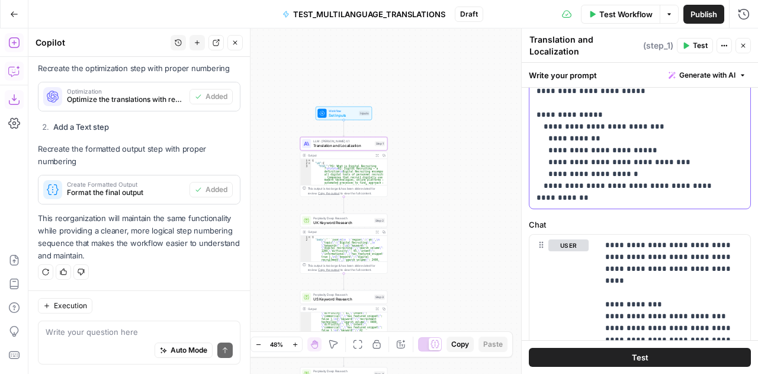
scroll to position [417, 0]
click at [743, 44] on icon "button" at bounding box center [743, 46] width 4 height 4
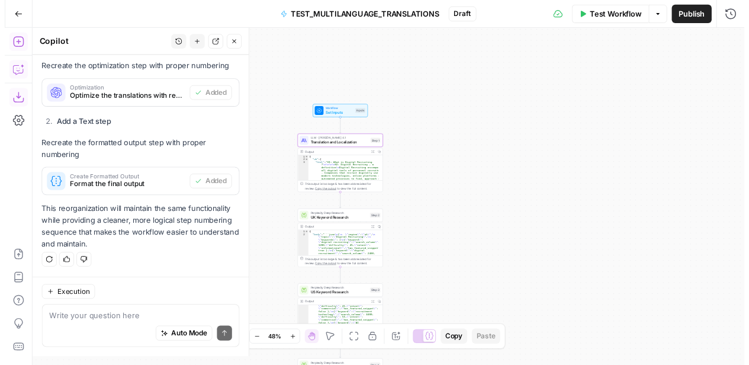
scroll to position [995, 0]
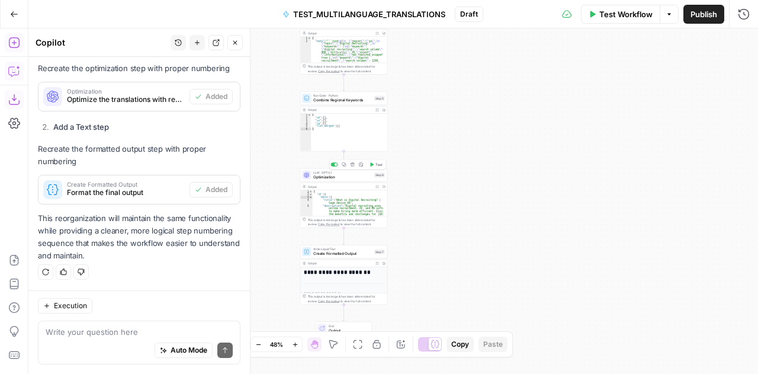
click at [318, 177] on span "Optimization" at bounding box center [342, 177] width 59 height 6
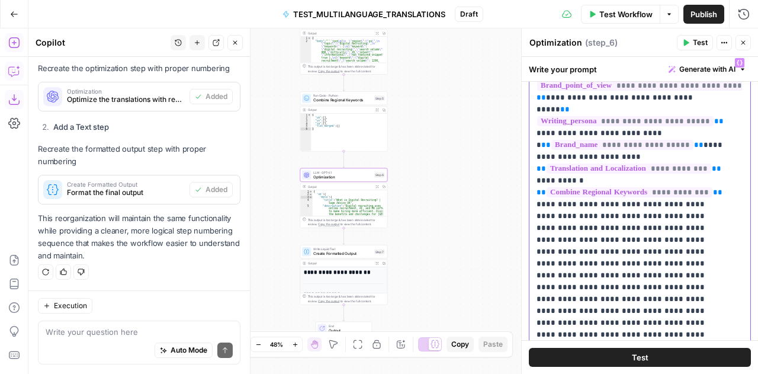
scroll to position [59, 0]
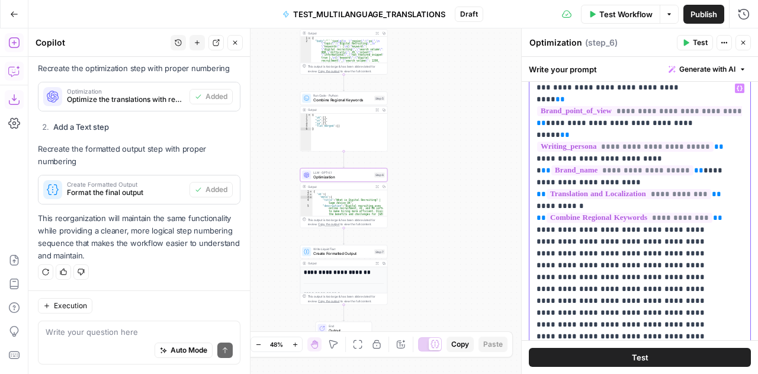
click at [535, 197] on div "**********" at bounding box center [635, 319] width 213 height 482
click at [560, 204] on p "**********" at bounding box center [630, 259] width 189 height 616
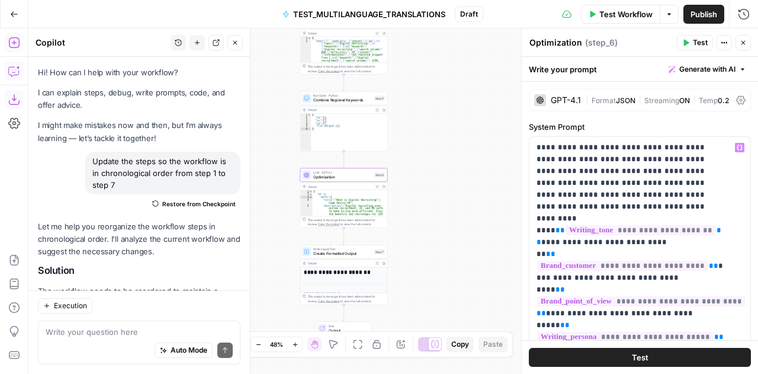
scroll to position [131, 0]
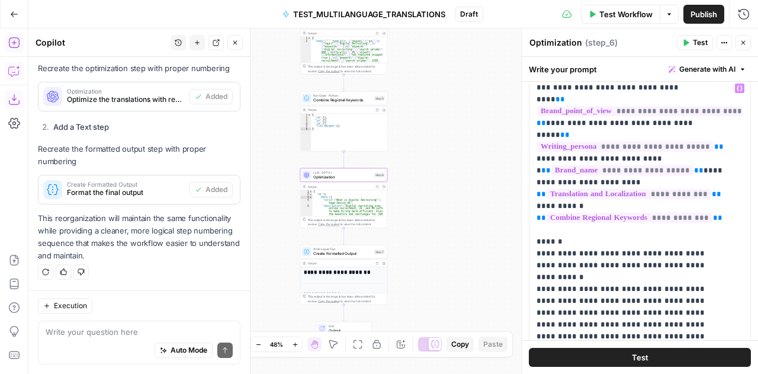
click at [605, 254] on p "**********" at bounding box center [630, 264] width 189 height 627
click at [670, 276] on p "**********" at bounding box center [630, 270] width 189 height 639
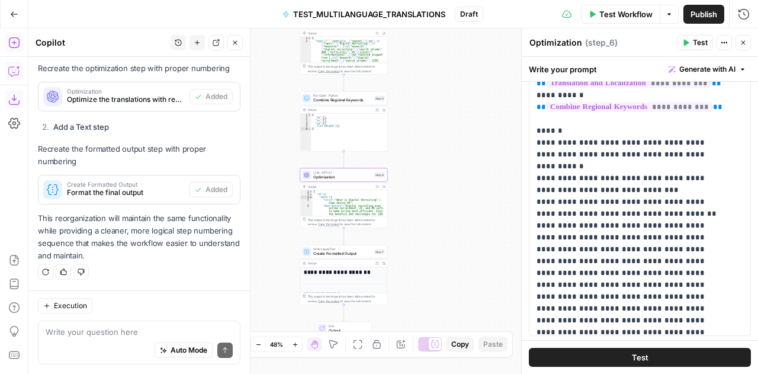
scroll to position [29, 0]
click at [678, 177] on p "**********" at bounding box center [630, 153] width 189 height 651
click at [672, 202] on p "**********" at bounding box center [630, 153] width 189 height 651
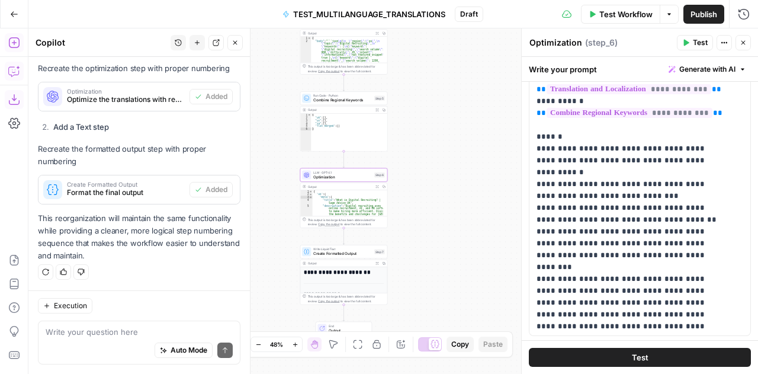
scroll to position [22, 0]
click at [588, 255] on p "**********" at bounding box center [630, 166] width 189 height 663
click at [588, 279] on p "**********" at bounding box center [630, 172] width 189 height 675
click at [541, 292] on p "**********" at bounding box center [630, 178] width 189 height 687
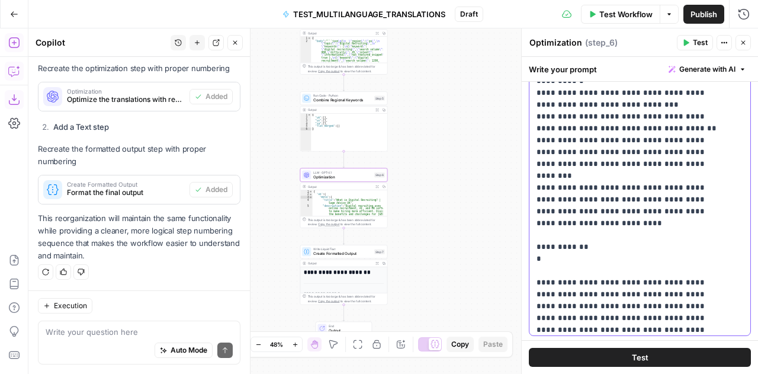
scroll to position [115, 0]
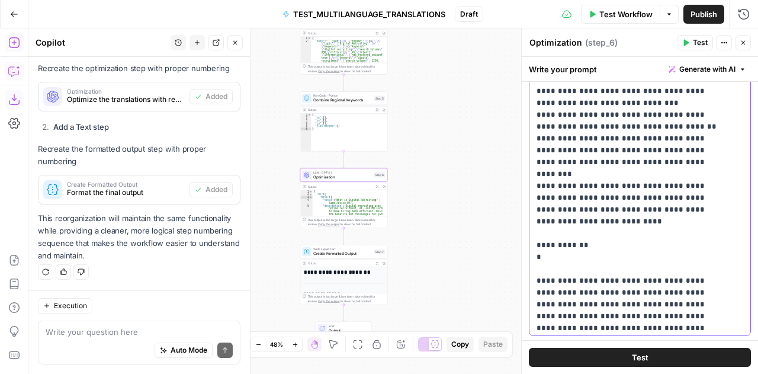
click at [571, 234] on p "**********" at bounding box center [630, 97] width 189 height 710
click at [597, 246] on p "**********" at bounding box center [630, 103] width 189 height 722
click at [638, 255] on p "**********" at bounding box center [630, 103] width 189 height 722
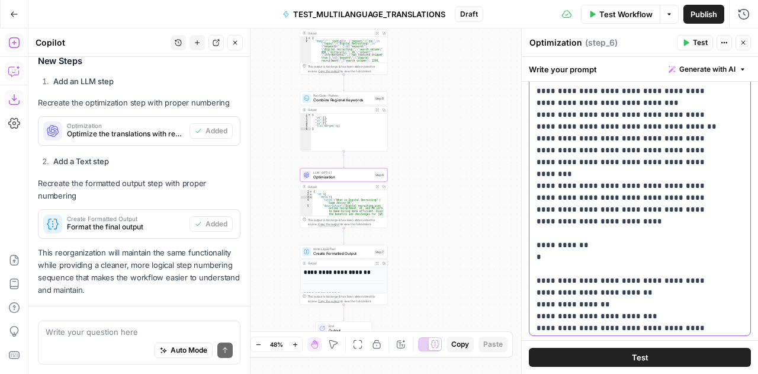
scroll to position [995, 0]
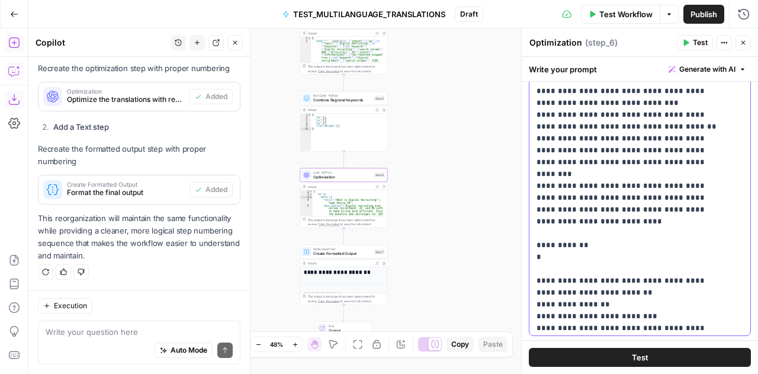
click at [622, 214] on p "**********" at bounding box center [630, 109] width 189 height 734
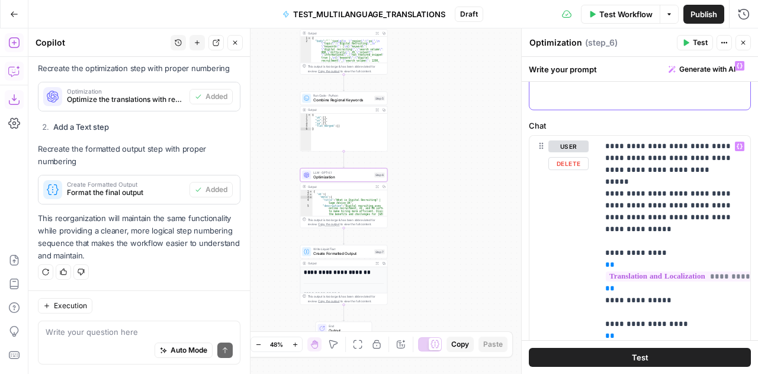
scroll to position [0, 0]
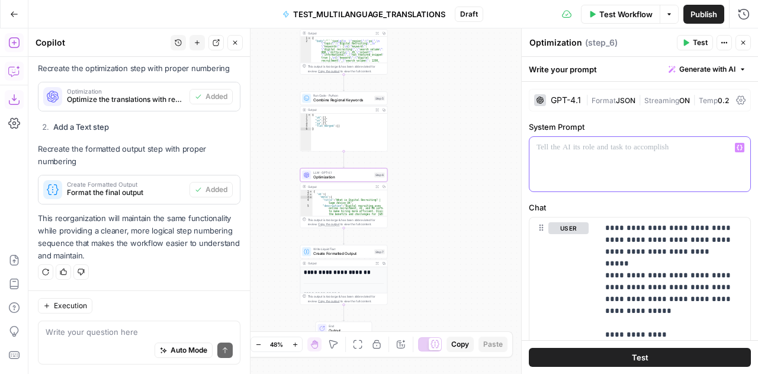
click at [569, 156] on div at bounding box center [635, 164] width 213 height 54
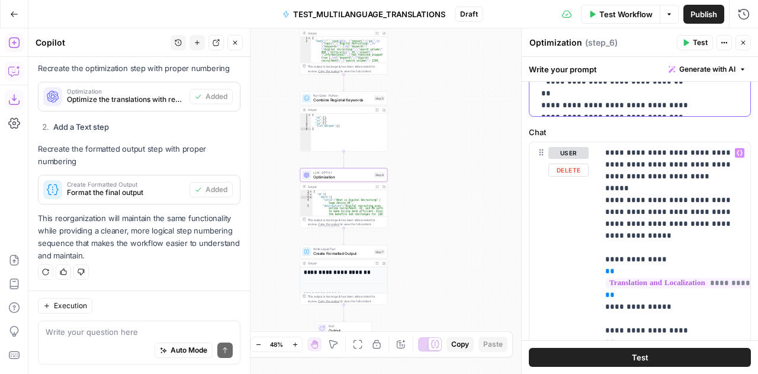
scroll to position [498, 0]
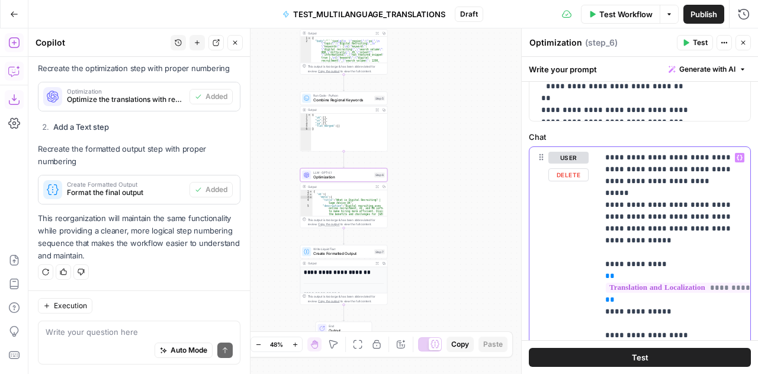
click at [625, 166] on p "**********" at bounding box center [670, 282] width 130 height 260
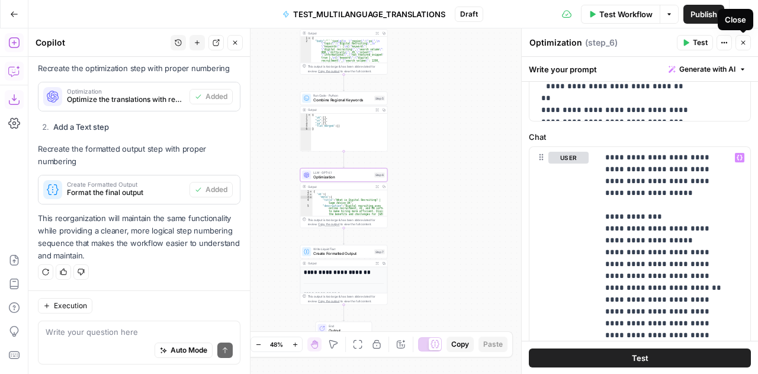
click at [742, 44] on icon "button" at bounding box center [742, 42] width 7 height 7
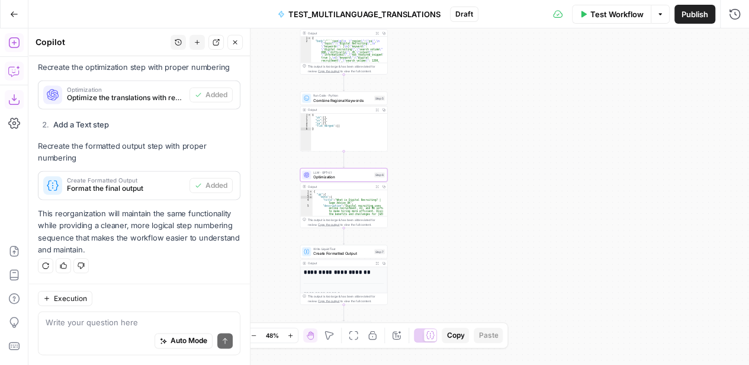
scroll to position [995, 0]
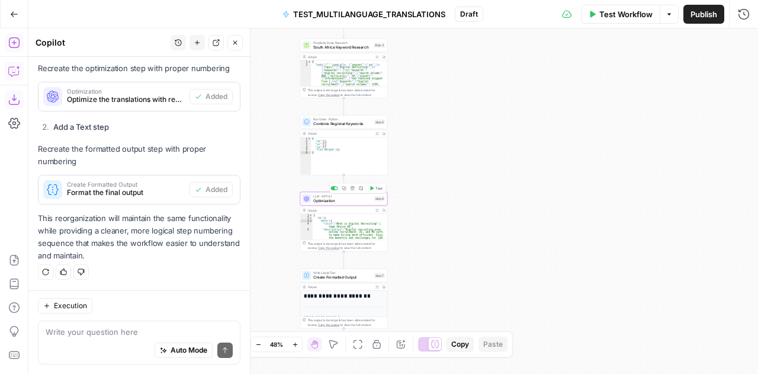
click at [341, 202] on span "Optimization" at bounding box center [342, 201] width 59 height 6
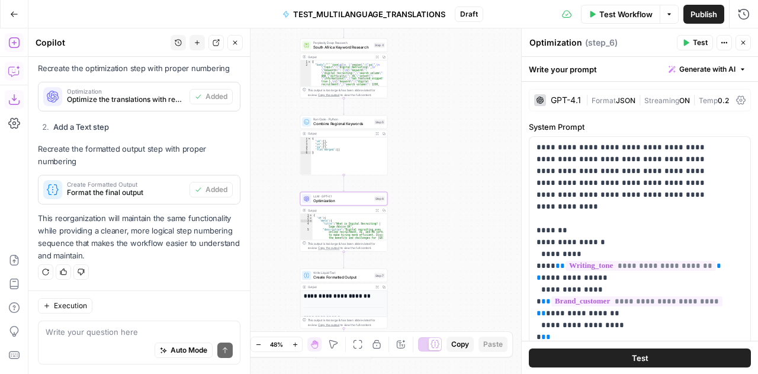
click at [703, 98] on span "Temp" at bounding box center [707, 100] width 19 height 9
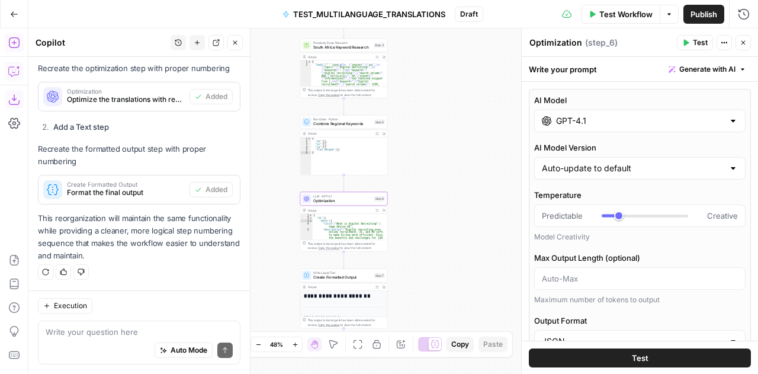
click at [746, 41] on icon "button" at bounding box center [742, 42] width 7 height 7
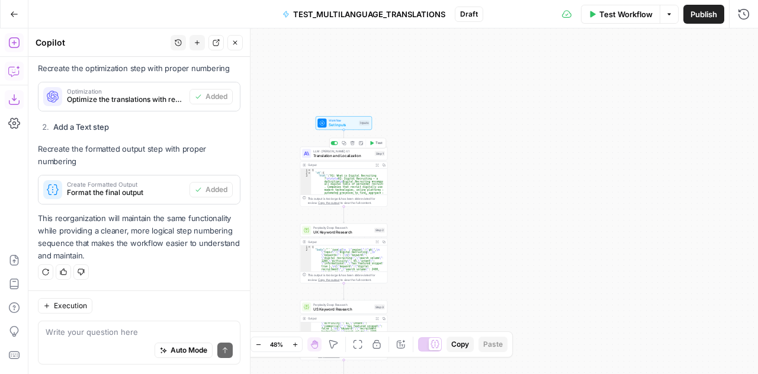
click at [323, 153] on span "Translation and Localization" at bounding box center [342, 156] width 59 height 6
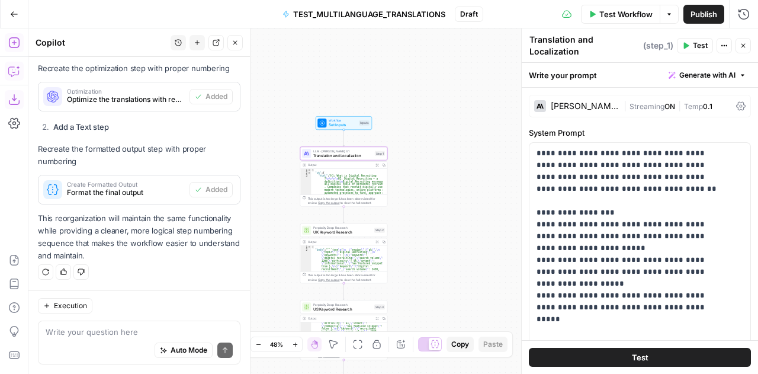
click at [443, 106] on div "Workflow Set Inputs Inputs LLM · Claude Opus 4.1 Translation and Localization S…" at bounding box center [392, 200] width 729 height 345
click at [596, 13] on button "Test Workflow" at bounding box center [620, 14] width 79 height 19
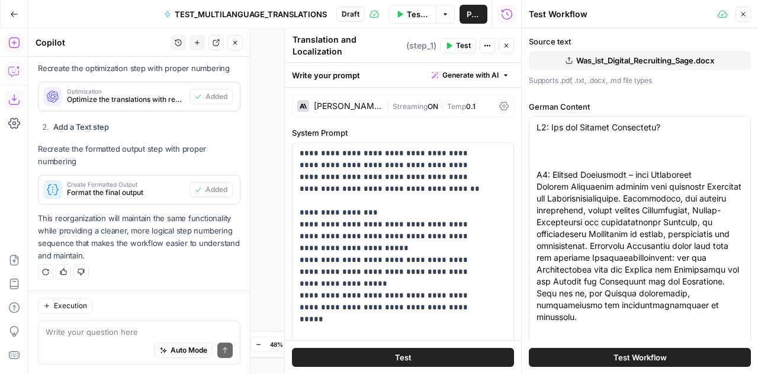
click at [639, 355] on span "Test Workflow" at bounding box center [639, 357] width 53 height 12
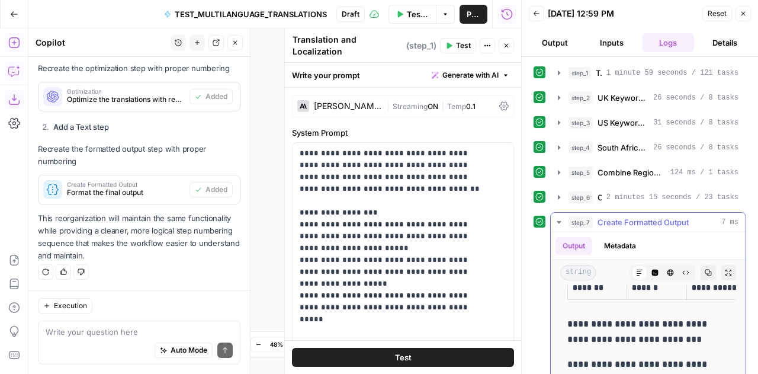
scroll to position [421, 0]
click at [700, 265] on button "Copy" at bounding box center [707, 272] width 15 height 15
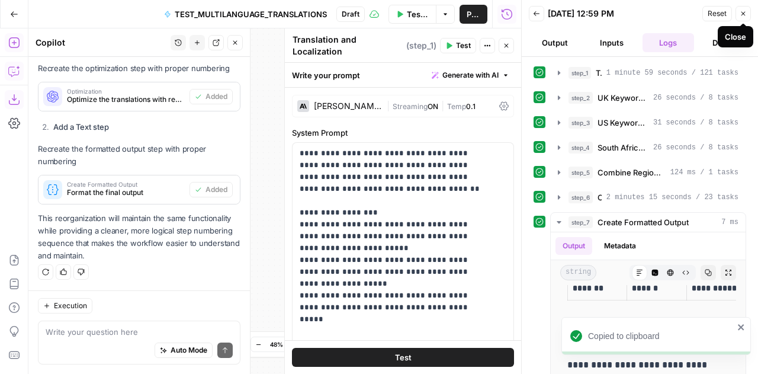
click at [746, 12] on icon "button" at bounding box center [742, 13] width 7 height 7
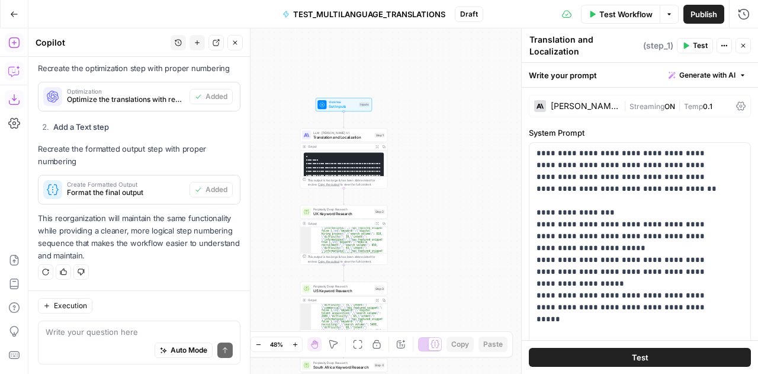
scroll to position [249, 0]
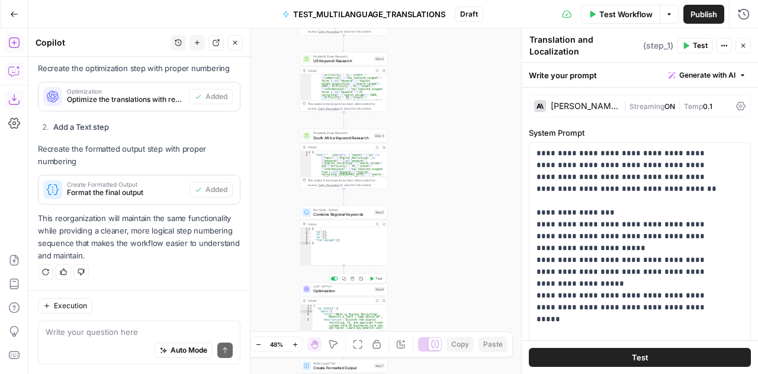
click at [323, 291] on span "Optimization" at bounding box center [342, 291] width 59 height 6
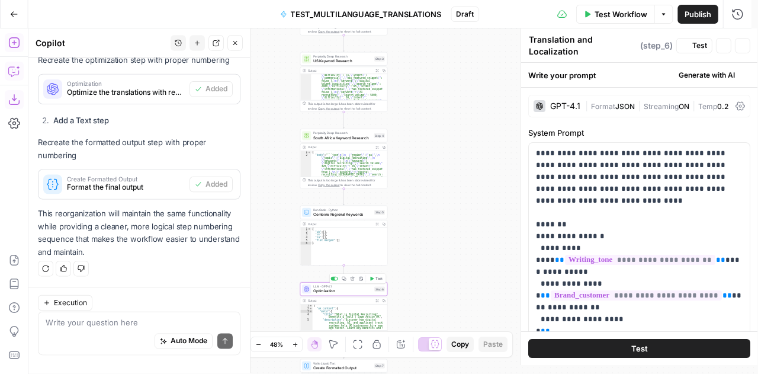
type textarea "Optimization"
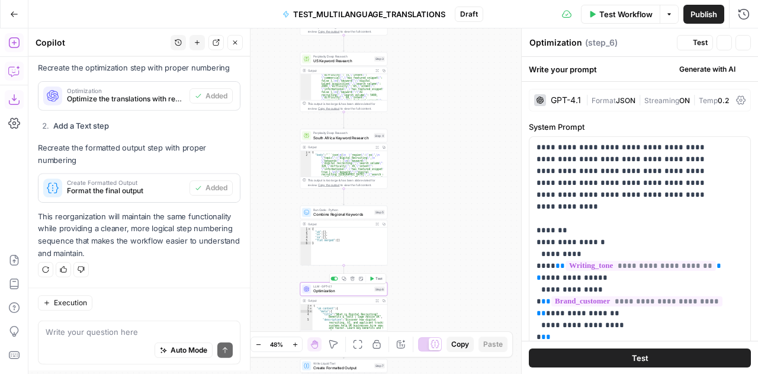
scroll to position [995, 0]
click at [707, 104] on span "Temp" at bounding box center [707, 100] width 19 height 9
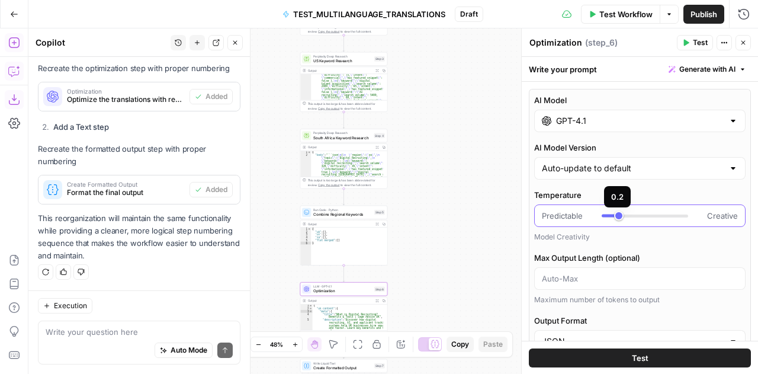
click at [611, 214] on div at bounding box center [609, 215] width 17 height 3
type input "***"
click at [746, 41] on icon "button" at bounding box center [742, 42] width 7 height 7
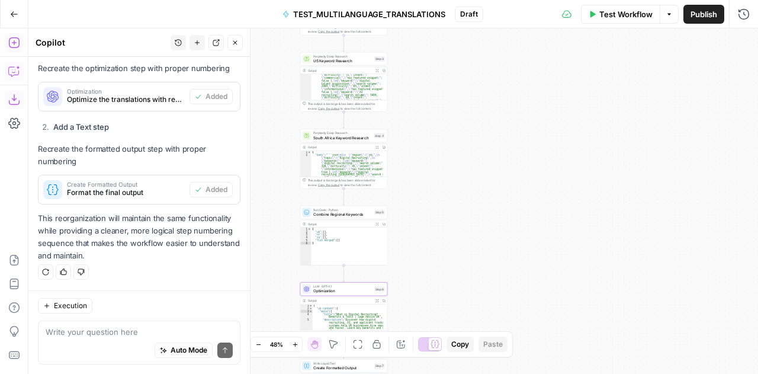
click at [620, 16] on span "Test Workflow" at bounding box center [625, 14] width 53 height 12
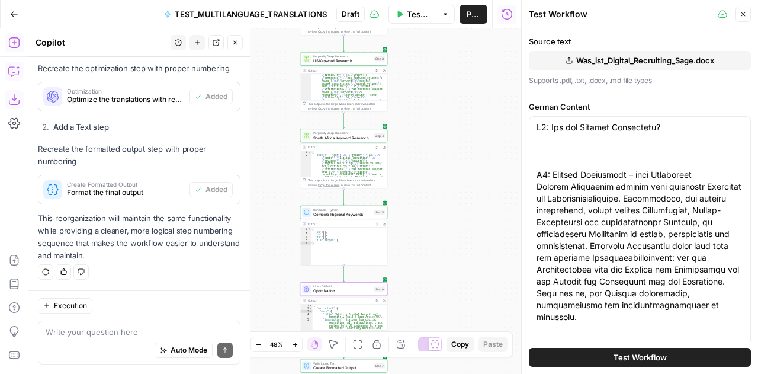
click at [644, 357] on span "Test Workflow" at bounding box center [639, 357] width 53 height 12
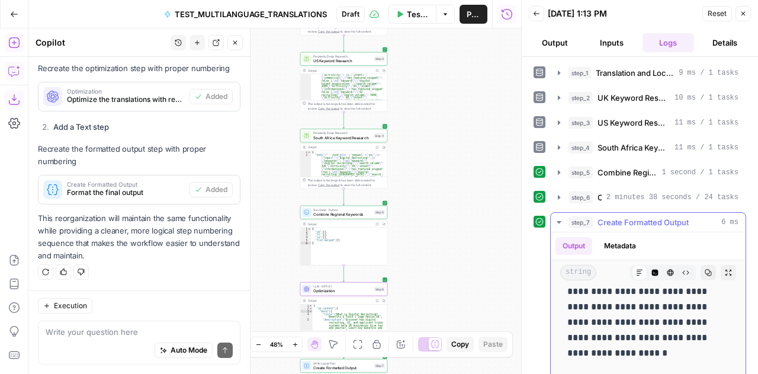
scroll to position [1089, 0]
click at [619, 323] on p "**********" at bounding box center [639, 237] width 144 height 246
click at [705, 269] on icon "button" at bounding box center [708, 272] width 7 height 7
